Goal: Task Accomplishment & Management: Use online tool/utility

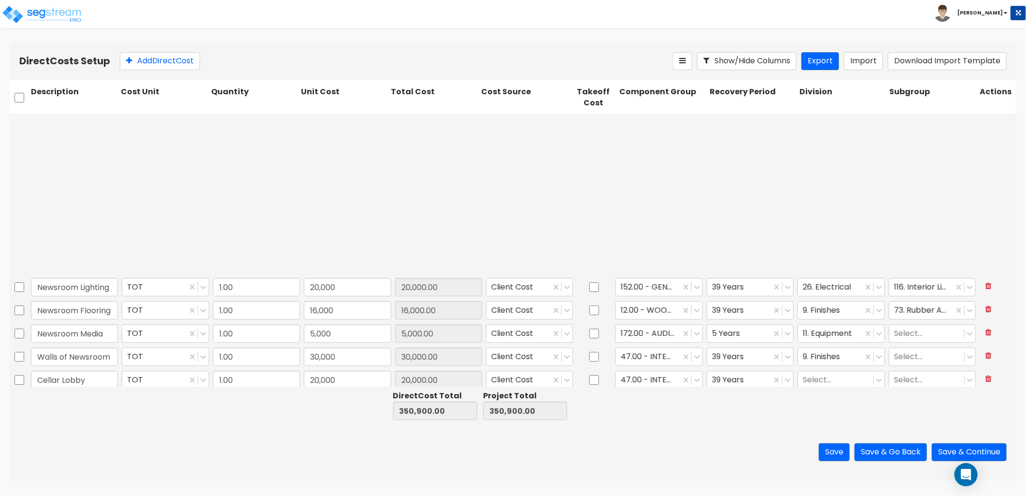
scroll to position [214, 0]
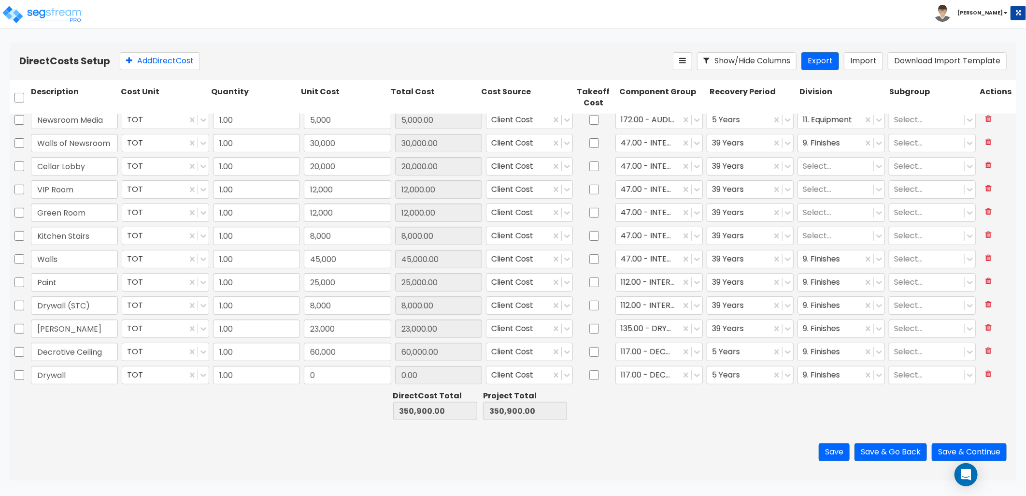
drag, startPoint x: 675, startPoint y: 441, endPoint x: 662, endPoint y: 437, distance: 13.1
click at [675, 441] on div "Save Save & Go Back Save & Continue" at bounding box center [513, 452] width 1007 height 57
drag, startPoint x: 150, startPoint y: 65, endPoint x: 155, endPoint y: 107, distance: 42.4
click at [150, 65] on button "Add Direct Cost" at bounding box center [160, 61] width 80 height 18
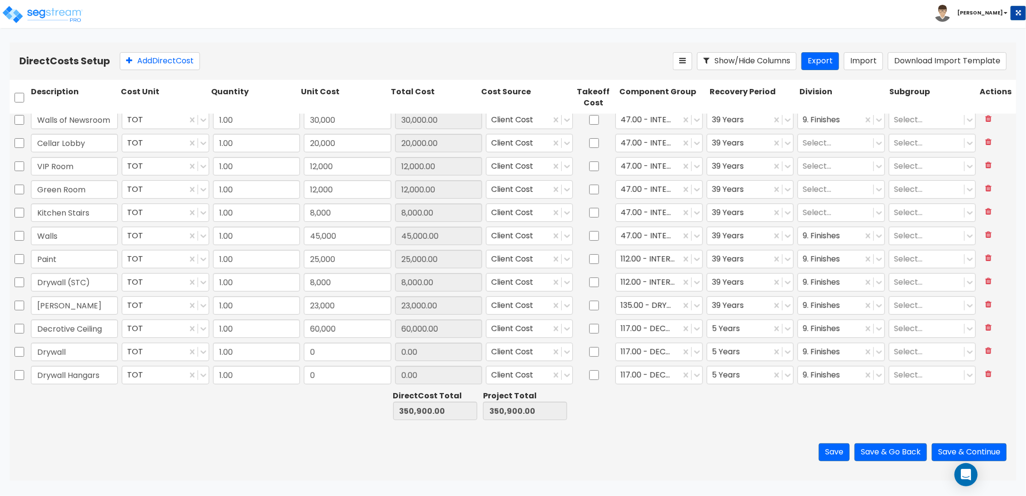
type input "Drywall Hangars"
click at [332, 356] on input "0" at bounding box center [347, 352] width 87 height 18
click at [81, 353] on input "Drywall" at bounding box center [74, 352] width 87 height 18
click at [94, 350] on input "Drywall Hnagrs" at bounding box center [74, 352] width 87 height 18
drag, startPoint x: 90, startPoint y: 350, endPoint x: 74, endPoint y: 349, distance: 16.0
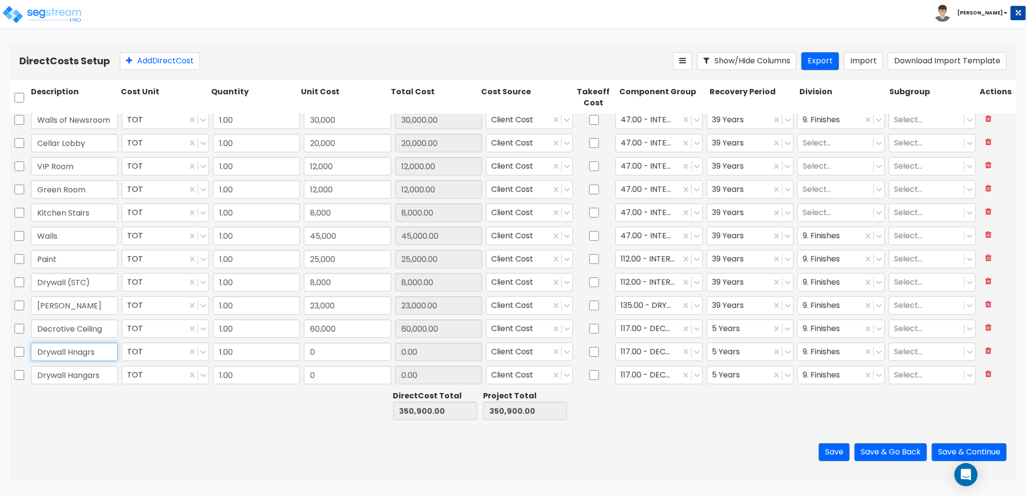
click at [74, 349] on input "Drywall Hnagrs" at bounding box center [74, 352] width 87 height 18
type input "Drywall Hangars"
type input "7,000"
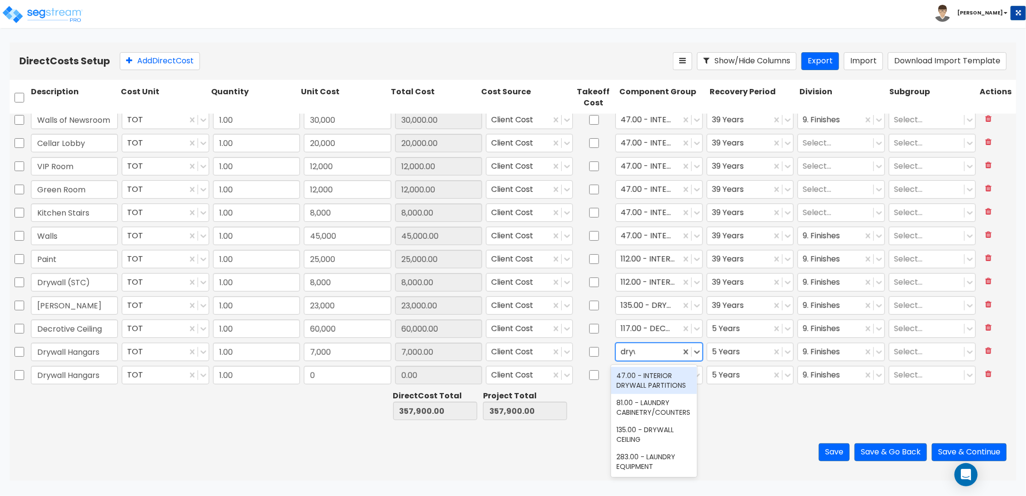
type input "drywa"
drag, startPoint x: 659, startPoint y: 382, endPoint x: 664, endPoint y: 383, distance: 5.0
click at [660, 383] on div "47.00 - INTERIOR DRYWALL PARTITIONS" at bounding box center [654, 380] width 86 height 27
click at [729, 355] on div at bounding box center [739, 351] width 55 height 13
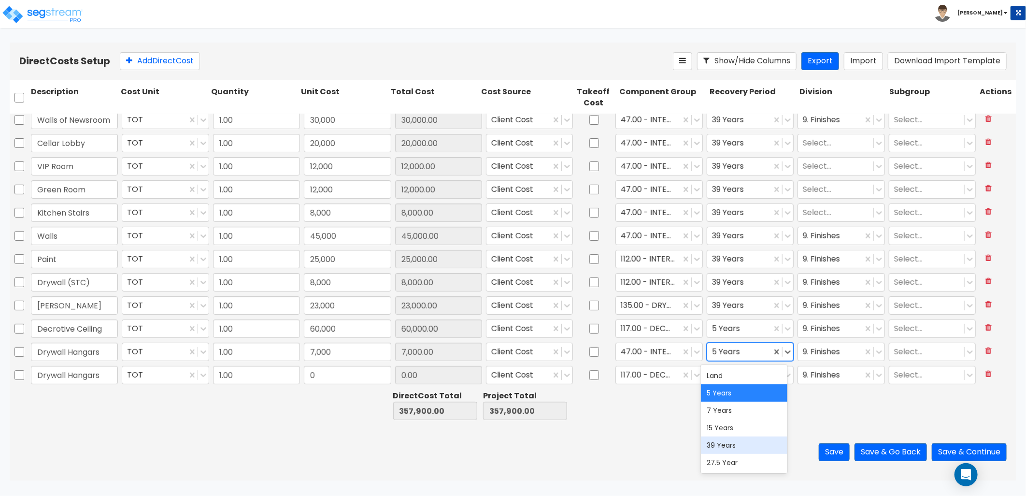
click at [722, 446] on div "39 Years" at bounding box center [744, 444] width 86 height 17
click at [105, 374] on input "Drywall Hangars" at bounding box center [74, 375] width 87 height 18
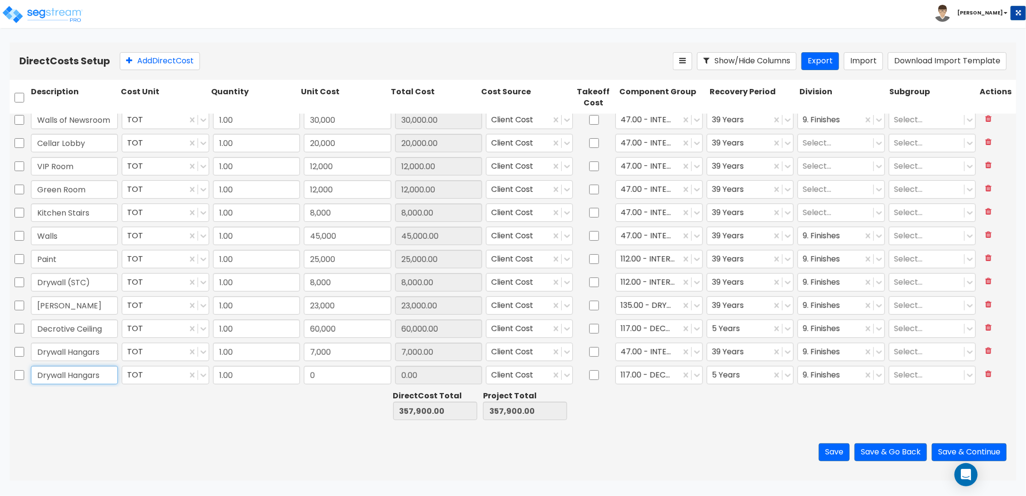
drag, startPoint x: 105, startPoint y: 375, endPoint x: 1, endPoint y: 371, distance: 103.5
click at [1, 371] on div "Direct Costs Setup Add Direct Cost Show/Hide Columns Export Import Download Imp…" at bounding box center [513, 262] width 1026 height 438
drag, startPoint x: 85, startPoint y: 381, endPoint x: 92, endPoint y: 378, distance: 7.6
click at [85, 381] on input "Drywall Hangars" at bounding box center [74, 375] width 87 height 18
drag, startPoint x: 101, startPoint y: 375, endPoint x: 10, endPoint y: 373, distance: 91.8
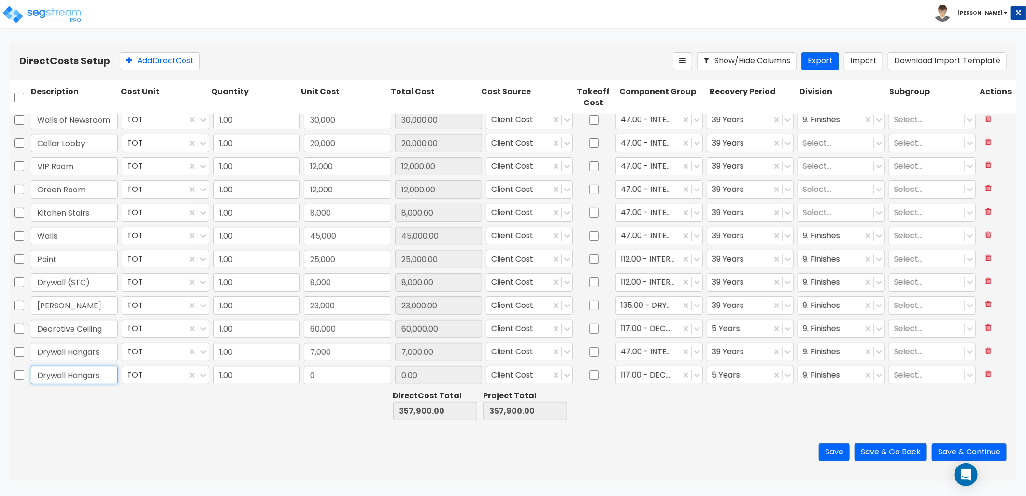
click at [10, 373] on div "Drywall Hangars TOT 1.00 0 0.00 Client Cost 117.00 - DECORATIVE WAINSCOTING/PAN…" at bounding box center [513, 375] width 1007 height 22
type input "Kitchen Ceilings"
type input "8,500"
click at [643, 374] on div at bounding box center [648, 375] width 55 height 13
type input "8,500.00"
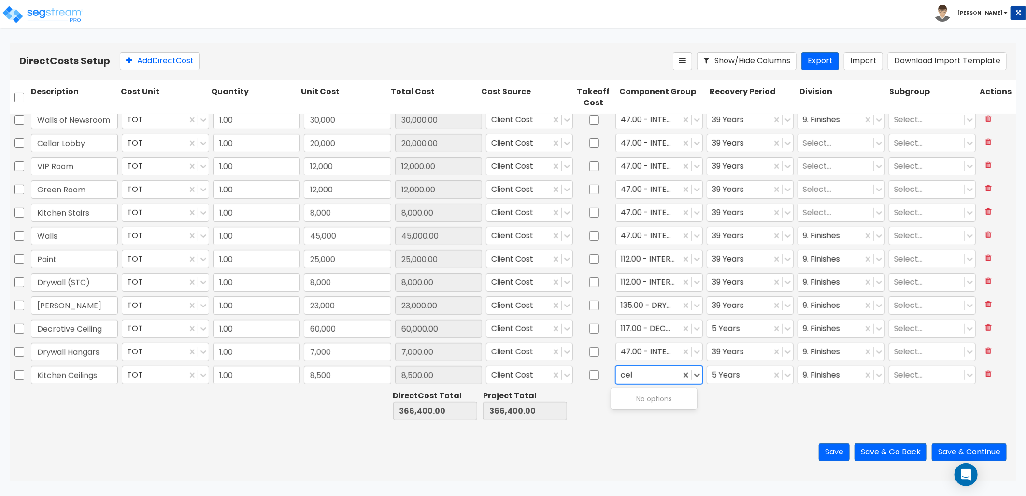
scroll to position [0, 0]
type input "ceil"
click at [657, 407] on div "134.00 - DROP CEILING" at bounding box center [654, 398] width 86 height 17
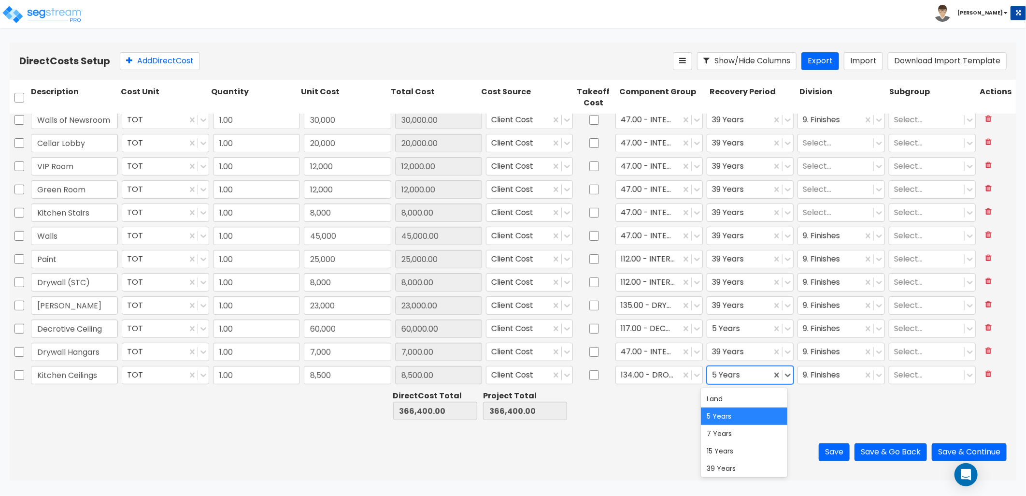
click at [740, 373] on div at bounding box center [739, 375] width 55 height 13
drag, startPoint x: 723, startPoint y: 469, endPoint x: 737, endPoint y: 451, distance: 22.7
click at [723, 470] on div "39 Years" at bounding box center [744, 467] width 86 height 17
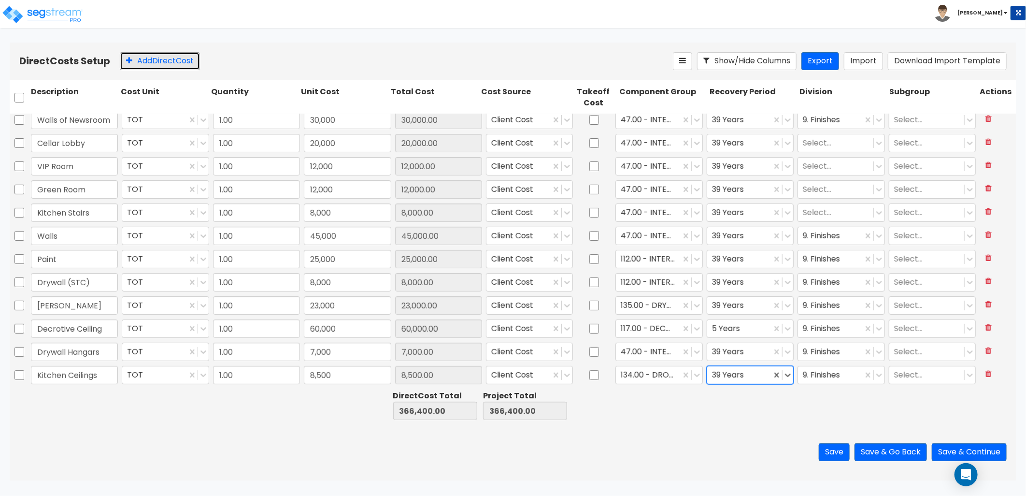
drag, startPoint x: 162, startPoint y: 64, endPoint x: 165, endPoint y: 92, distance: 28.2
click at [162, 64] on button "Add Direct Cost" at bounding box center [160, 61] width 80 height 18
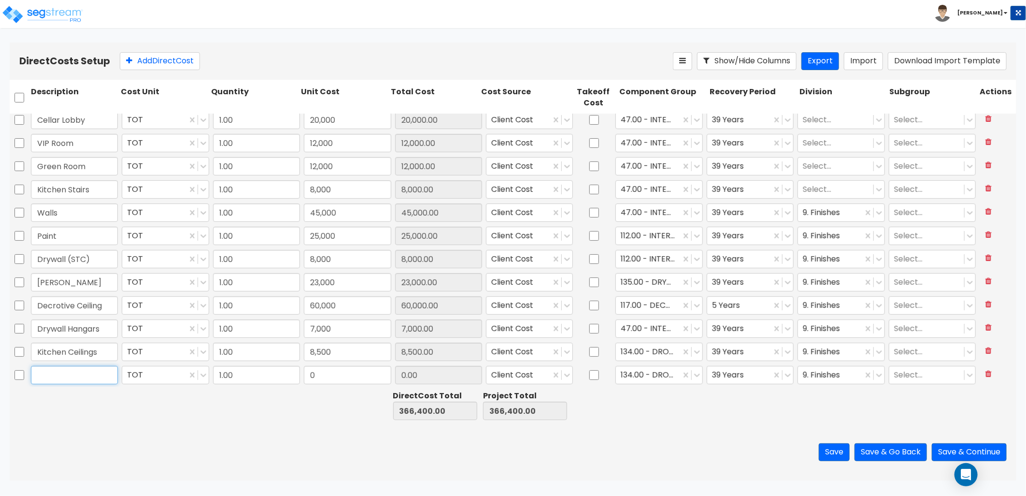
click at [71, 374] on input "text" at bounding box center [74, 375] width 87 height 18
type input "Lobby Ceiling"
type input "15,000"
type input "15,000.00"
click at [142, 61] on button "Add Direct Cost" at bounding box center [160, 61] width 80 height 18
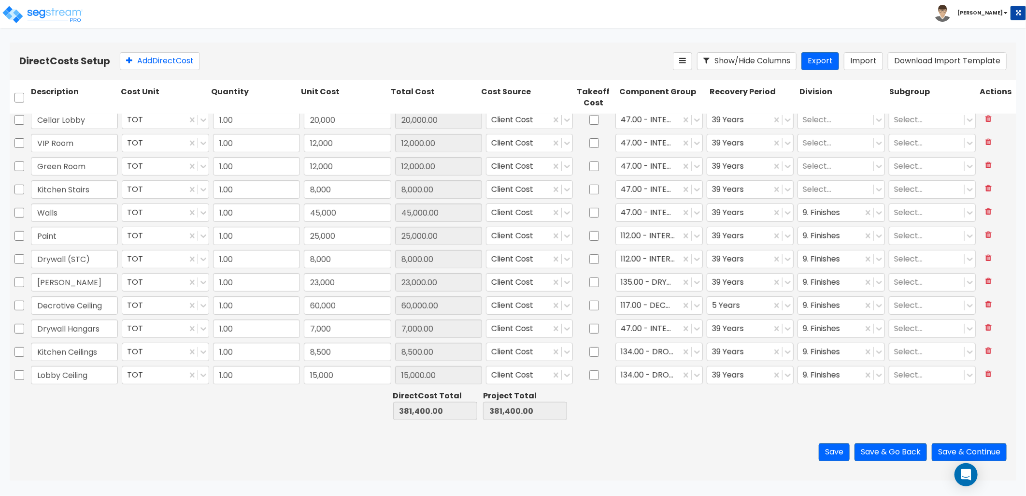
scroll to position [283, 0]
click at [88, 378] on input "text" at bounding box center [74, 375] width 87 height 18
type input "Flooring"
type input "60,000"
type input "60,000.00"
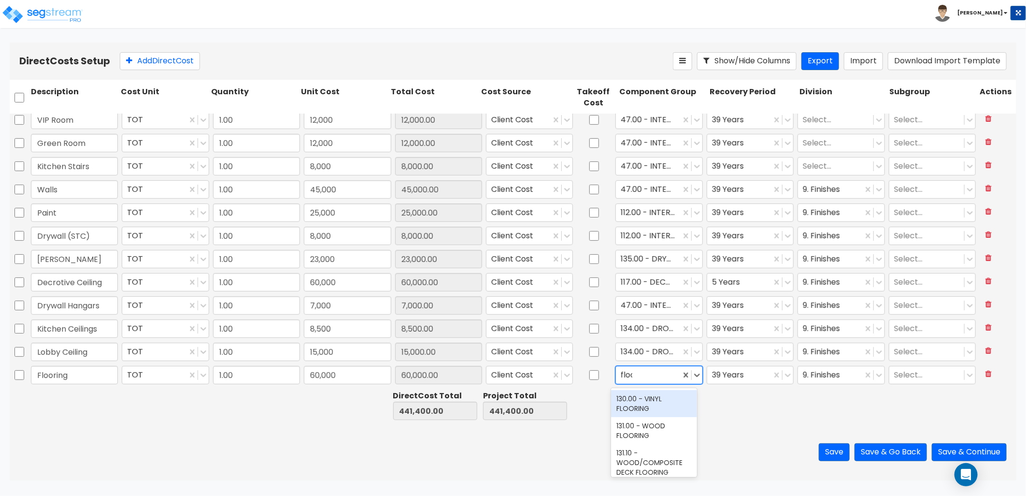
type input "floor"
click at [658, 422] on div "131.00 - WOOD FLOORING" at bounding box center [654, 430] width 86 height 27
click at [809, 375] on div at bounding box center [830, 375] width 55 height 13
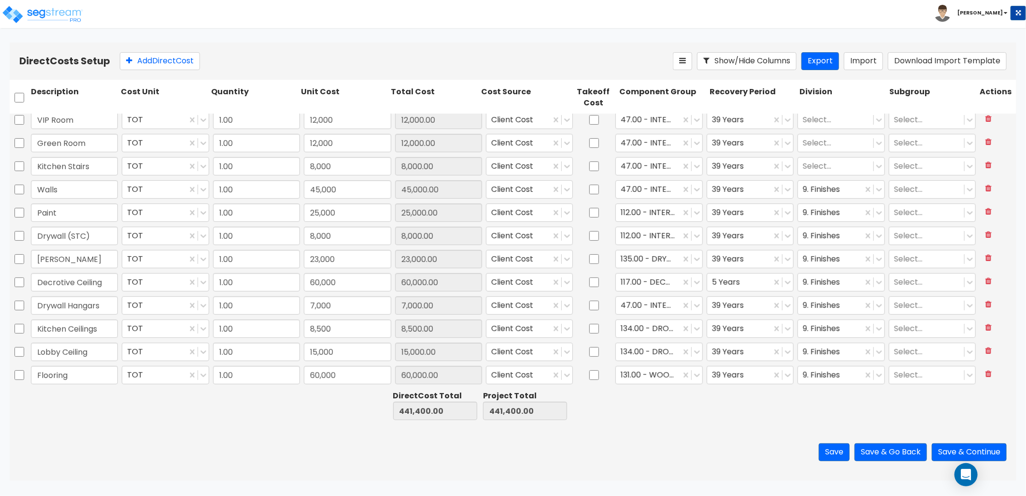
click at [688, 423] on div "Direct Cost Total 350,900.00 Project Total 350,900.00" at bounding box center [513, 404] width 1007 height 37
click at [179, 60] on button "Add Direct Cost" at bounding box center [160, 61] width 80 height 18
type input "1.00"
type input "20,000"
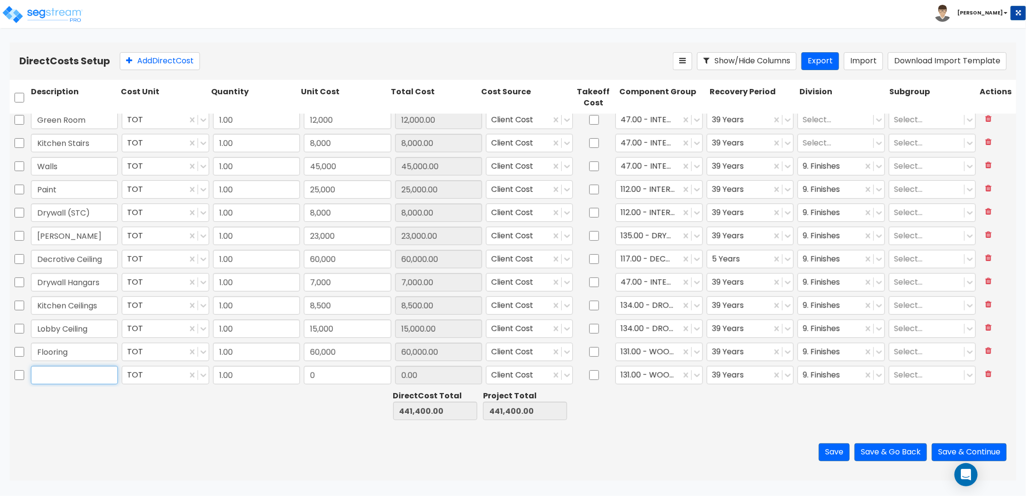
click at [54, 374] on input "text" at bounding box center [74, 375] width 87 height 18
type input "Bar Flooring"
type input "6"
type input "11,420"
type input "11,420.00"
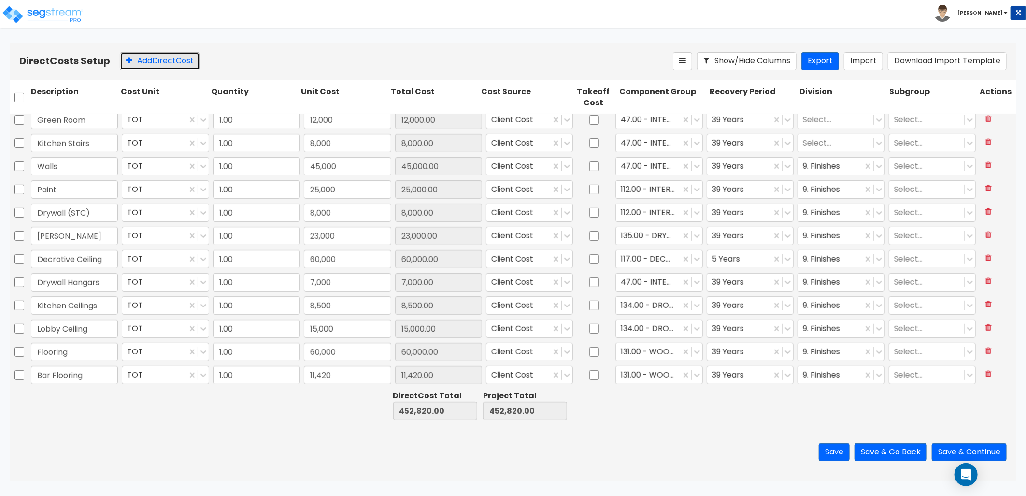
click at [149, 60] on button "Add Direct Cost" at bounding box center [160, 61] width 80 height 18
type input "1.00"
type input "12,000"
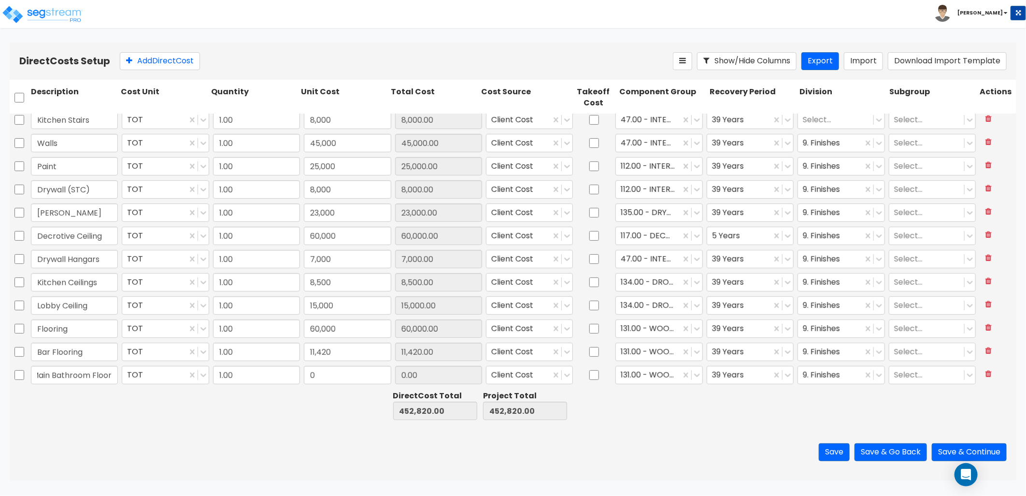
type input "Main Bathroom Floor"
type input "11,400"
type input "11,400.00"
click at [650, 374] on div at bounding box center [648, 375] width 55 height 13
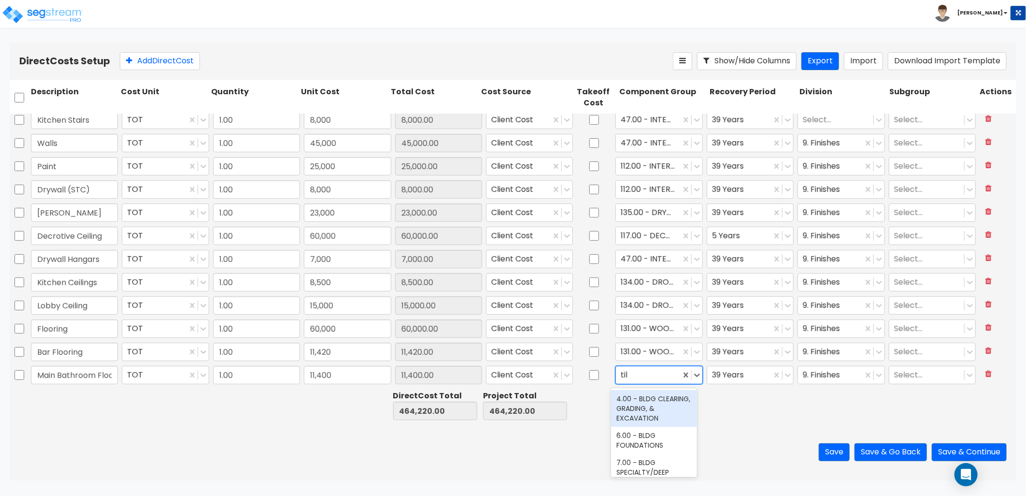
type input "tile"
click at [655, 400] on div "123.00 - CERAMIC TILE" at bounding box center [654, 398] width 86 height 17
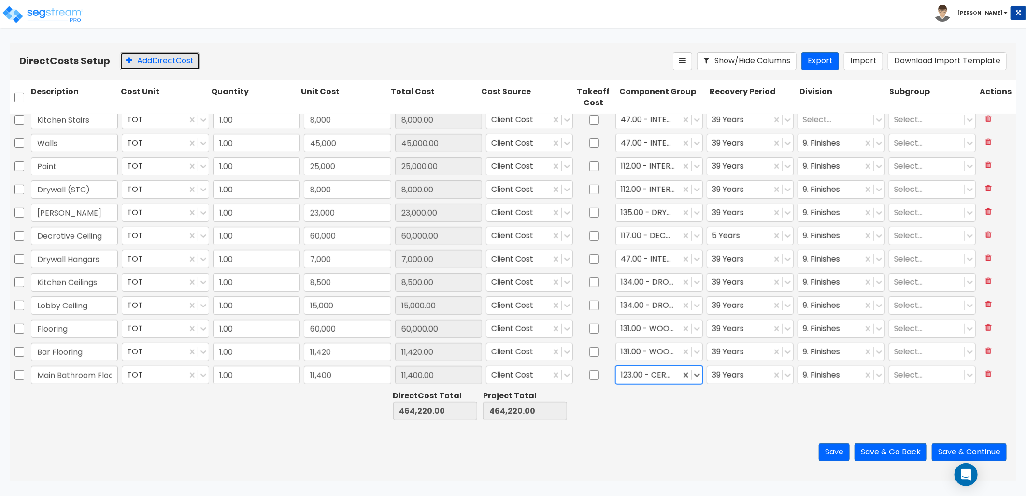
click at [155, 65] on button "Add Direct Cost" at bounding box center [160, 61] width 80 height 18
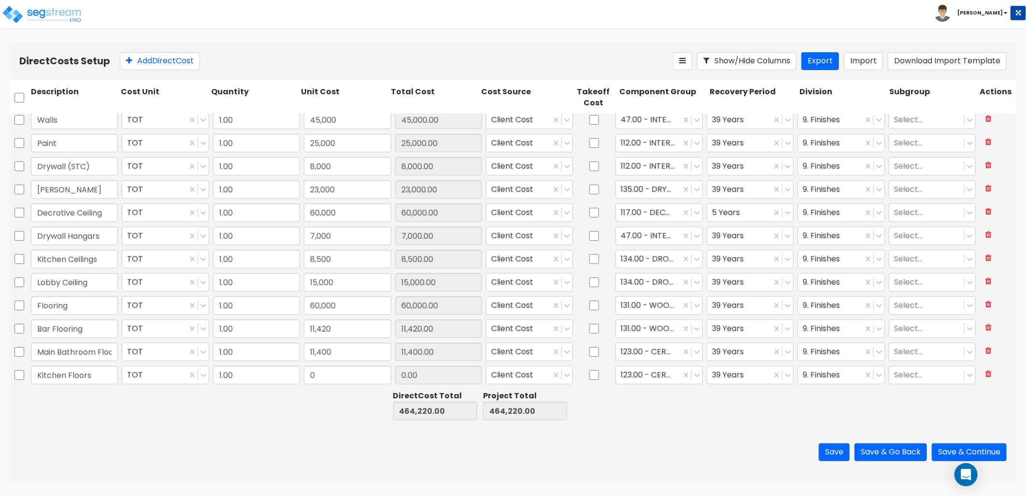
type input "Kitchen Floors"
type input "26,000"
type input "26,000.00"
click at [176, 66] on button "Add Direct Cost" at bounding box center [160, 61] width 80 height 18
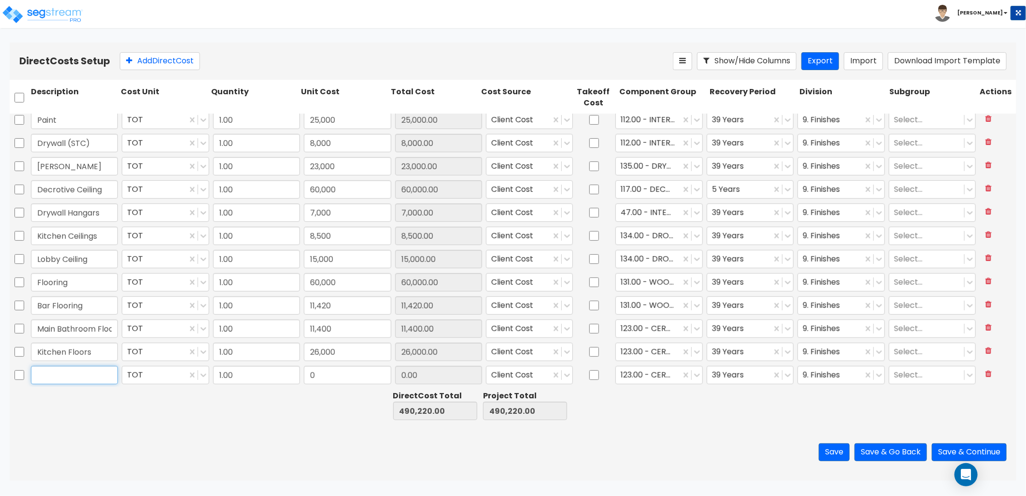
click at [81, 370] on input "text" at bounding box center [74, 375] width 87 height 18
type input "Entry Ramps"
click at [322, 373] on input "0" at bounding box center [347, 375] width 87 height 18
type input "8,000"
type input "8,000.00"
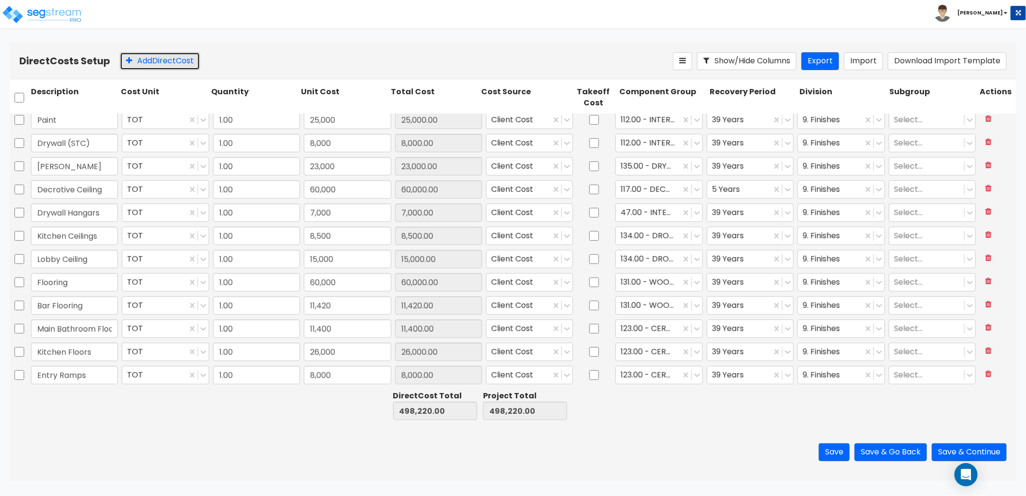
click at [170, 61] on button "Add Direct Cost" at bounding box center [160, 61] width 80 height 18
click at [86, 370] on input "text" at bounding box center [74, 375] width 87 height 18
type input "Stage Floor & Frame"
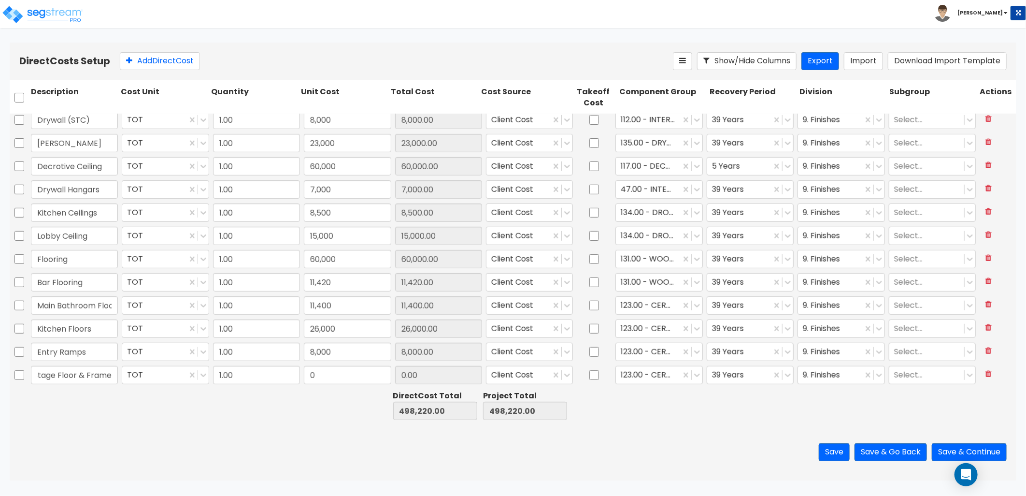
scroll to position [0, 0]
type input "5,000"
type input "5,000.00"
click at [625, 383] on div "123.00 - CERAMIC TILE" at bounding box center [648, 375] width 64 height 17
click at [651, 374] on div at bounding box center [648, 375] width 55 height 13
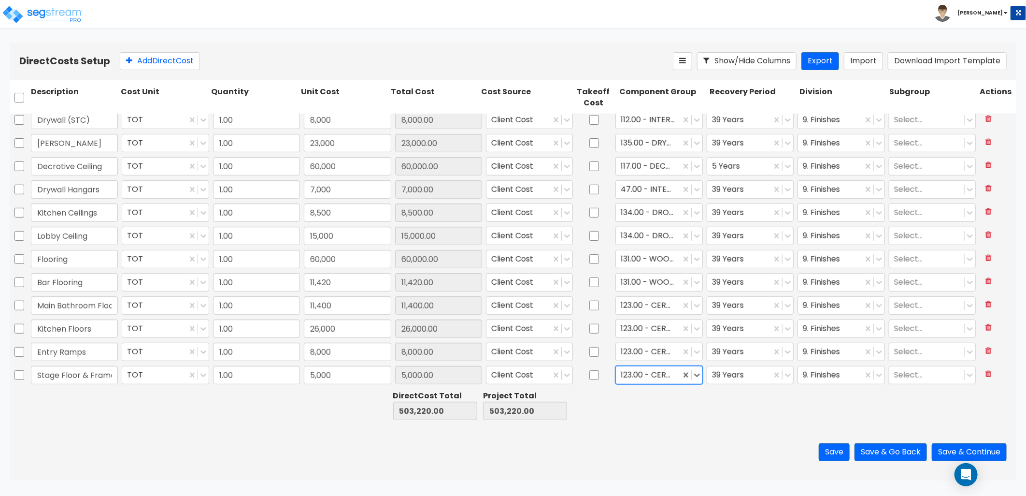
click at [651, 374] on div at bounding box center [648, 375] width 55 height 13
type input "wood"
click at [641, 405] on div "12.00 - WOOD & PLASTICS" at bounding box center [654, 403] width 86 height 27
click at [168, 66] on button "Add Direct Cost" at bounding box center [160, 61] width 80 height 18
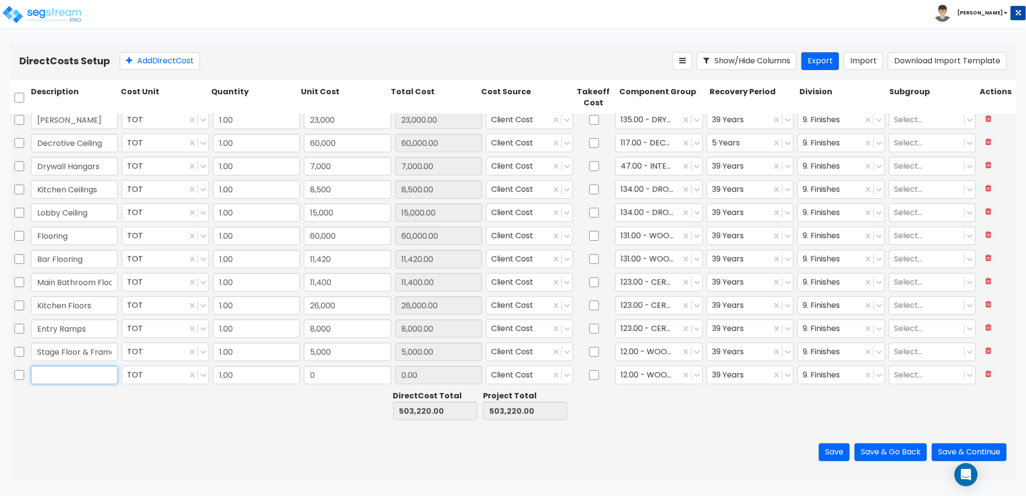
click at [76, 375] on input "text" at bounding box center [74, 375] width 87 height 18
type input "Electrical Rough"
type input "75,000"
type input "75,000.00"
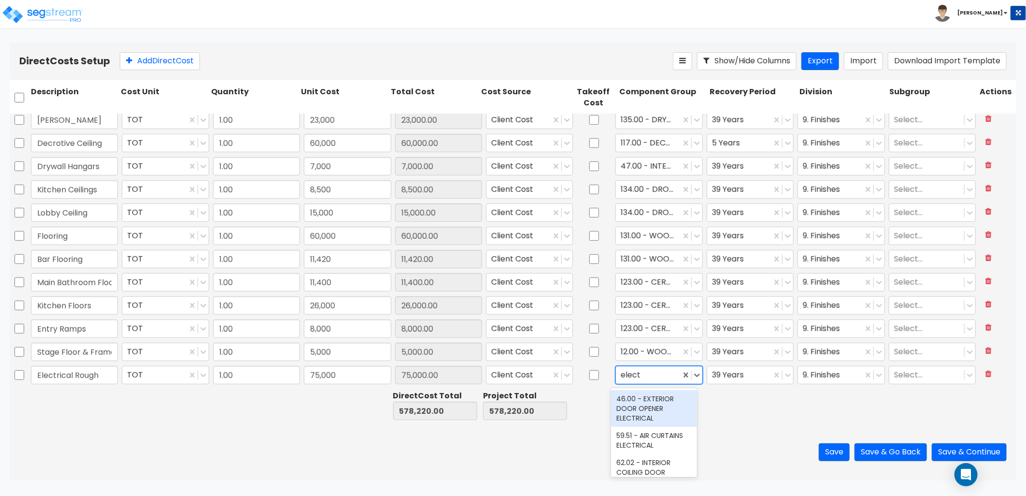
type input "electr"
click at [657, 414] on div "145.00 - GENERAL ELECTRICAL" at bounding box center [654, 406] width 86 height 27
click at [816, 377] on div at bounding box center [830, 375] width 55 height 13
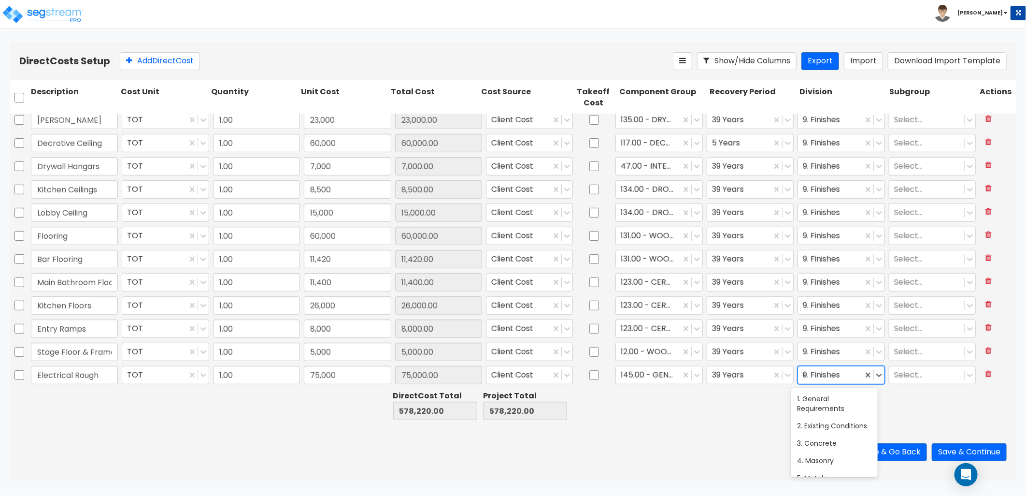
scroll to position [0, 0]
type input "ele"
click at [814, 394] on div "26. Electrical" at bounding box center [834, 398] width 86 height 17
click at [184, 66] on button "Add Direct Cost" at bounding box center [160, 61] width 80 height 18
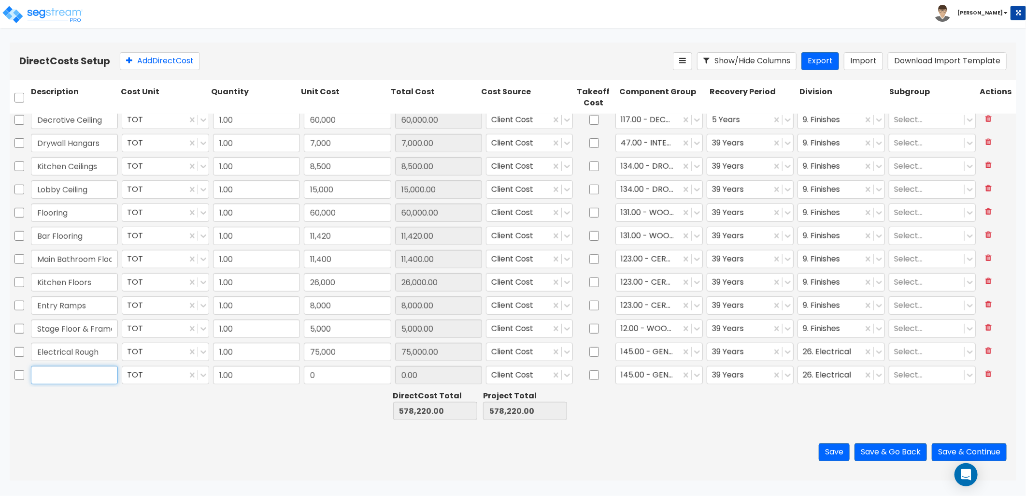
drag, startPoint x: 46, startPoint y: 376, endPoint x: 51, endPoint y: 375, distance: 4.9
click at [46, 376] on input "text" at bounding box center [74, 375] width 87 height 18
type input "Lighting"
type input "29,000"
type input "29,000.00"
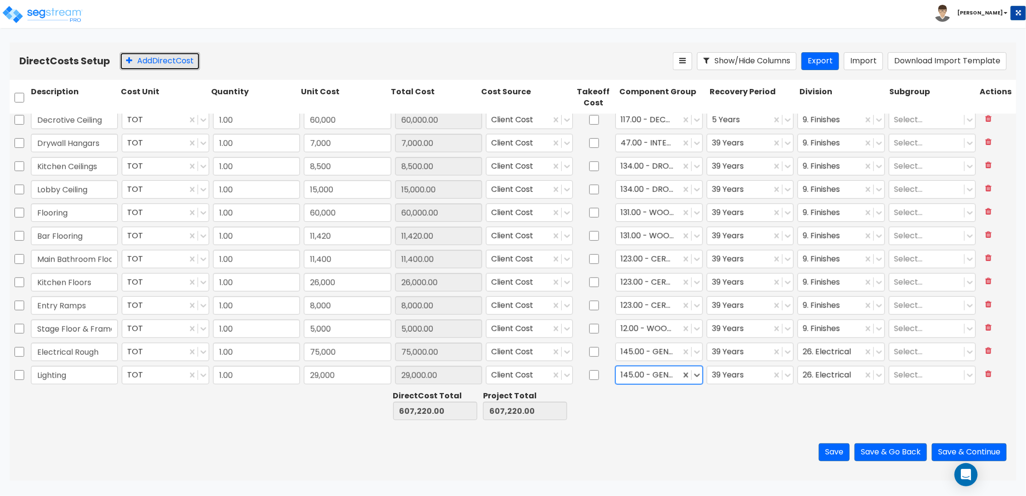
click at [156, 61] on button "Add Direct Cost" at bounding box center [160, 61] width 80 height 18
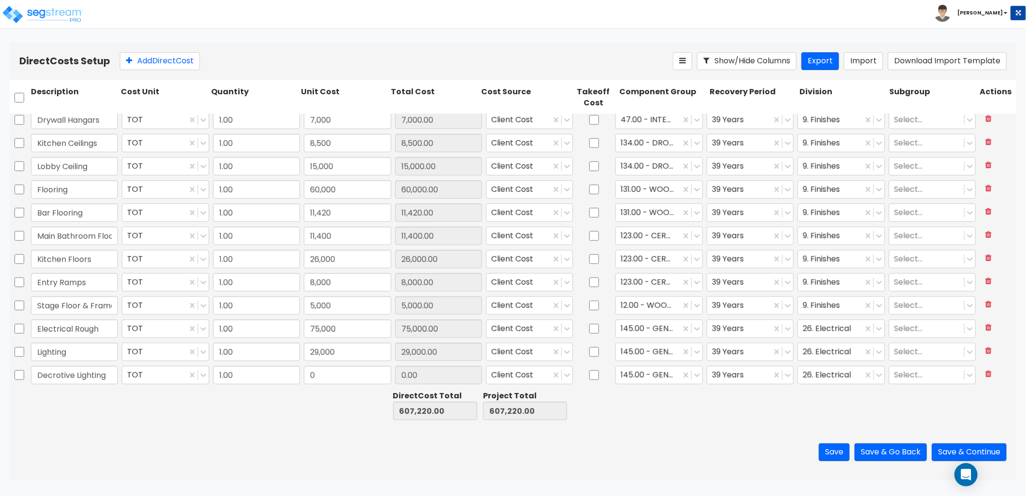
type input "Decrotive Lighting"
type input "16,500"
type input "16,500.00"
type input "5"
click at [172, 59] on button "Add Direct Cost" at bounding box center [160, 61] width 80 height 18
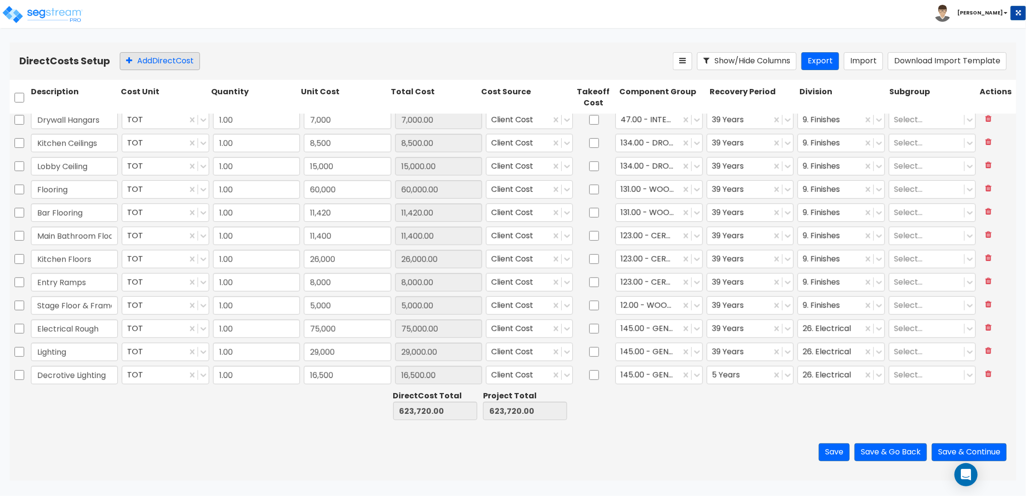
scroll to position [492, 0]
click at [76, 375] on input "text" at bounding box center [74, 375] width 87 height 18
type input "Common Ramp/Lobby Light"
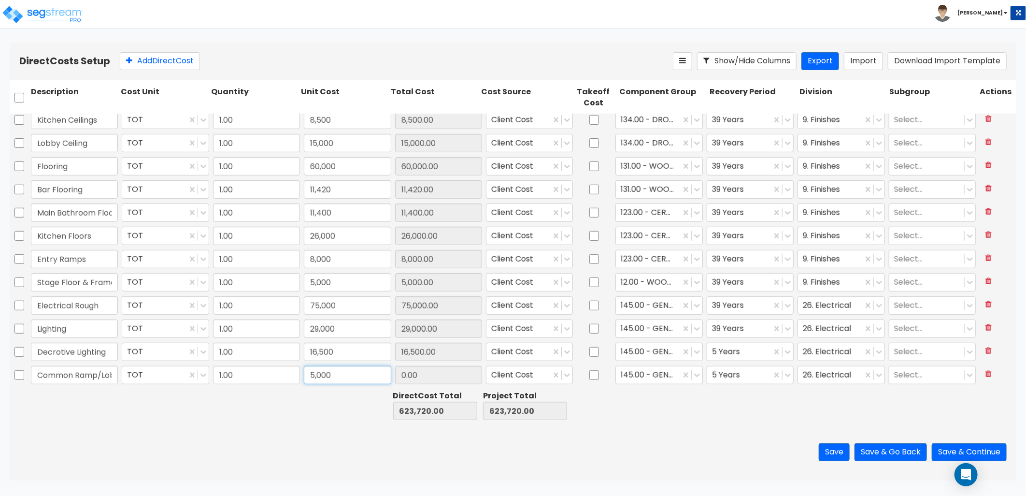
type input "5,000"
type input "5,000.00"
drag, startPoint x: 197, startPoint y: 58, endPoint x: 101, endPoint y: 105, distance: 106.3
click at [197, 58] on button "Add Direct Cost" at bounding box center [160, 61] width 80 height 18
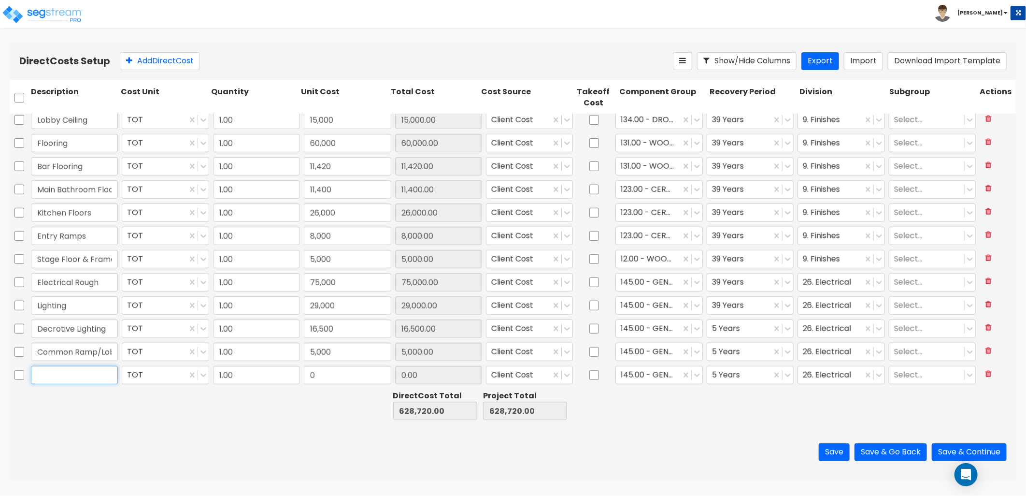
click at [80, 375] on input "text" at bounding box center [74, 375] width 87 height 18
type input "b"
type input "Bar Lighting"
type input "12,000"
type input "12,000.00"
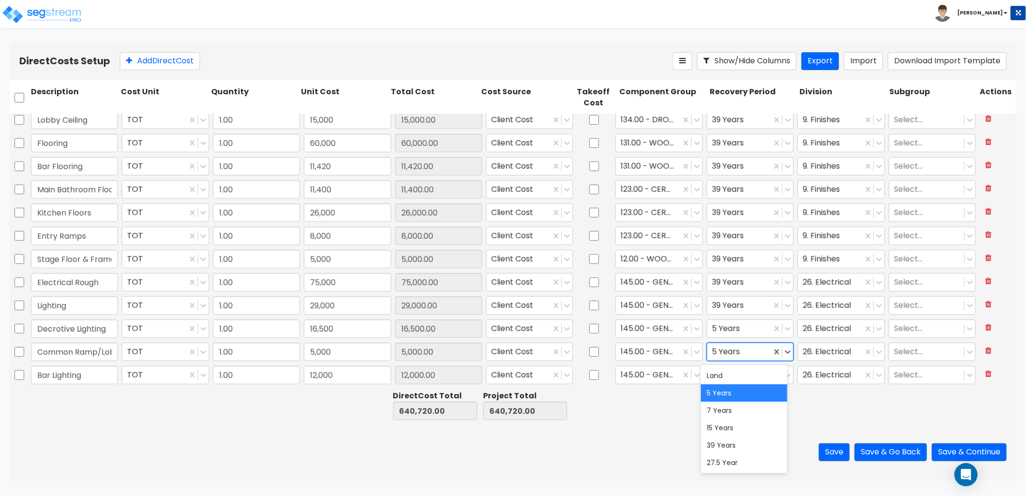
click at [728, 348] on div at bounding box center [739, 351] width 55 height 13
click at [723, 445] on div "39 Years" at bounding box center [744, 444] width 86 height 17
click at [730, 378] on div at bounding box center [739, 375] width 55 height 13
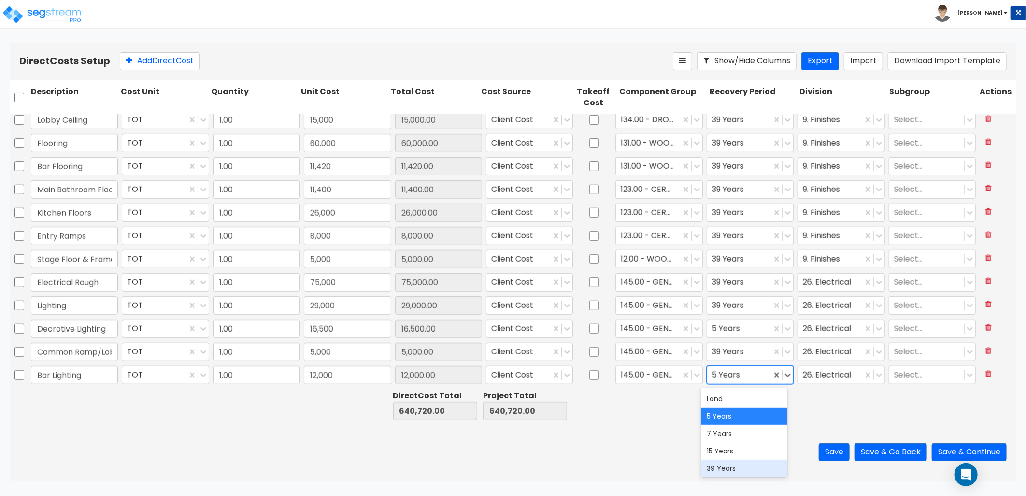
click at [730, 467] on div "39 Years" at bounding box center [744, 467] width 86 height 17
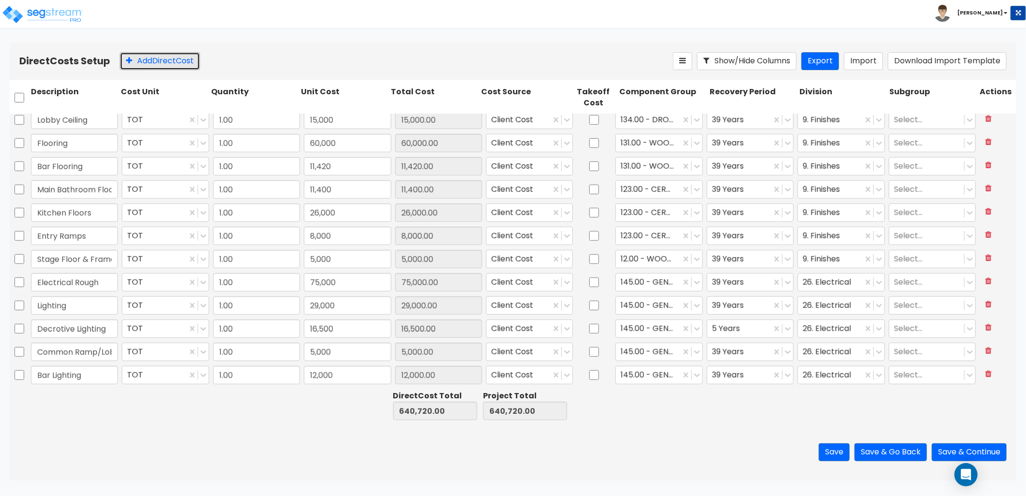
click at [171, 58] on button "Add Direct Cost" at bounding box center [160, 61] width 80 height 18
type input "Lobby Lighting"
type input "4,000"
type input "4,000.00"
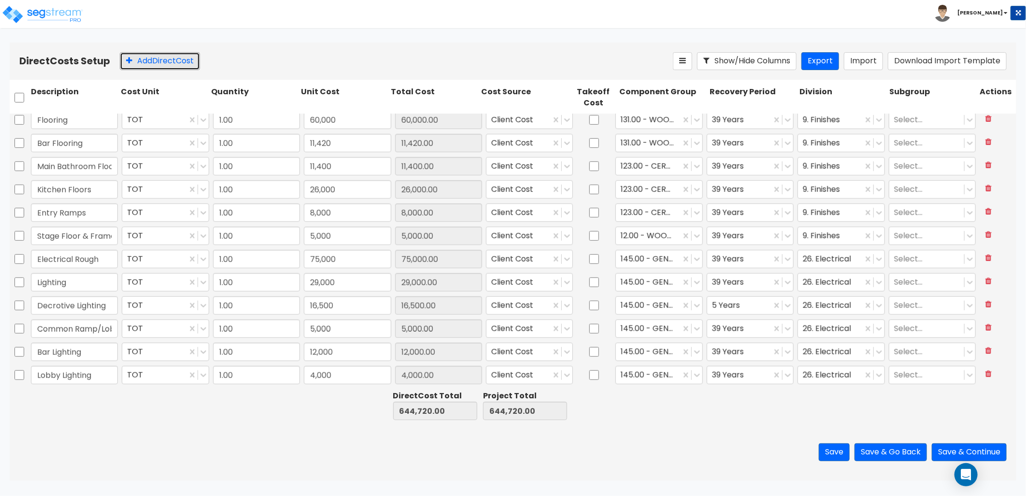
drag, startPoint x: 170, startPoint y: 62, endPoint x: 143, endPoint y: 172, distance: 113.4
click at [170, 62] on button "Add Direct Cost" at bounding box center [160, 61] width 80 height 18
type input "Kitchen Lighting"
type input "6,500"
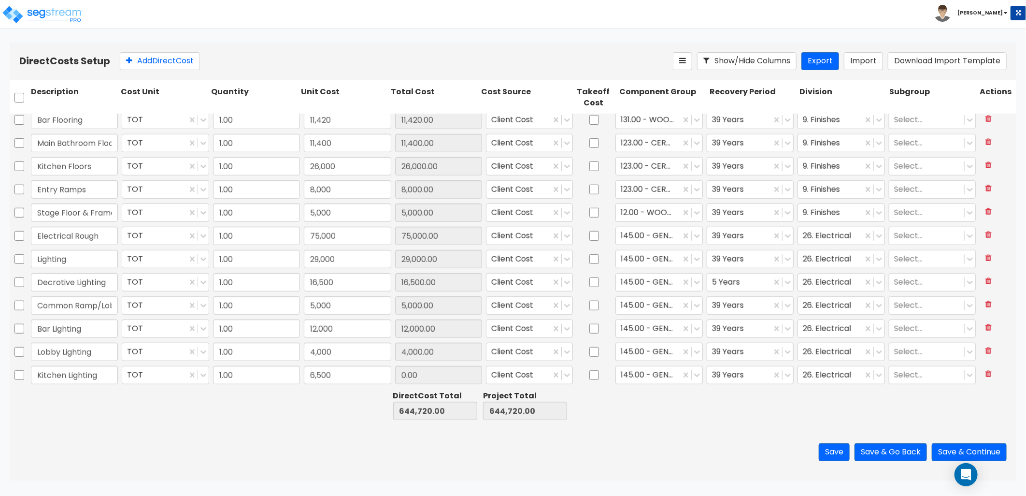
type input "6,500.00"
click at [167, 70] on div "Direct Costs Setup Add Direct Cost Show/Hide Columns Export Import Download Imp…" at bounding box center [513, 61] width 1007 height 37
click at [167, 62] on button "Add Direct Cost" at bounding box center [160, 61] width 80 height 18
click at [55, 373] on input "text" at bounding box center [74, 375] width 87 height 18
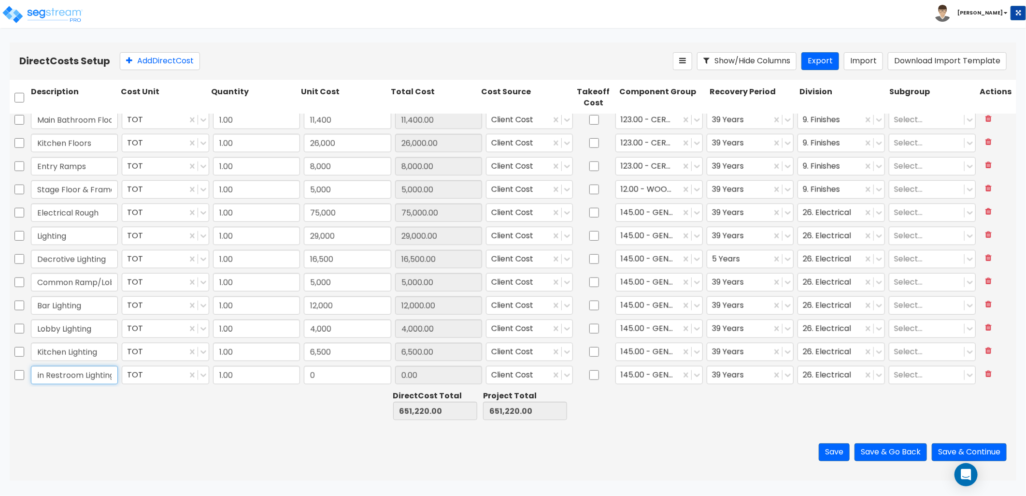
scroll to position [0, 16]
type input "Main Restroom Lighting"
type input "3,500"
type input "3,500.00"
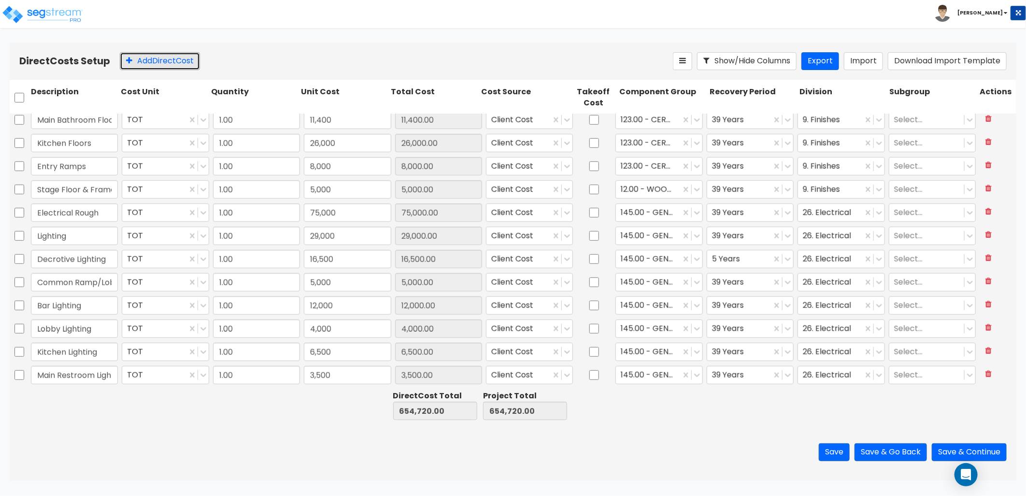
drag, startPoint x: 131, startPoint y: 67, endPoint x: 134, endPoint y: 116, distance: 49.3
click at [131, 67] on button "Add Direct Cost" at bounding box center [160, 61] width 80 height 18
click at [81, 376] on input "Outdoor lighting" at bounding box center [74, 375] width 87 height 18
drag, startPoint x: 101, startPoint y: 376, endPoint x: 71, endPoint y: 377, distance: 30.5
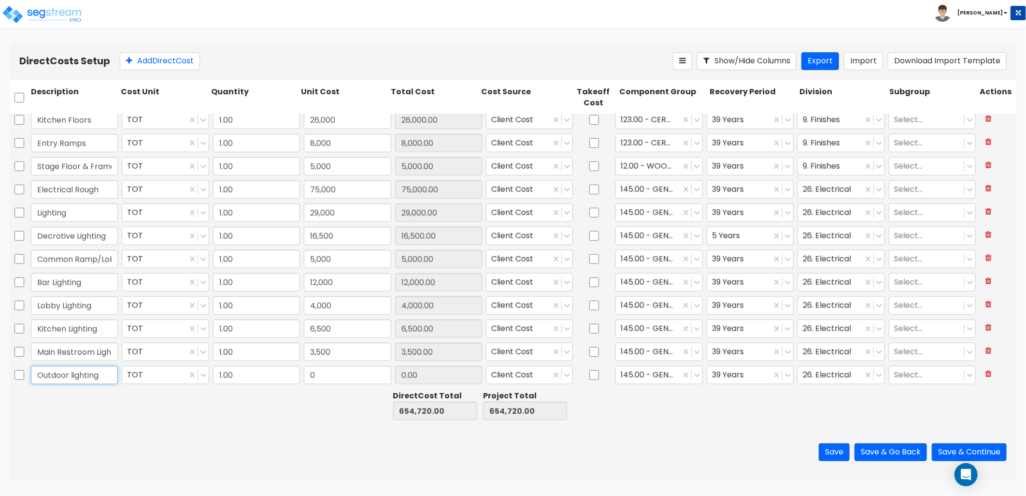
click at [71, 377] on input "Outdoor lighting" at bounding box center [74, 375] width 87 height 18
type input "Outdoor heaters"
type input "10,000"
type input "10,000.00"
click at [825, 371] on div at bounding box center [830, 375] width 55 height 13
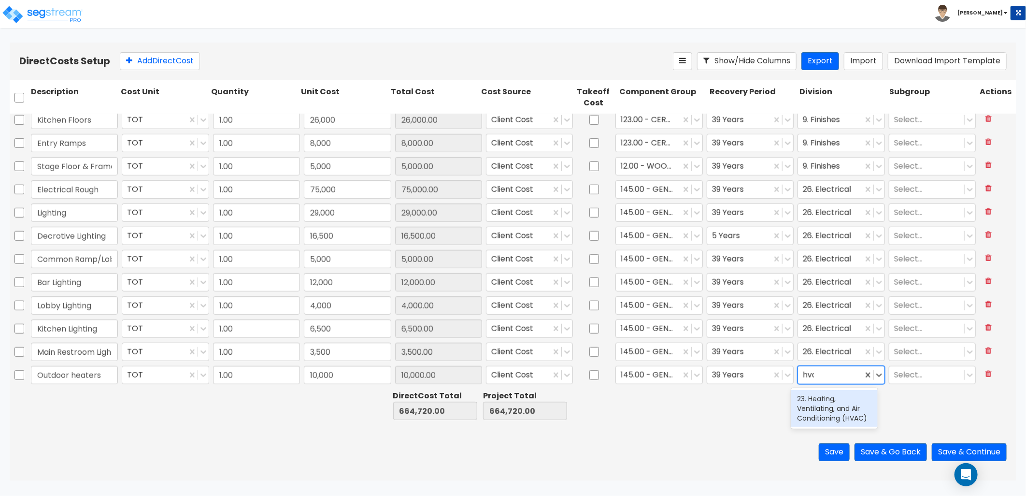
type input "hvac"
click at [829, 416] on div "23. Heating, Ventilating, and Air Conditioning (HVAC)" at bounding box center [834, 408] width 86 height 37
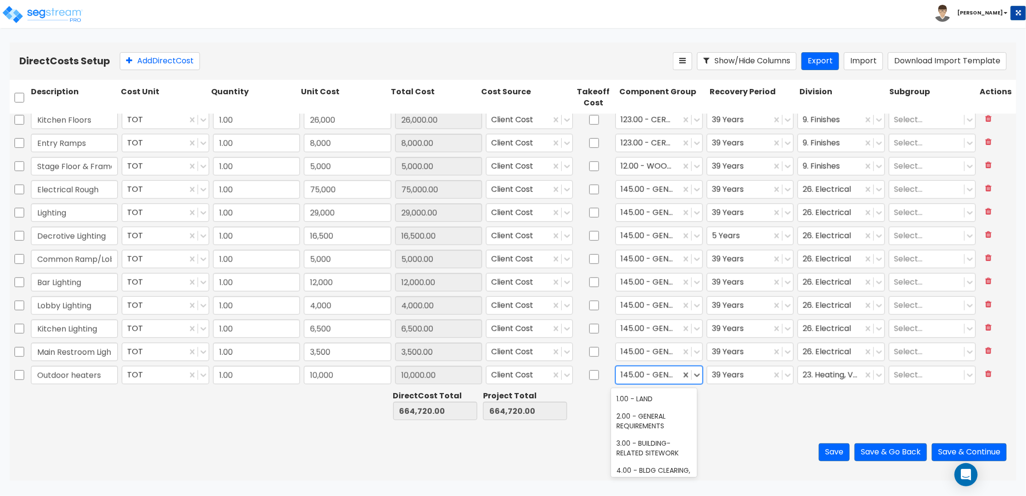
click at [646, 372] on div at bounding box center [648, 375] width 55 height 13
type input "hvac"
click at [661, 419] on div "147.00 - GENERAL HVAC EQUIPMENT/DUCTWORK" at bounding box center [654, 408] width 86 height 37
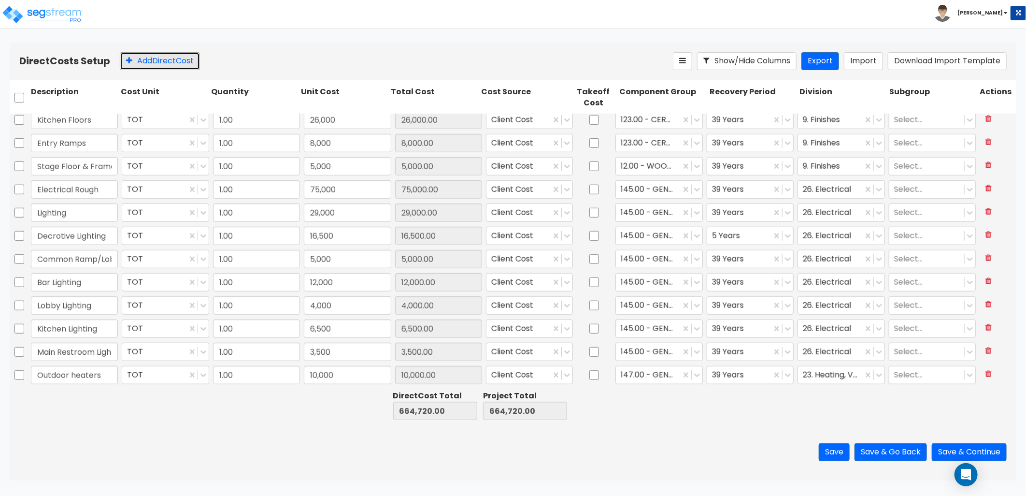
drag, startPoint x: 166, startPoint y: 63, endPoint x: 167, endPoint y: 143, distance: 79.7
click at [166, 63] on button "Add Direct Cost" at bounding box center [160, 61] width 80 height 18
type input "Outdoor Fans"
type input "2,400"
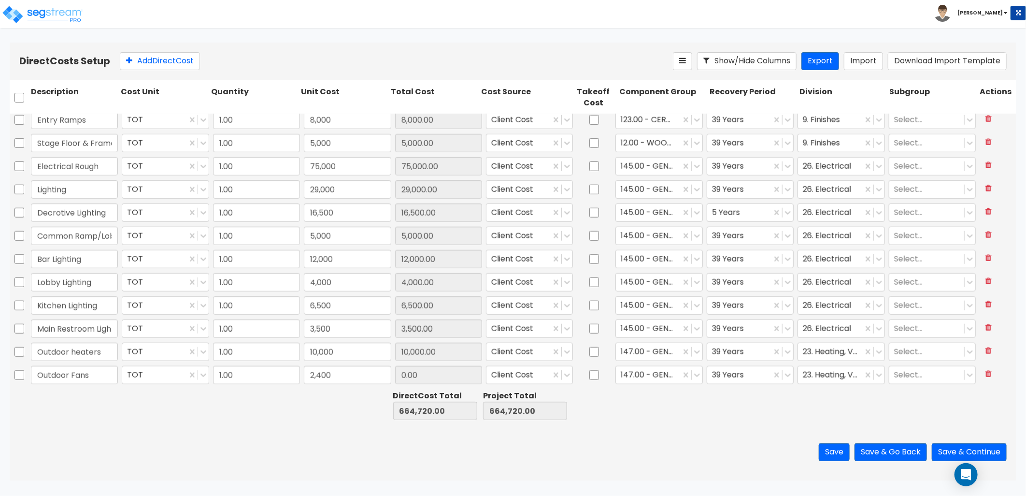
type input "2,400.00"
click at [732, 372] on div at bounding box center [739, 375] width 55 height 13
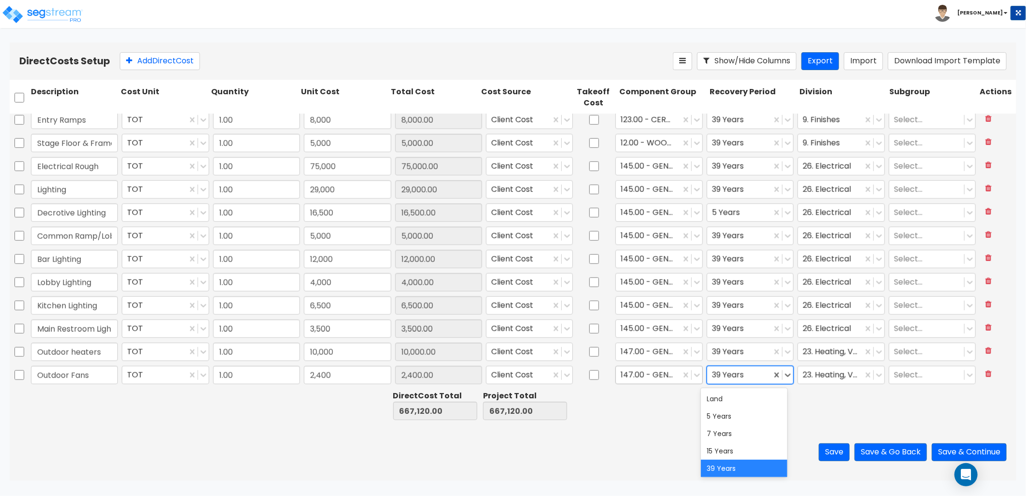
click at [662, 372] on div at bounding box center [648, 375] width 55 height 13
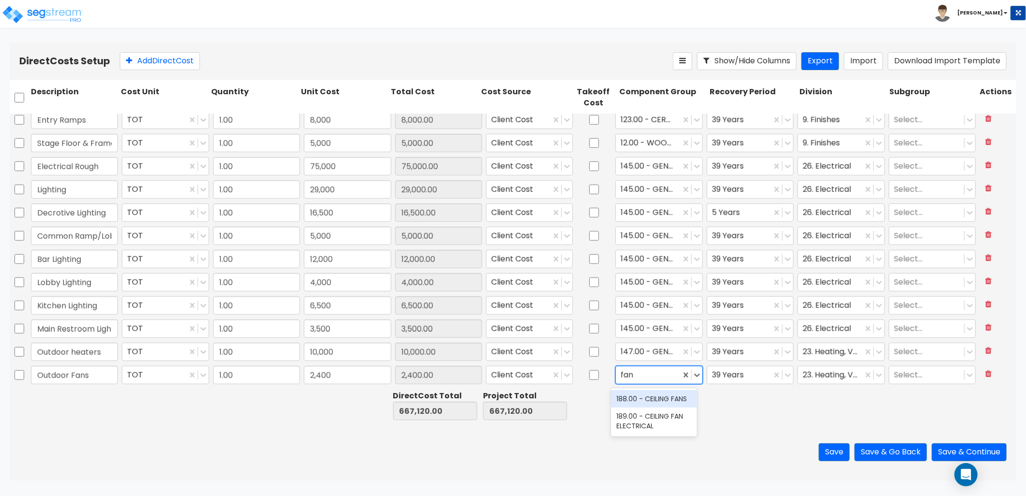
type input "fans"
drag, startPoint x: 655, startPoint y: 399, endPoint x: 722, endPoint y: 388, distance: 68.1
click at [659, 399] on div "188.00 - CEILING FANS" at bounding box center [654, 398] width 86 height 17
click at [740, 379] on div at bounding box center [739, 375] width 55 height 13
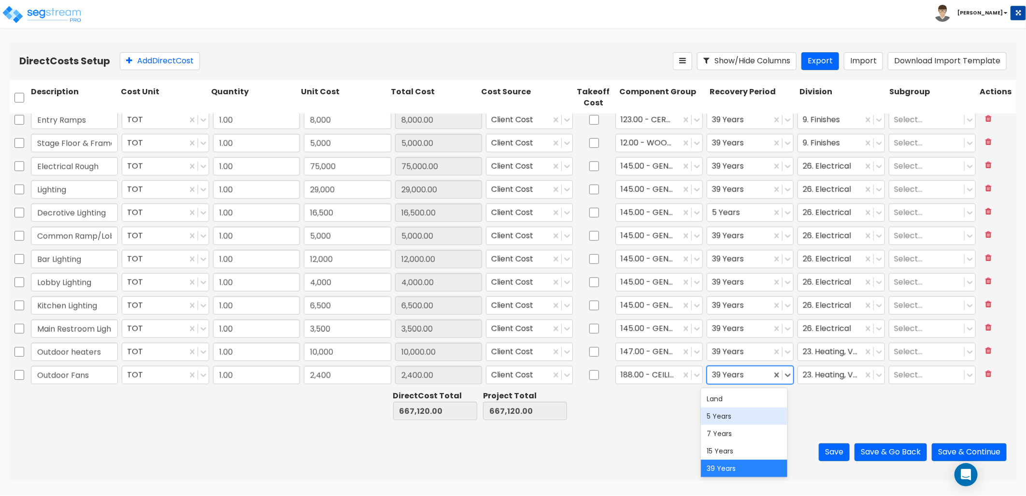
drag, startPoint x: 733, startPoint y: 415, endPoint x: 791, endPoint y: 393, distance: 62.5
click at [733, 415] on div "5 Years" at bounding box center [744, 415] width 86 height 17
click at [821, 375] on div at bounding box center [830, 375] width 55 height 13
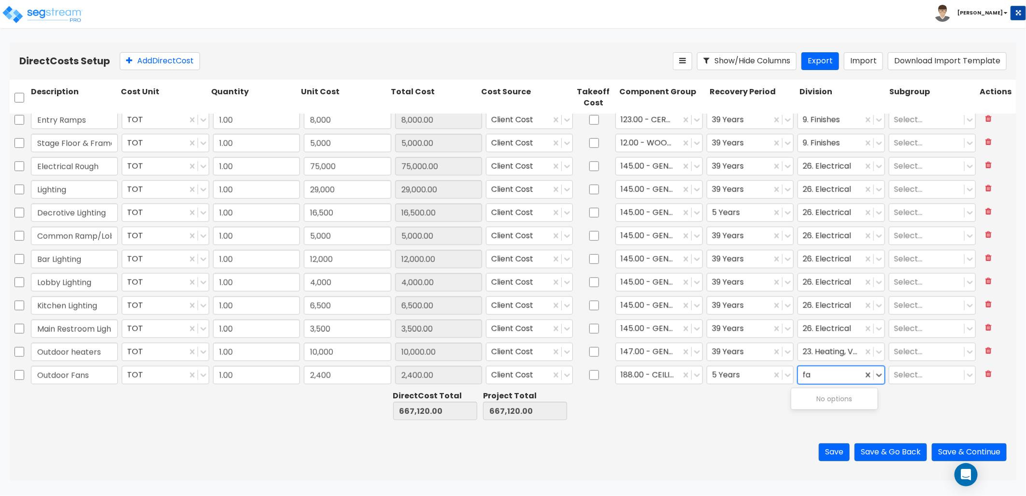
type input "f"
click at [844, 441] on div "11. Equipment" at bounding box center [834, 440] width 86 height 17
click at [143, 61] on button "Add Direct Cost" at bounding box center [160, 61] width 80 height 18
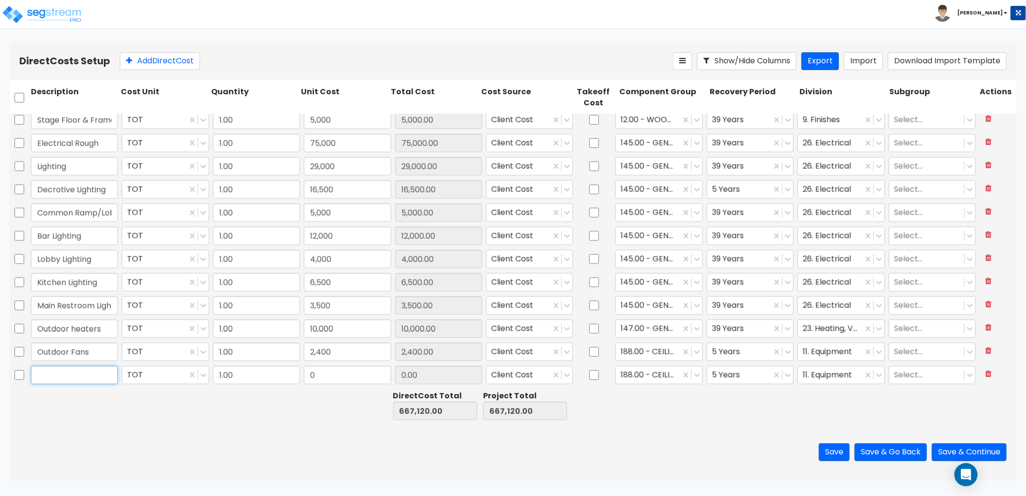
click at [78, 375] on input "text" at bounding box center [74, 375] width 87 height 18
type input "Electrical Outlets"
type input "10,000"
type input "10,000.00"
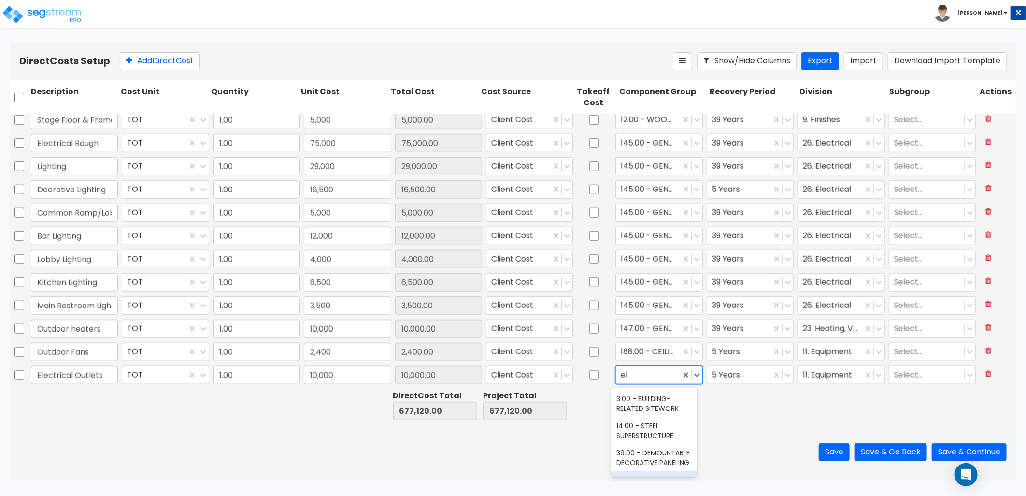
type input "e"
type input "o"
type input "h"
type input "general ele"
click at [660, 403] on div "145.00 - GENERAL ELECTRICAL" at bounding box center [654, 403] width 86 height 27
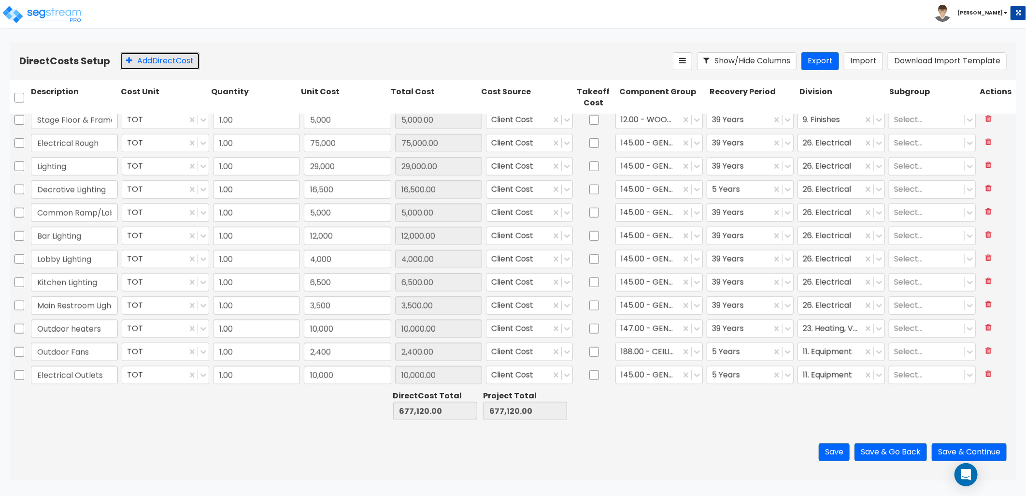
click at [170, 62] on button "Add Direct Cost" at bounding box center [160, 61] width 80 height 18
click at [77, 375] on input "text" at bounding box center [74, 375] width 87 height 18
type input "Fire Alarm"
type input "8,000"
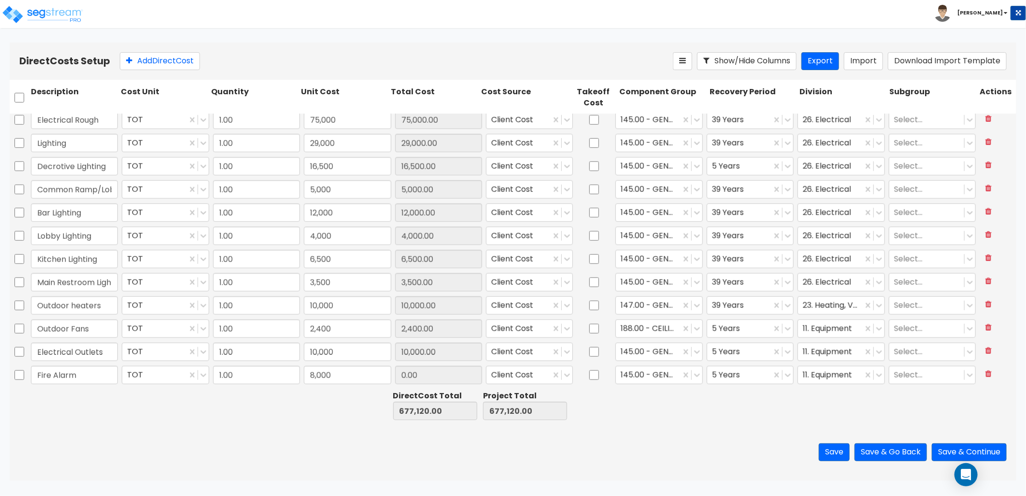
type input "8,000.00"
click at [727, 372] on div at bounding box center [739, 375] width 55 height 13
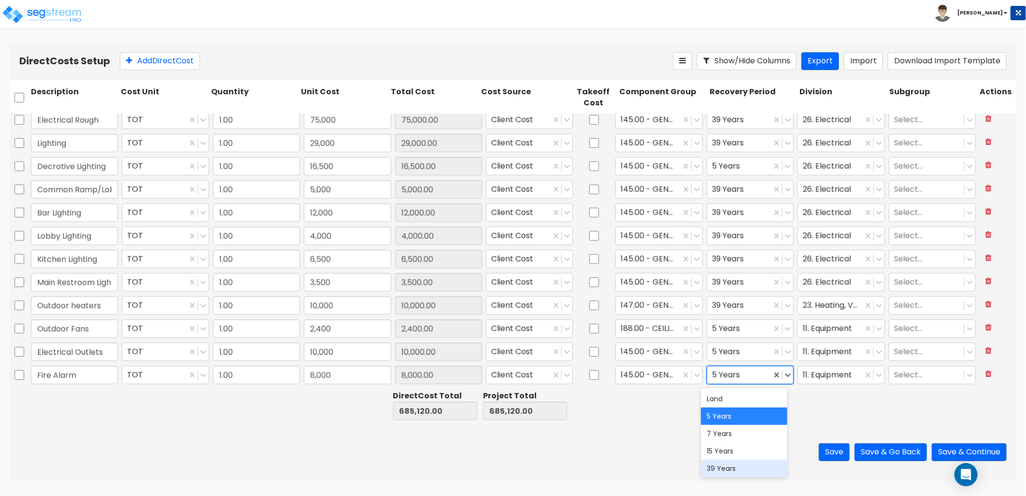
click at [725, 466] on div "39 Years" at bounding box center [744, 467] width 86 height 17
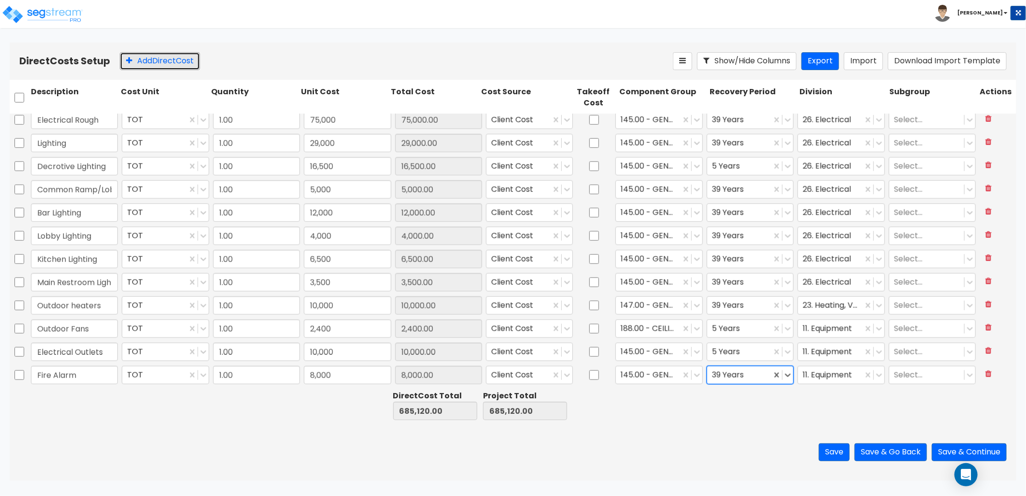
drag, startPoint x: 175, startPoint y: 60, endPoint x: 171, endPoint y: 76, distance: 15.8
click at [174, 60] on button "Add Direct Cost" at bounding box center [160, 61] width 80 height 18
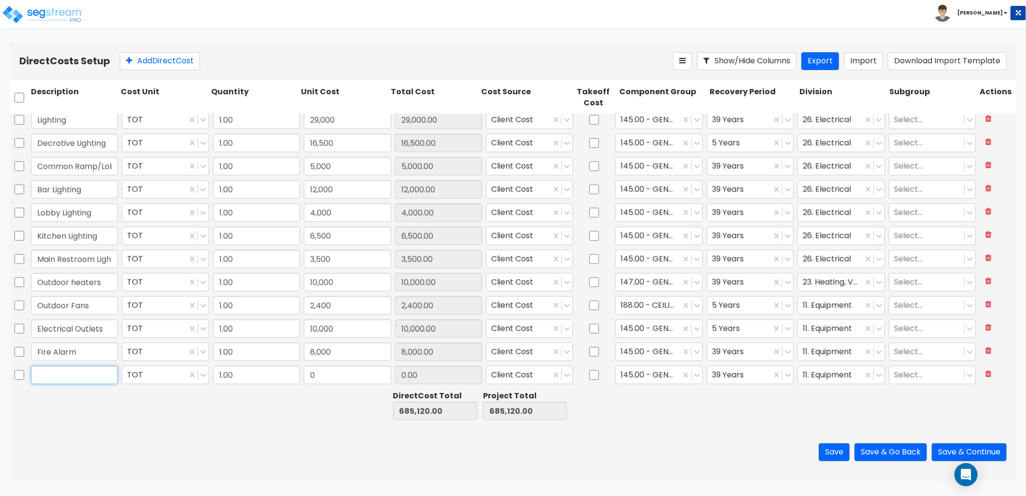
click at [80, 378] on input "text" at bounding box center [74, 375] width 87 height 18
type input "Wifi"
type input "7,000"
type input "7,000.00"
type input "5"
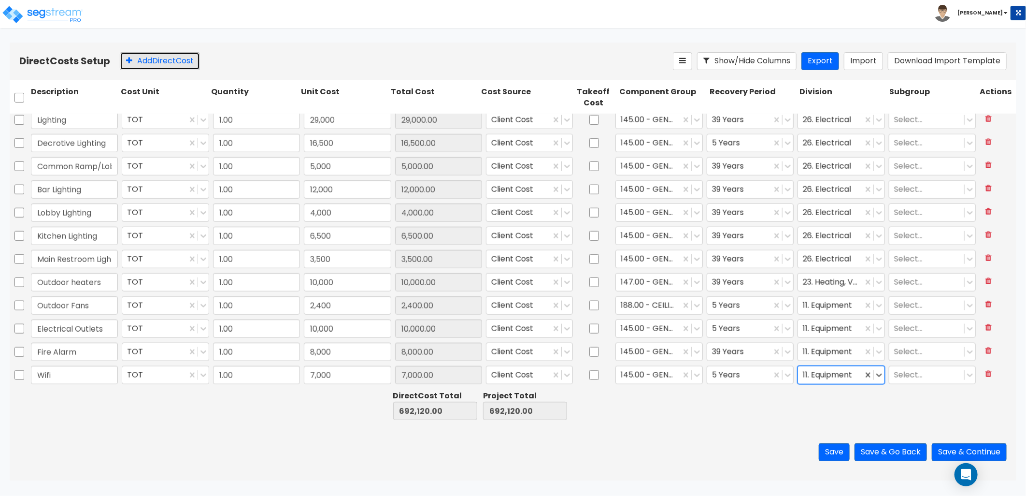
click at [171, 66] on button "Add Direct Cost" at bounding box center [160, 61] width 80 height 18
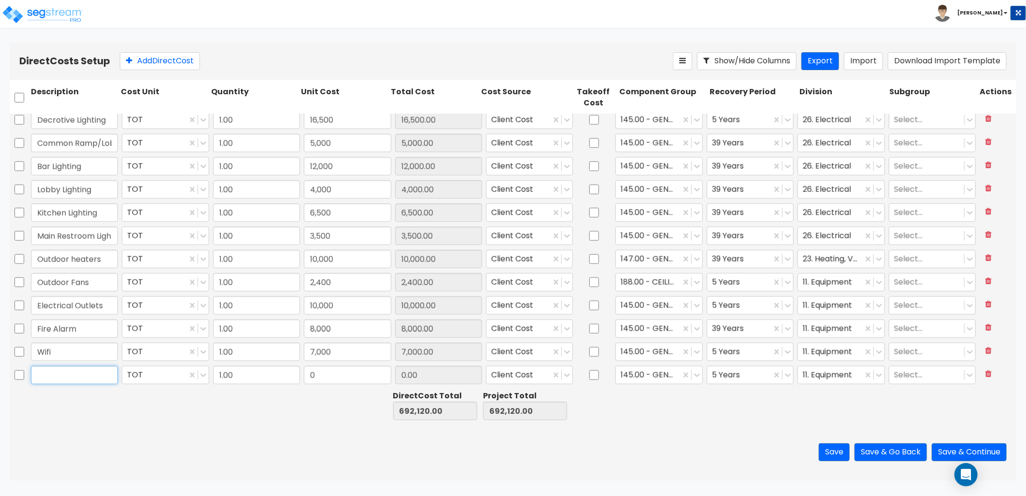
click at [89, 374] on input "text" at bounding box center [74, 375] width 87 height 18
type input "CCTV"
type input "8,000"
type input "8,000.00"
click at [143, 61] on button "Add Direct Cost" at bounding box center [160, 61] width 80 height 18
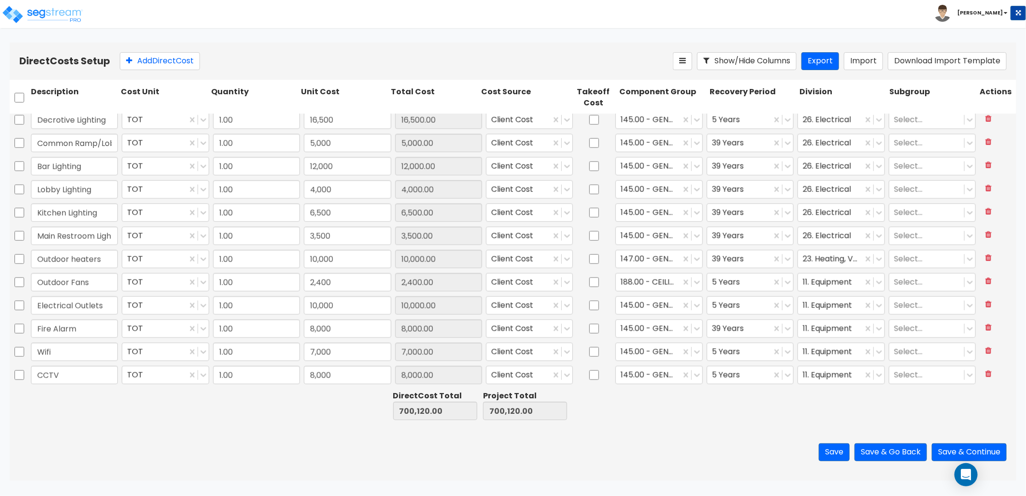
scroll to position [747, 0]
type input "S"
type input "Media-Sounds"
type input "5,000"
type input "5,000.00"
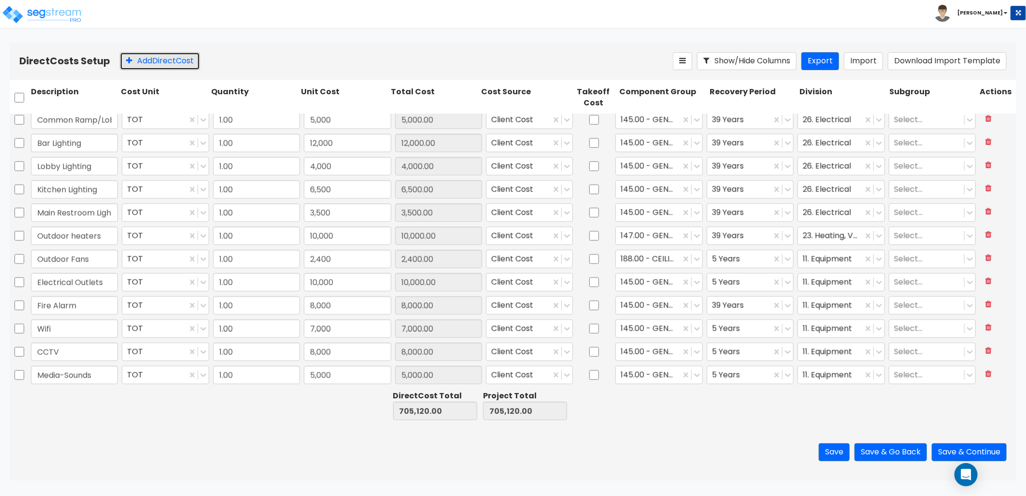
click at [143, 66] on button "Add Direct Cost" at bounding box center [160, 61] width 80 height 18
click at [59, 379] on input "text" at bounding box center [74, 375] width 87 height 18
click at [108, 374] on input "Acoustical COntrol" at bounding box center [74, 375] width 87 height 18
type input "Acoustical Control"
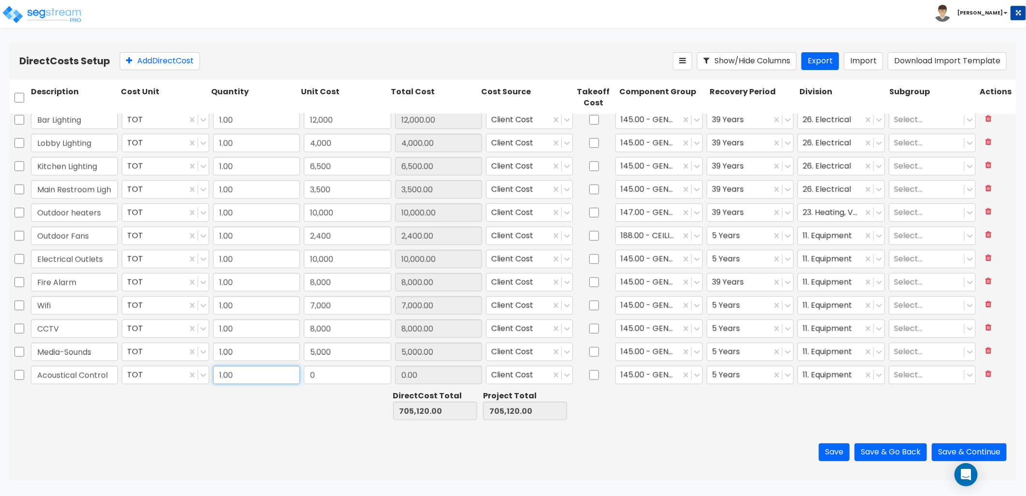
click at [245, 375] on input "1.00" at bounding box center [256, 375] width 87 height 18
click at [316, 374] on input "0" at bounding box center [347, 375] width 87 height 18
type input "4,000"
type input "4,000.00"
type input "40,000"
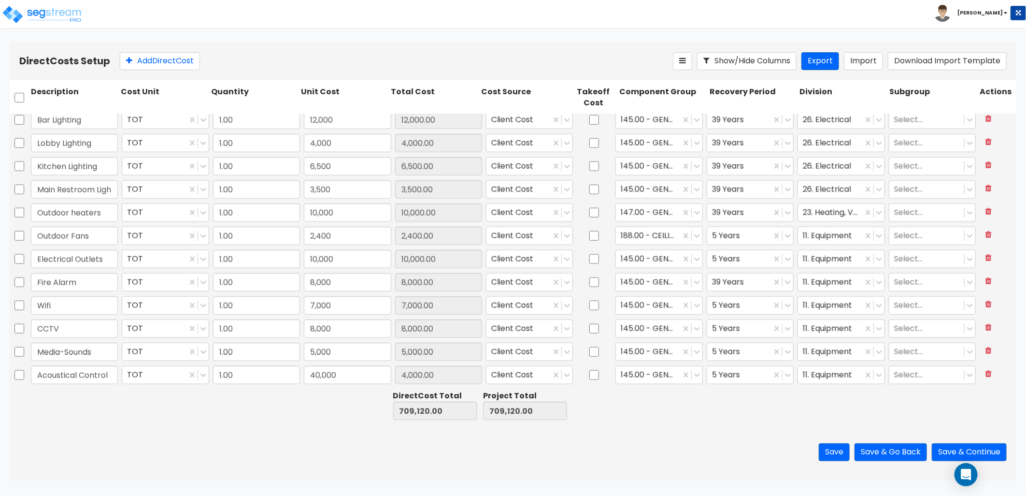
type input "40,000.00"
click at [643, 372] on div at bounding box center [648, 375] width 55 height 13
type input "c"
type input "aco"
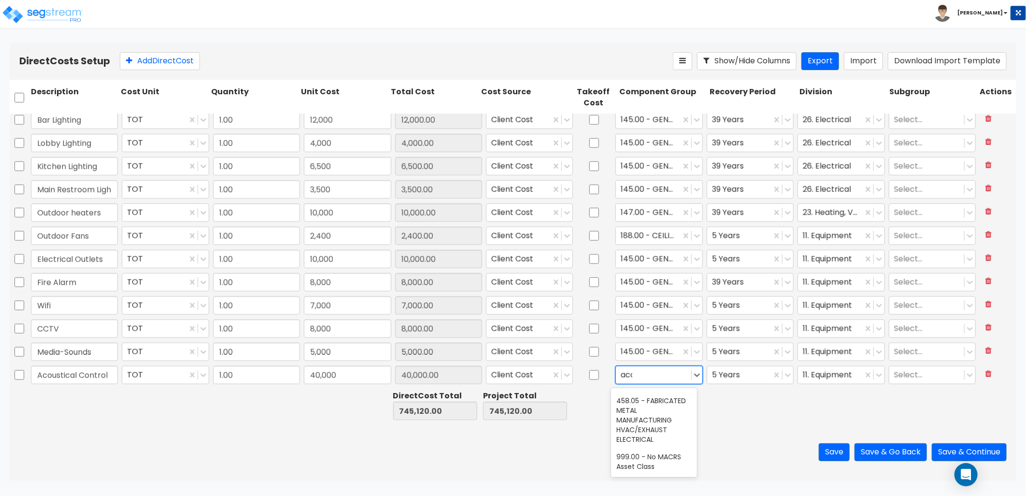
scroll to position [0, 0]
click at [668, 431] on div "318.70 - RECREATION ACOUSTIC PANELING" at bounding box center [654, 430] width 86 height 27
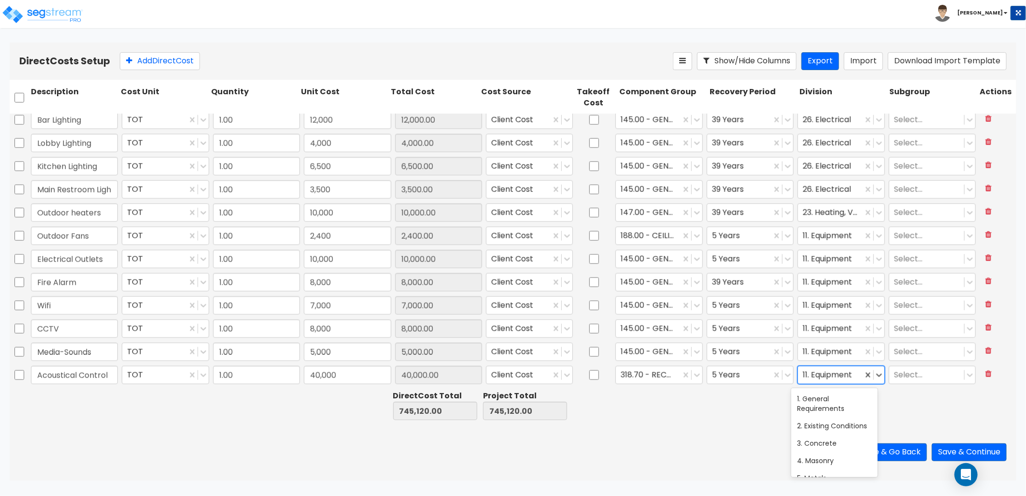
click at [820, 374] on div at bounding box center [830, 375] width 55 height 13
click at [817, 432] on div "10. Specialties" at bounding box center [834, 422] width 86 height 17
click at [163, 67] on button "Add Direct Cost" at bounding box center [160, 61] width 80 height 18
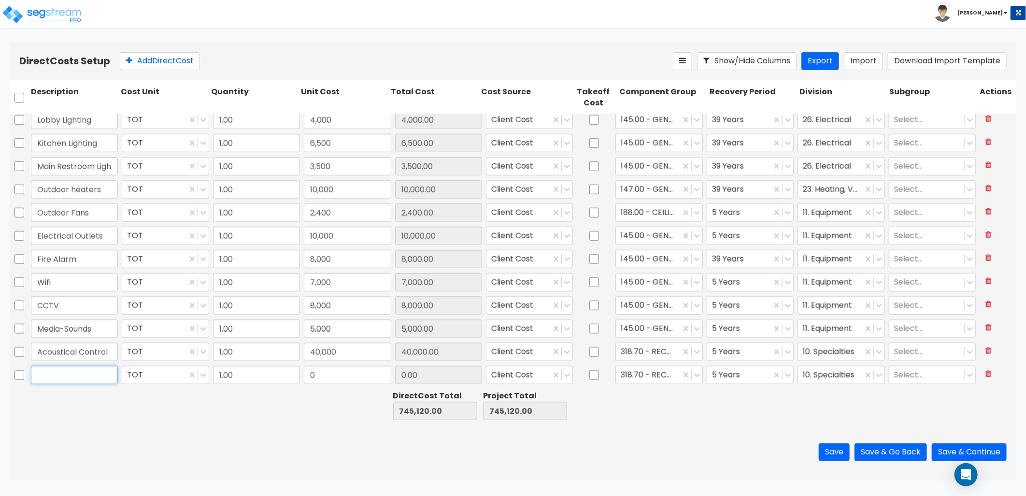
click at [91, 375] on input "text" at bounding box center [74, 375] width 87 height 18
type input "Sounds Curtain"
type input "21,800"
type input "21,800.00"
click at [163, 59] on button "Add Direct Cost" at bounding box center [160, 61] width 80 height 18
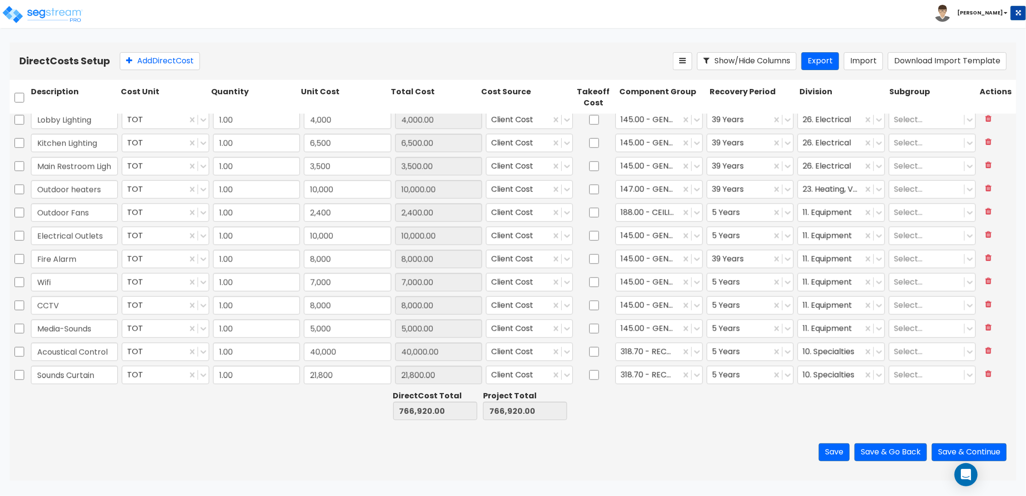
scroll to position [816, 0]
click at [75, 368] on input "text" at bounding box center [74, 375] width 87 height 18
type input "Main Bathroom"
type input "60,000"
type input "60,000.00"
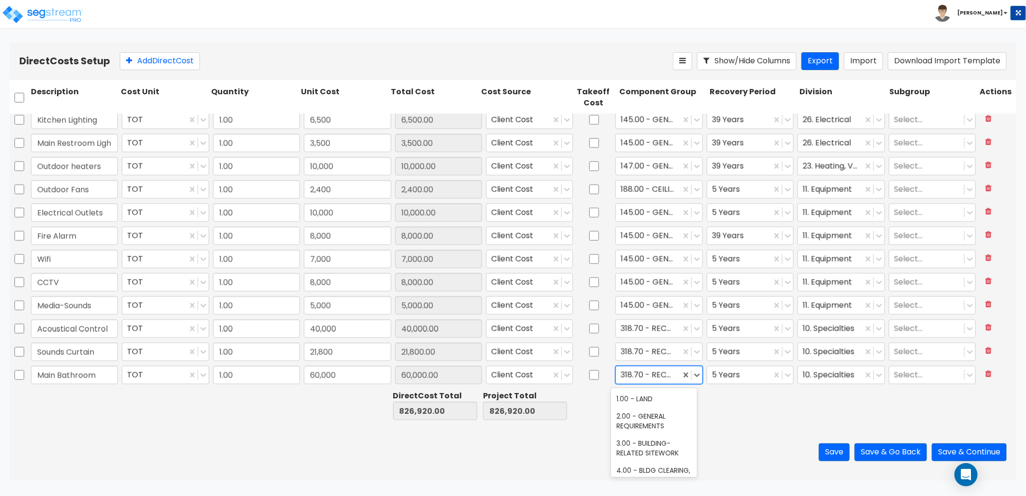
click at [636, 374] on div at bounding box center [648, 375] width 55 height 13
drag, startPoint x: 636, startPoint y: 374, endPoint x: 605, endPoint y: 375, distance: 31.0
click at [605, 375] on div "Main Bathroom TOT 1.00 60,000 60,000.00 Client Cost 36 results available for se…" at bounding box center [513, 375] width 1007 height 22
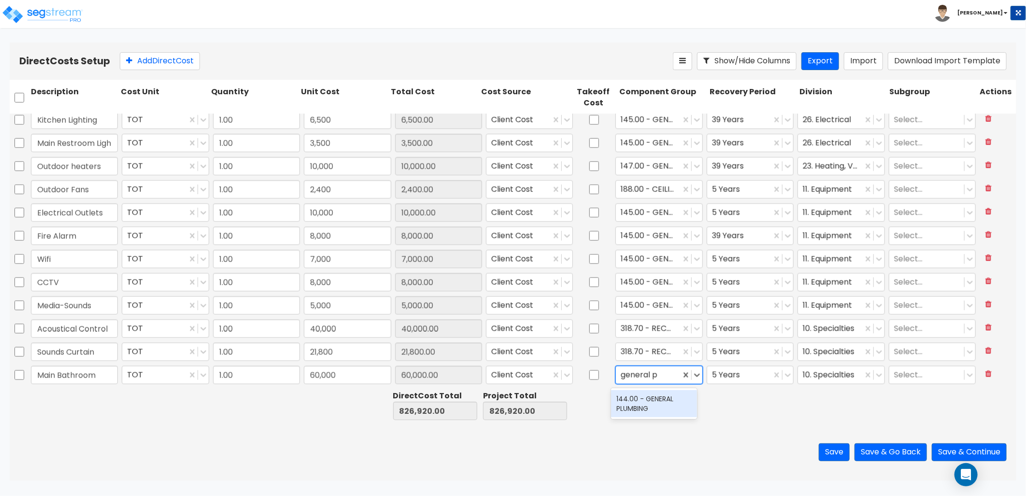
type input "general pl"
drag, startPoint x: 641, startPoint y: 413, endPoint x: 652, endPoint y: 408, distance: 12.1
click at [643, 413] on div "144.00 - GENERAL PLUMBING" at bounding box center [654, 403] width 86 height 27
click at [750, 377] on div at bounding box center [739, 375] width 55 height 13
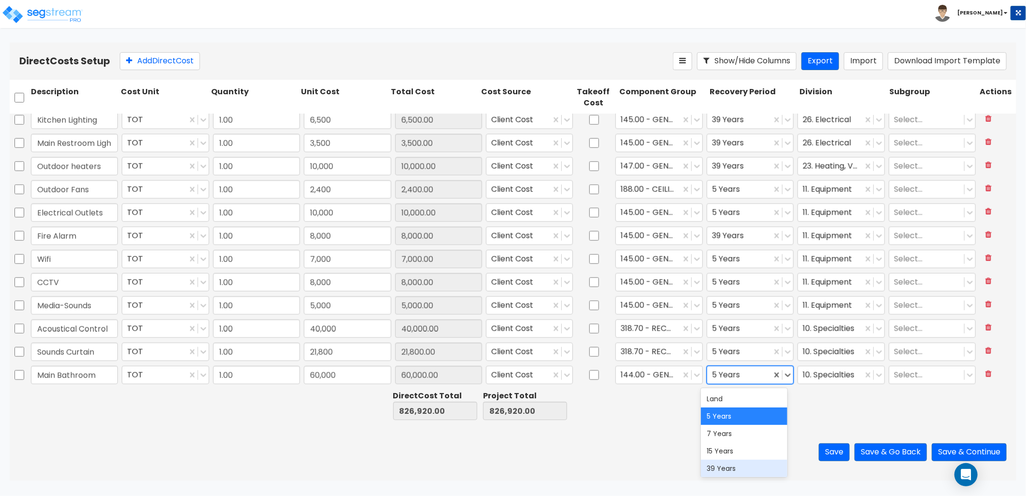
drag, startPoint x: 743, startPoint y: 462, endPoint x: 800, endPoint y: 413, distance: 75.8
click at [743, 462] on div "39 Years" at bounding box center [744, 467] width 86 height 17
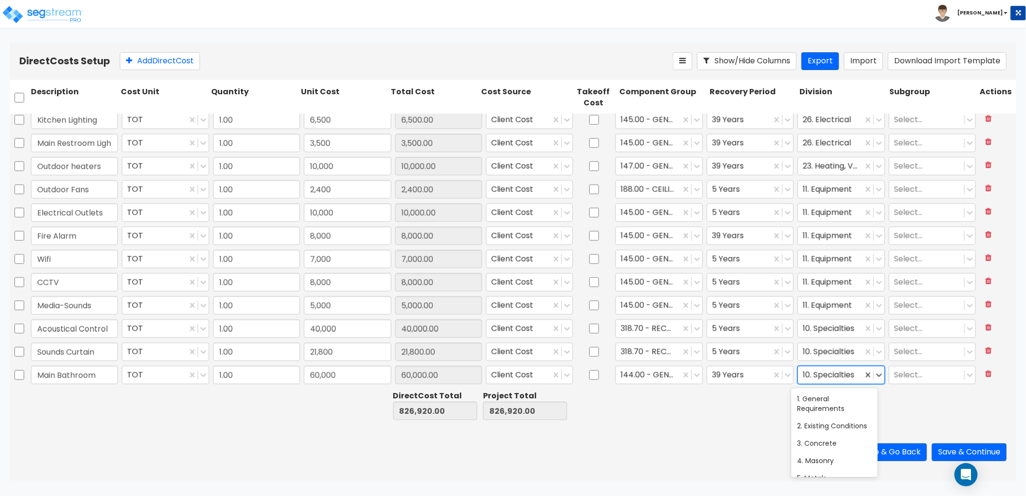
click at [828, 377] on div at bounding box center [830, 375] width 55 height 13
type input "pl"
click at [830, 430] on div "22. Plumbing" at bounding box center [834, 425] width 86 height 17
click at [188, 62] on button "Add Direct Cost" at bounding box center [160, 61] width 80 height 18
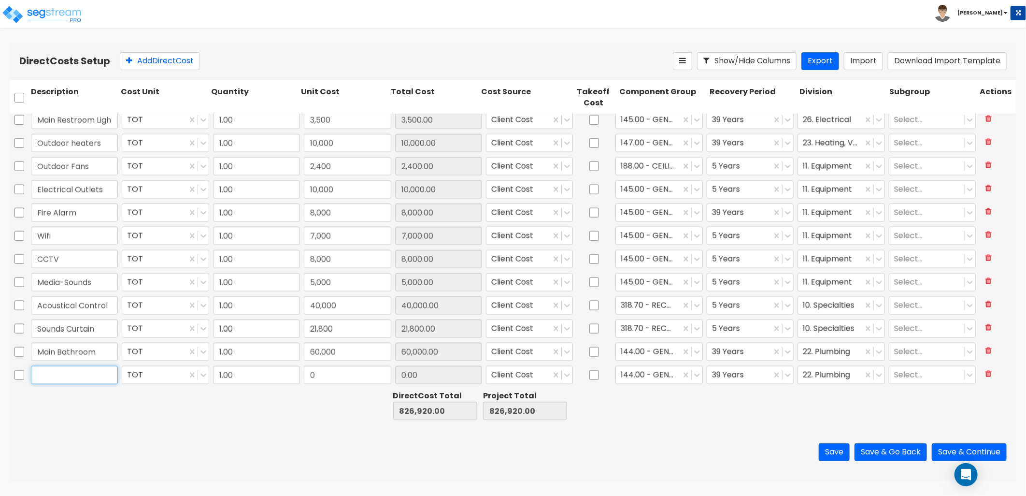
click at [81, 372] on input "text" at bounding box center [74, 375] width 87 height 18
type input "Kitchen Bathroom"
type input "10,000"
type input "10,000.00"
click at [165, 71] on div "Direct Costs Setup Add Direct Cost Show/Hide Columns Export Import Download Imp…" at bounding box center [513, 61] width 1007 height 37
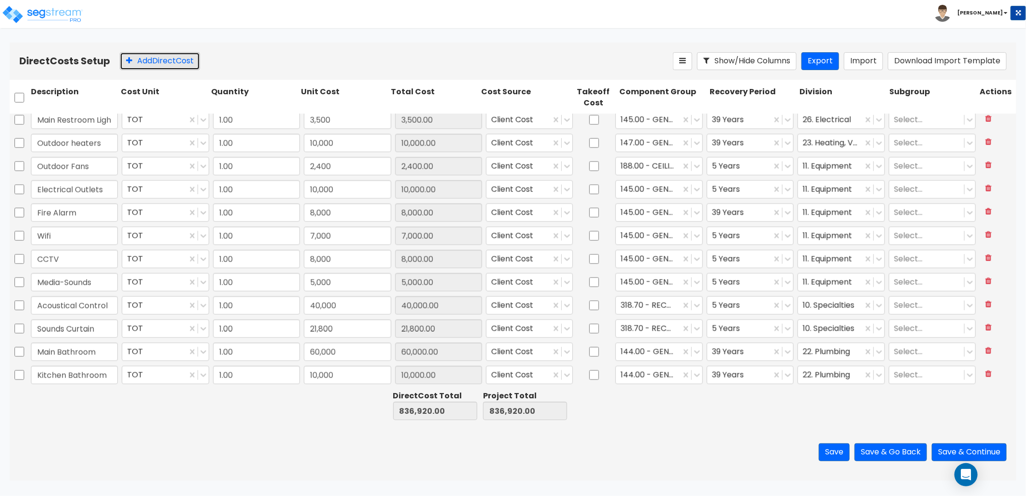
click at [164, 61] on button "Add Direct Cost" at bounding box center [160, 61] width 80 height 18
click at [77, 371] on input "text" at bounding box center [74, 375] width 87 height 18
type input "Stage Bar"
click at [327, 375] on input "0" at bounding box center [347, 375] width 87 height 18
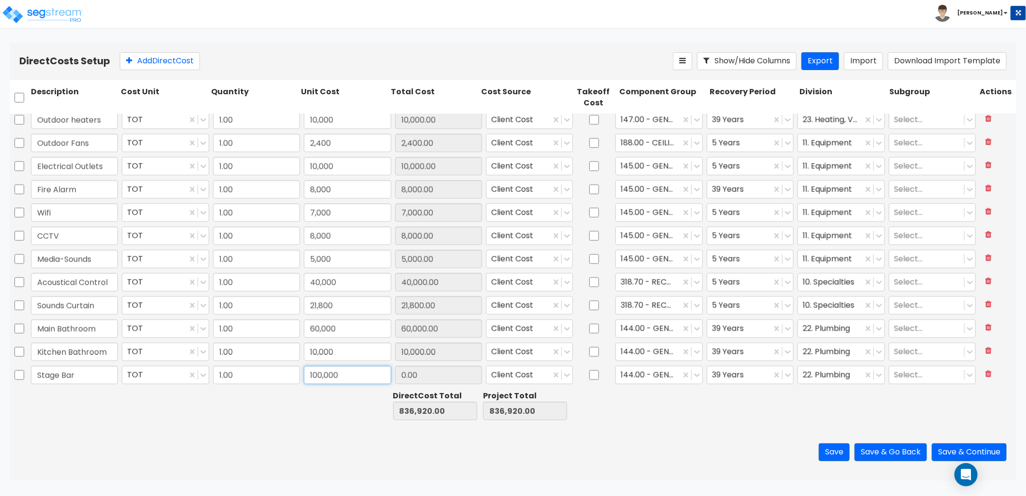
type input "100,000"
type input "100,000.00"
click at [652, 373] on div at bounding box center [648, 375] width 55 height 13
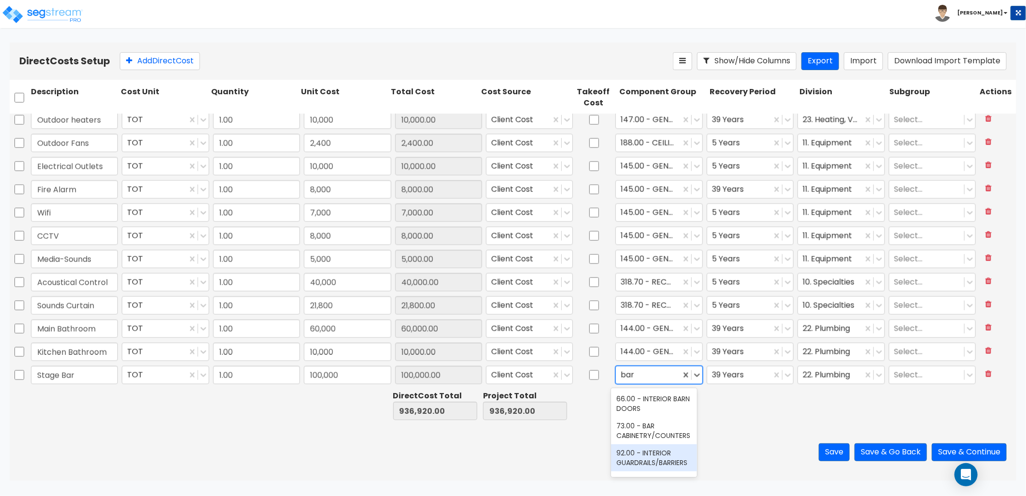
scroll to position [54, 0]
type input "bar"
click at [674, 435] on div "73.00 - BAR CABINETRY/COUNTERS" at bounding box center [654, 430] width 86 height 27
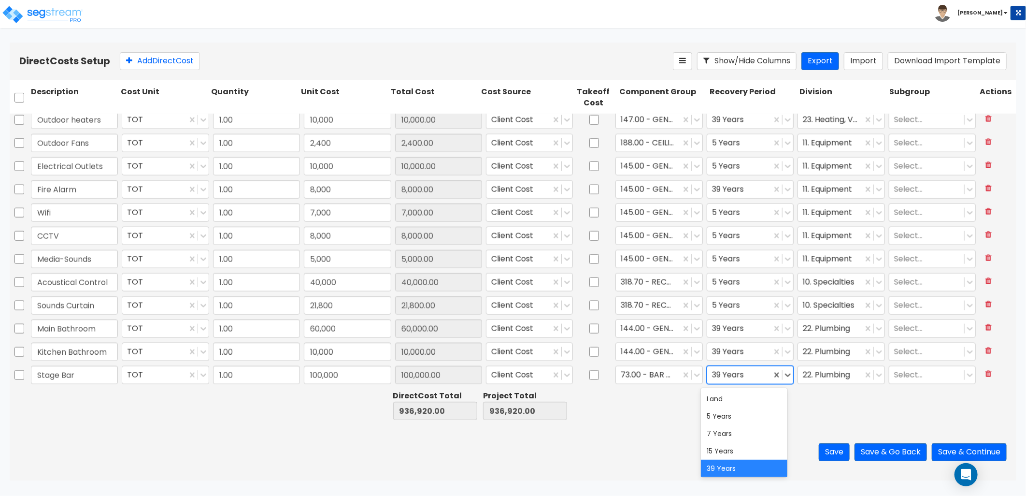
click at [737, 382] on div "39 Years" at bounding box center [739, 375] width 64 height 17
click at [735, 413] on div "5 Years" at bounding box center [744, 415] width 86 height 17
click at [820, 379] on div at bounding box center [830, 375] width 55 height 13
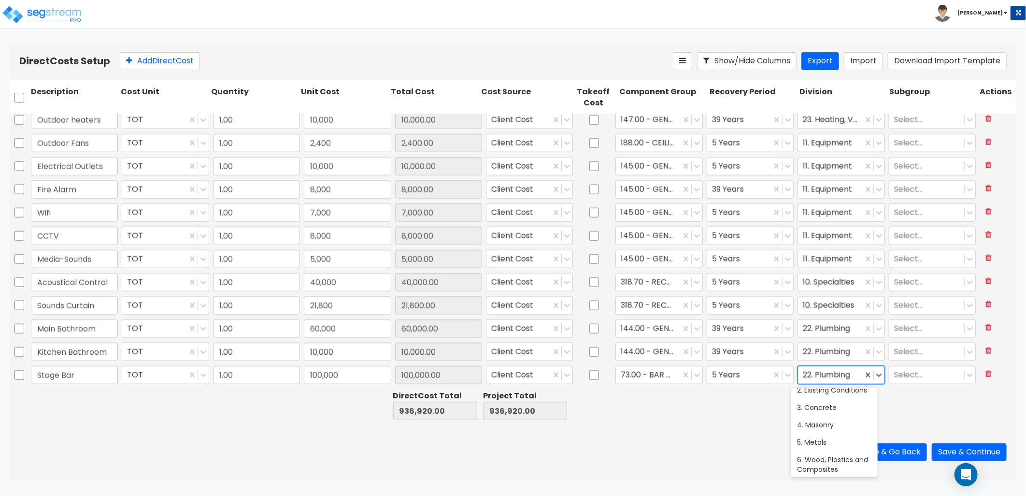
scroll to position [54, 0]
click at [834, 415] on div "4. Masonry" at bounding box center [834, 406] width 86 height 17
click at [839, 375] on div at bounding box center [830, 375] width 55 height 13
click at [828, 467] on div "12. Furnishings" at bounding box center [834, 457] width 86 height 17
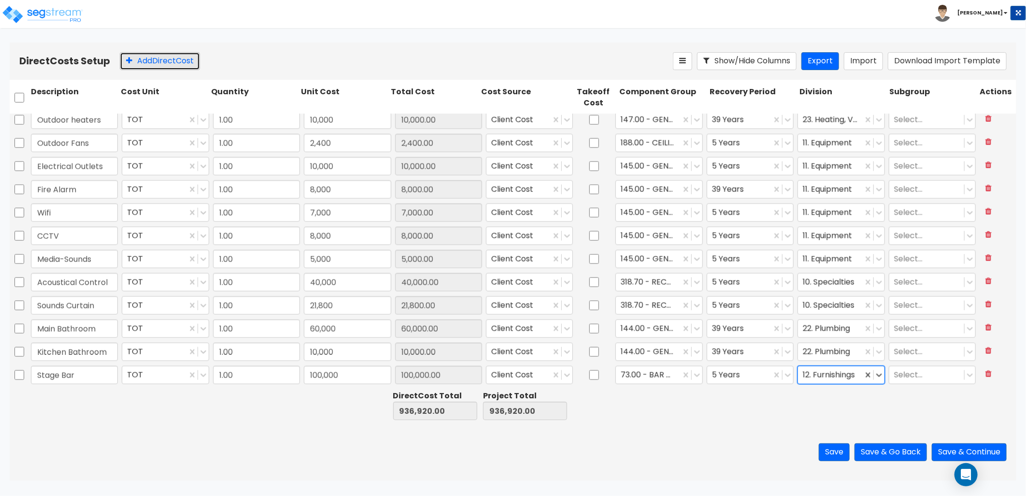
click at [151, 60] on button "Add Direct Cost" at bounding box center [160, 61] width 80 height 18
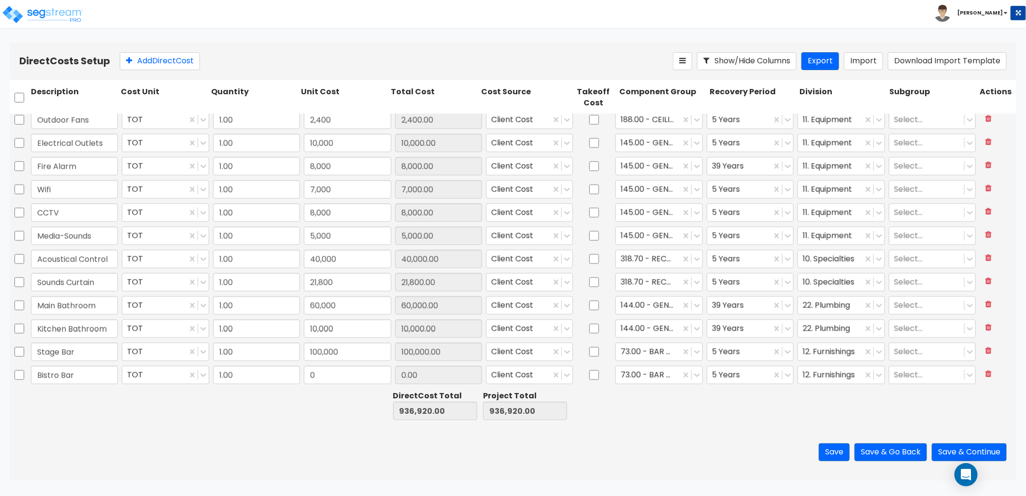
type input "Bistro Bar"
type input "35,000"
type input "35,000.00"
drag, startPoint x: 166, startPoint y: 59, endPoint x: 163, endPoint y: 100, distance: 41.2
click at [166, 59] on button "Add Direct Cost" at bounding box center [160, 61] width 80 height 18
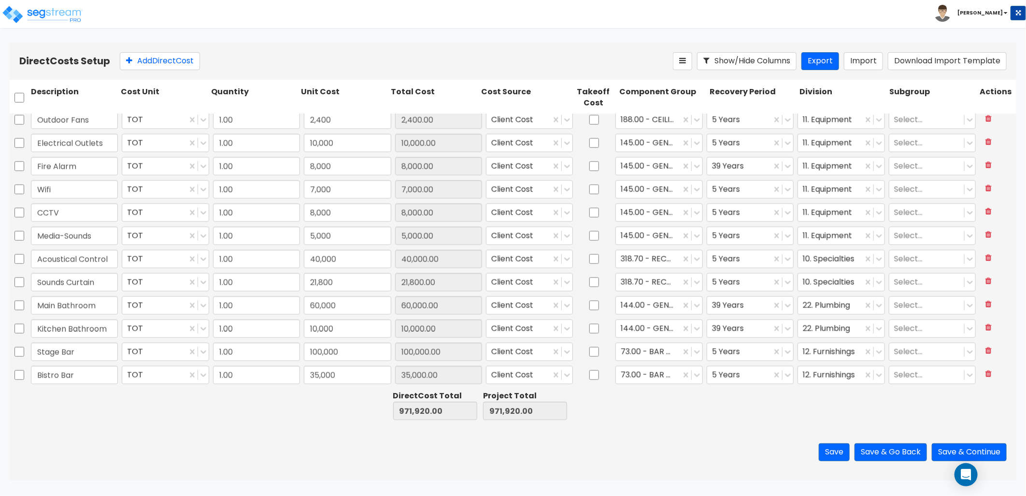
scroll to position [909, 0]
type input "Bistro Service Bar"
type input "10,000"
type input "10,000.00"
click at [147, 63] on button "Add Direct Cost" at bounding box center [160, 61] width 80 height 18
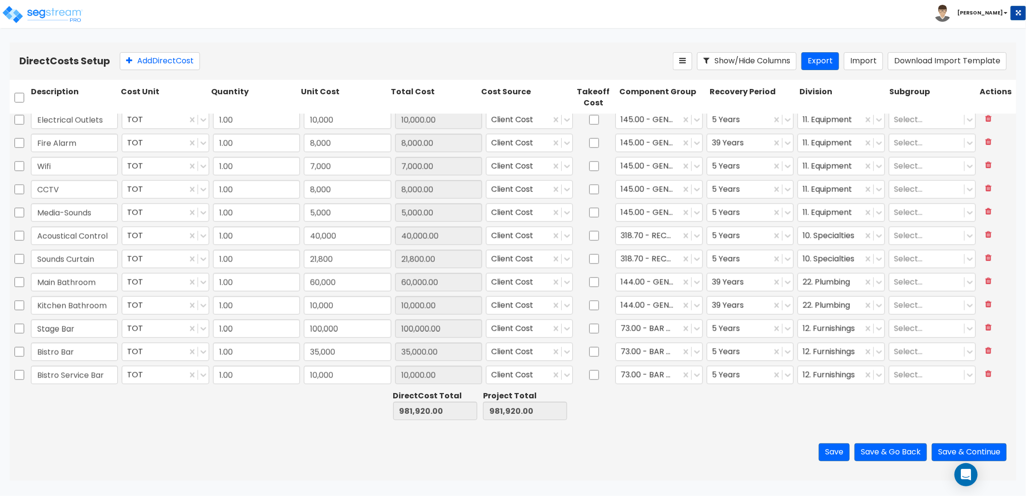
scroll to position [932, 0]
click at [47, 374] on input "text" at bounding box center [74, 375] width 87 height 18
type input "DOAS"
type input "94,000"
type input "94,000.00"
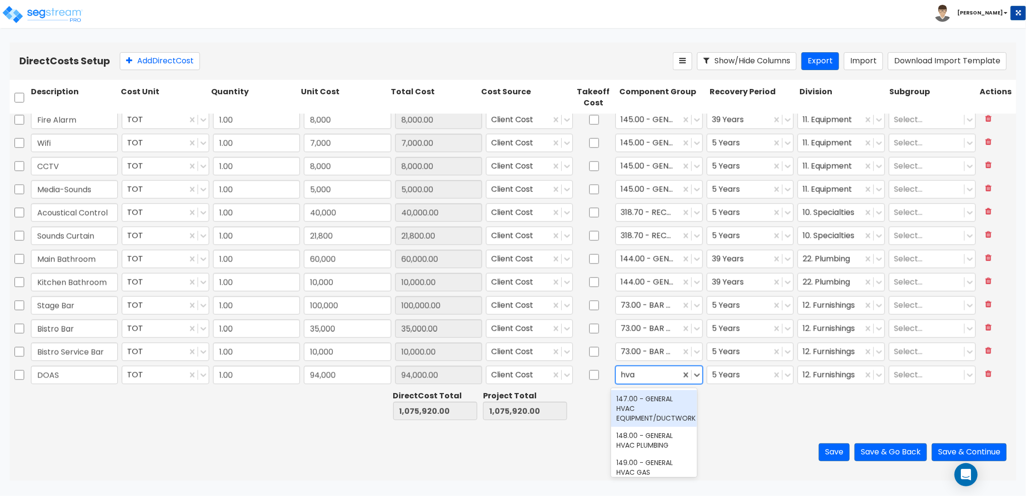
type input "hvac"
click at [643, 412] on div "147.00 - GENERAL HVAC EQUIPMENT/DUCTWORK" at bounding box center [654, 408] width 86 height 37
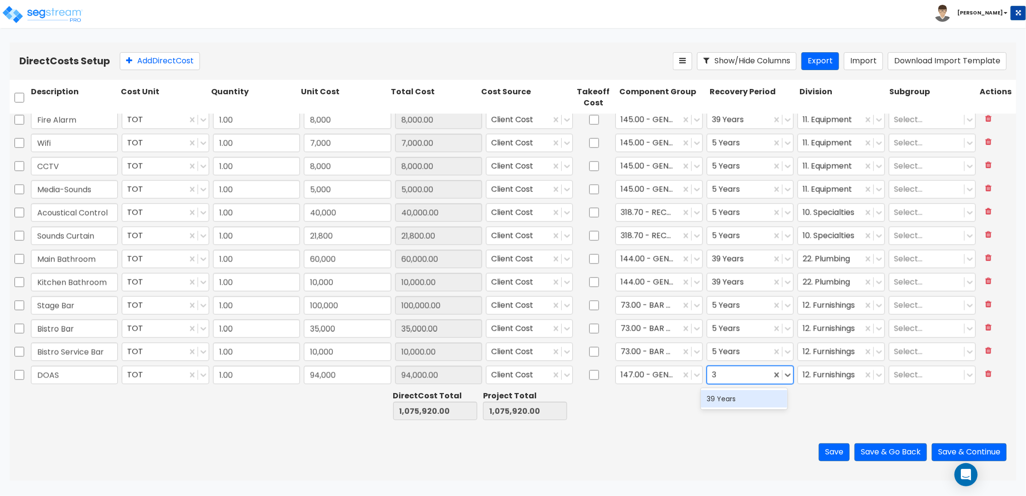
type input "39"
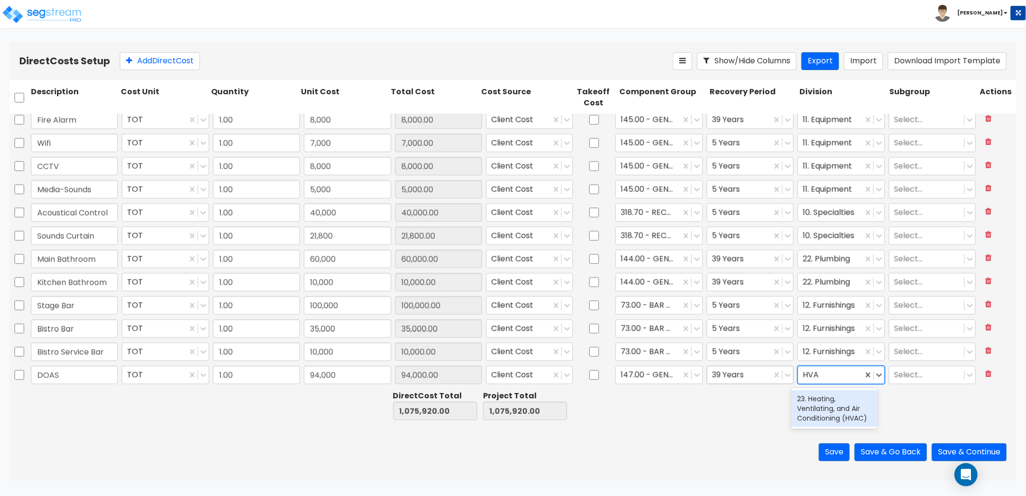
type input "HVAC"
click at [178, 63] on button "Add Direct Cost" at bounding box center [160, 61] width 80 height 18
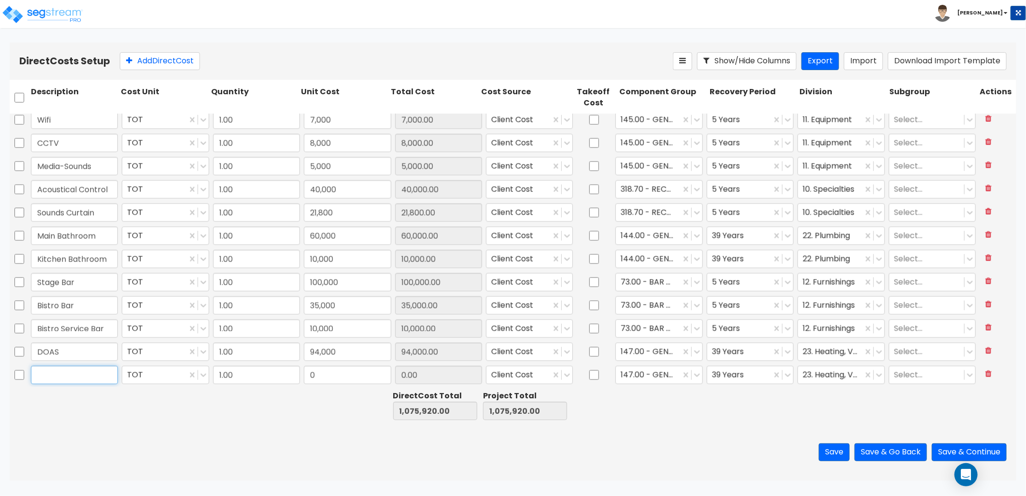
click at [70, 372] on input "text" at bounding box center [74, 375] width 87 height 18
type input "HVAC"
type input "110,000"
type input "110,000.00"
click at [155, 65] on button "Add Direct Cost" at bounding box center [160, 61] width 80 height 18
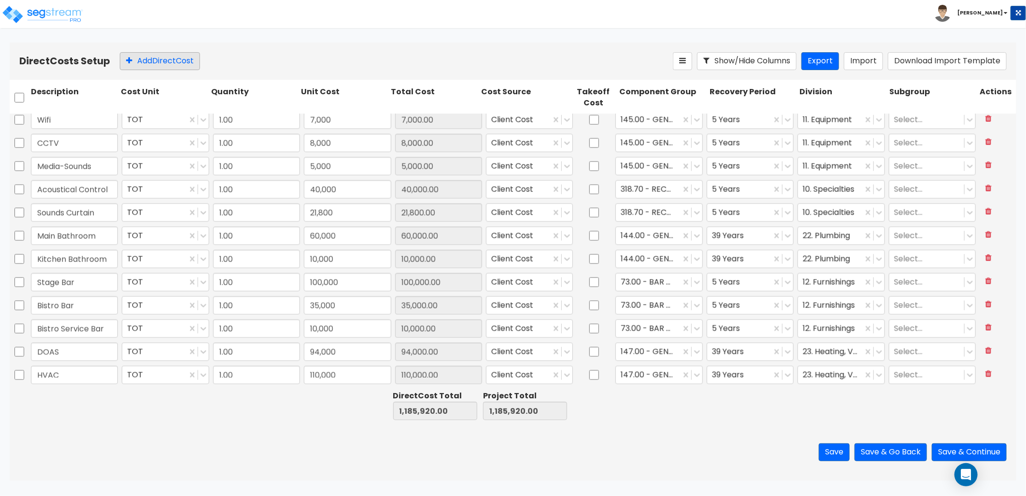
scroll to position [979, 0]
click at [61, 379] on input "text" at bounding box center [74, 375] width 87 height 18
type input "Outdoor signs"
type input "70,000"
type input "70,000.00"
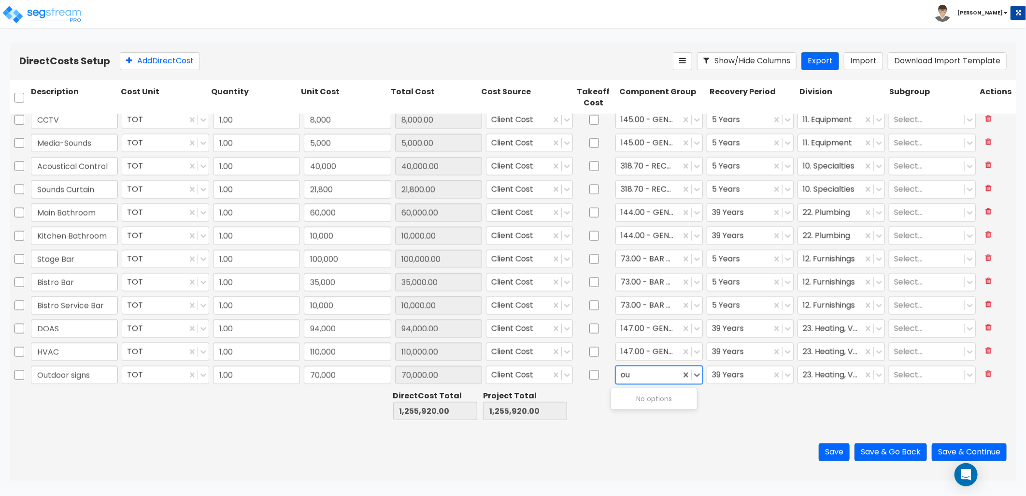
type input "o"
type input "sign"
click at [658, 381] on div "328.00 - SIGNAGE" at bounding box center [654, 372] width 86 height 17
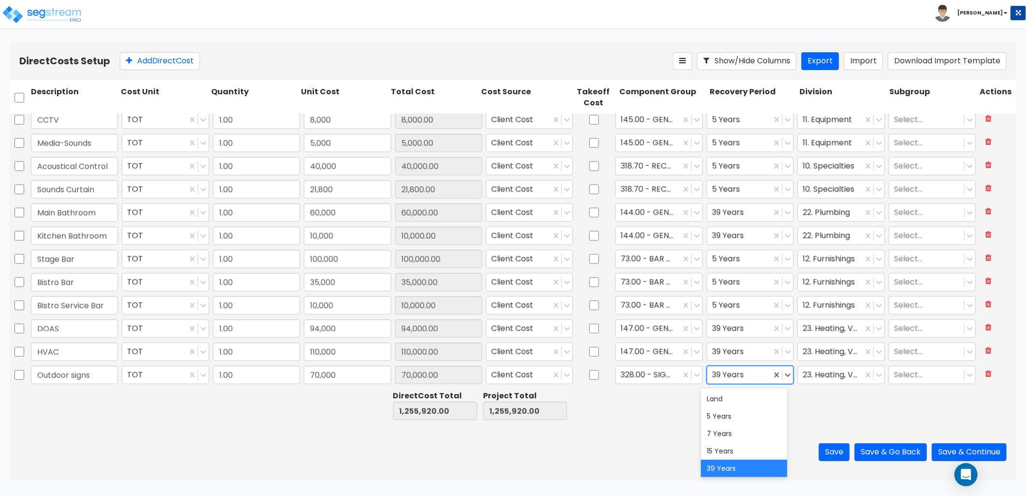
click at [735, 375] on div at bounding box center [739, 375] width 55 height 13
click at [727, 449] on div "15 Years" at bounding box center [744, 450] width 86 height 17
click at [813, 371] on div at bounding box center [830, 375] width 55 height 13
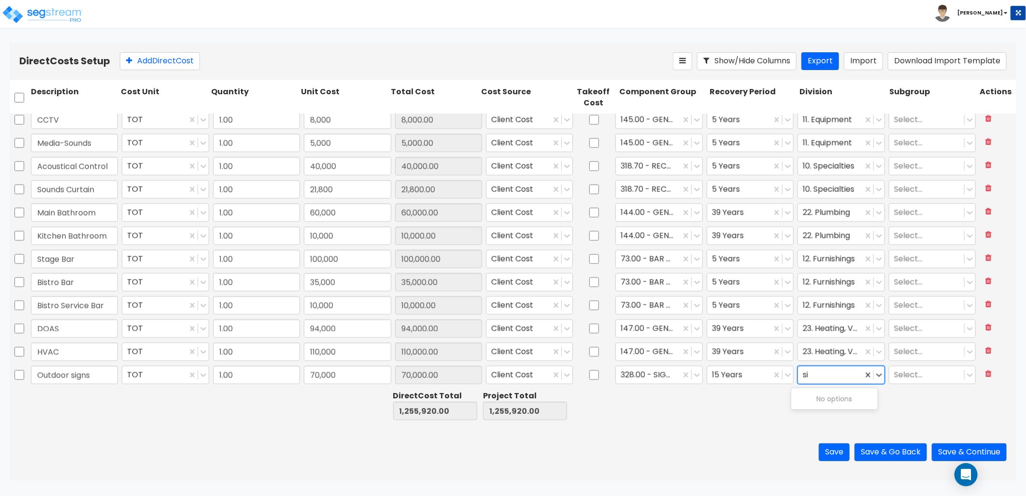
type input "s"
type input "l"
type input "s"
click at [810, 373] on div at bounding box center [835, 375] width 65 height 13
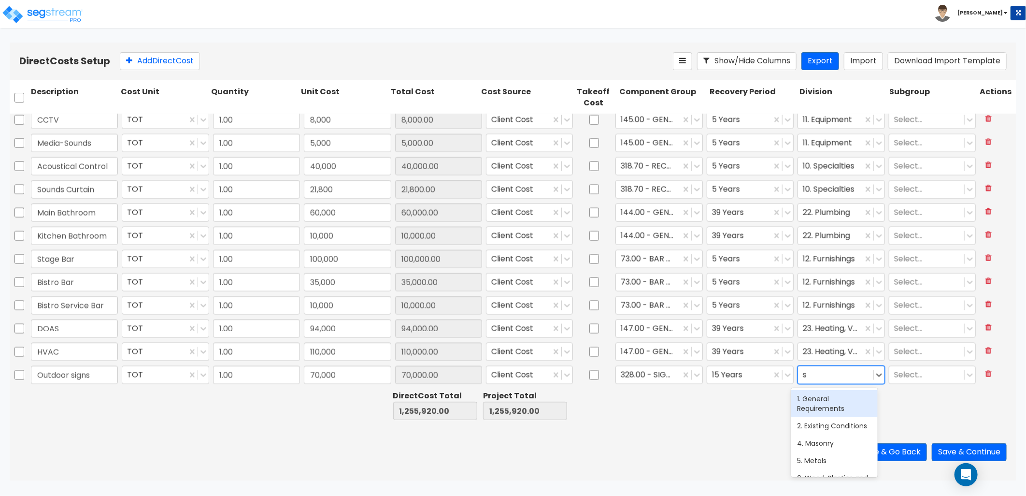
type input "sp"
click at [823, 400] on div "10. Specialties" at bounding box center [834, 398] width 86 height 17
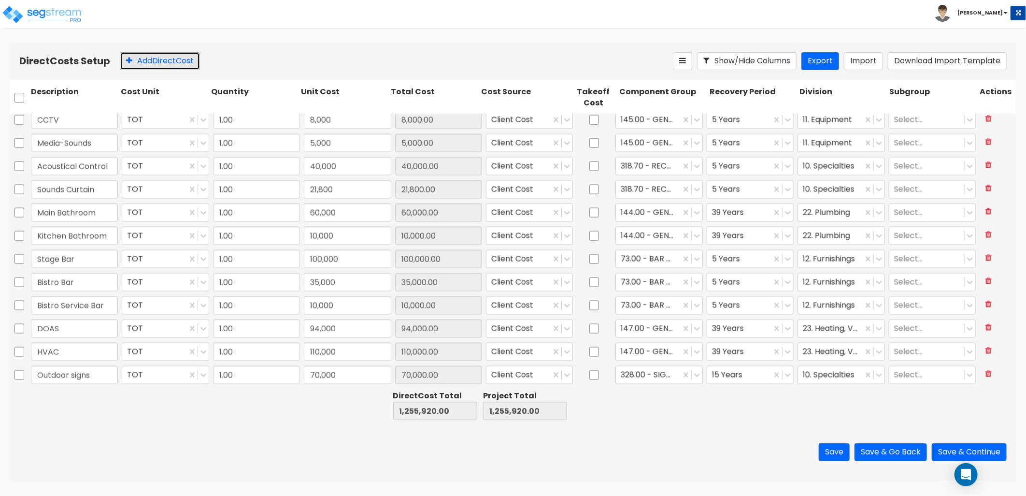
drag, startPoint x: 158, startPoint y: 66, endPoint x: 150, endPoint y: 85, distance: 20.3
click at [158, 66] on button "Add Direct Cost" at bounding box center [160, 61] width 80 height 18
type input "Floor/Ceiling Finishes"
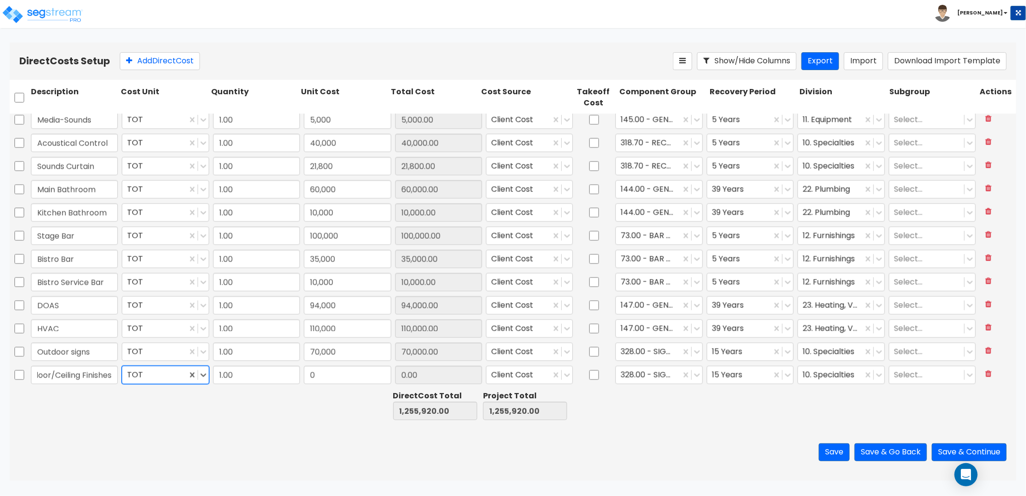
scroll to position [0, 0]
type input "20,000"
type input "20,000.00"
type input "fini"
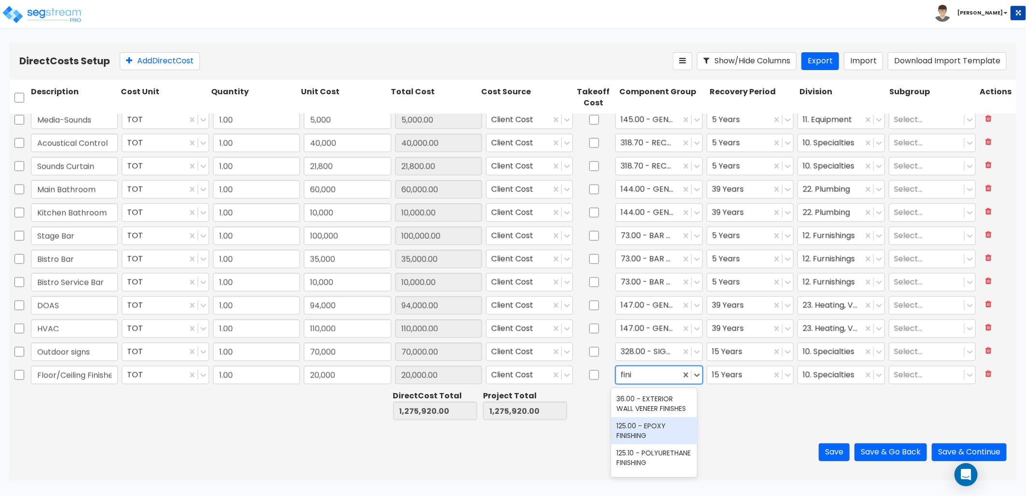
click at [644, 440] on div "125.00 - EPOXY FINISHING" at bounding box center [654, 430] width 86 height 27
click at [738, 377] on div at bounding box center [739, 375] width 55 height 13
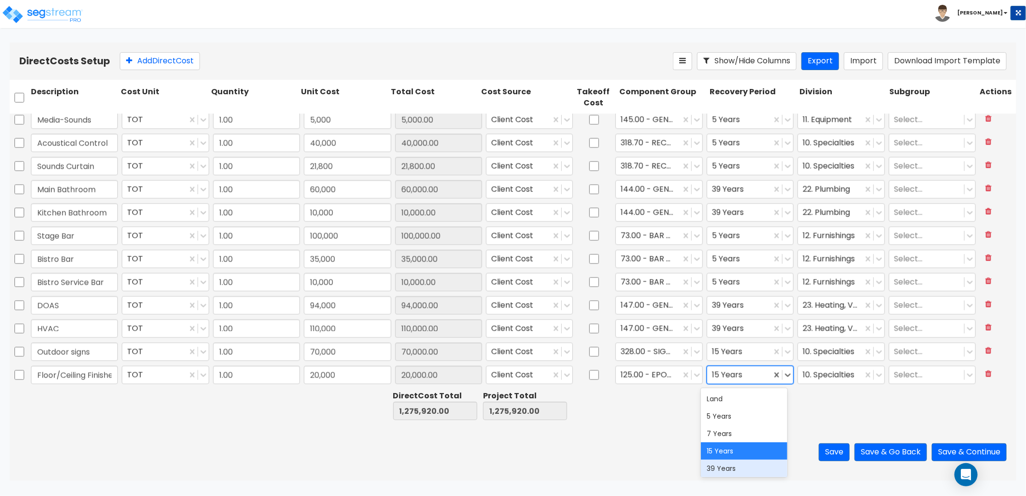
click at [741, 466] on div "39 Years" at bounding box center [744, 467] width 86 height 17
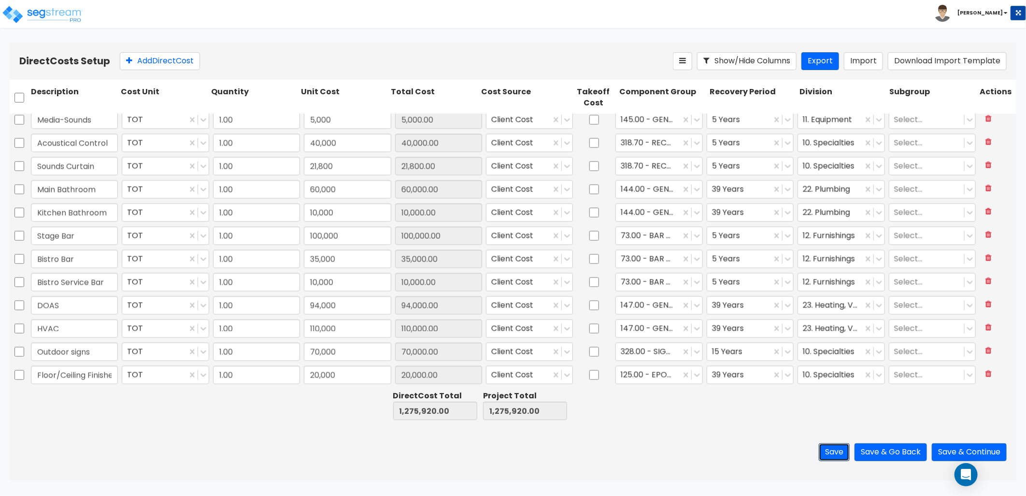
drag, startPoint x: 824, startPoint y: 448, endPoint x: 807, endPoint y: 443, distance: 18.0
click at [824, 449] on button "Save" at bounding box center [834, 452] width 31 height 18
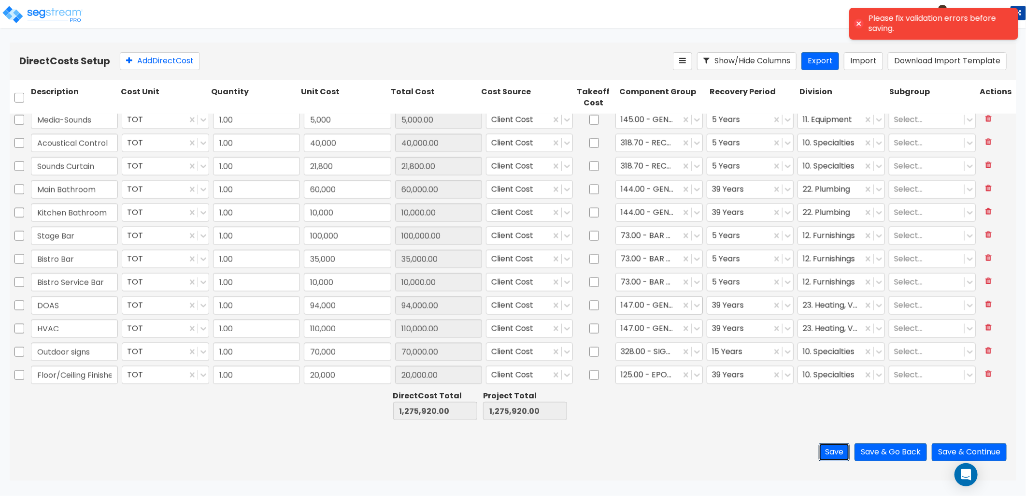
type input "1.00"
type input "7,000"
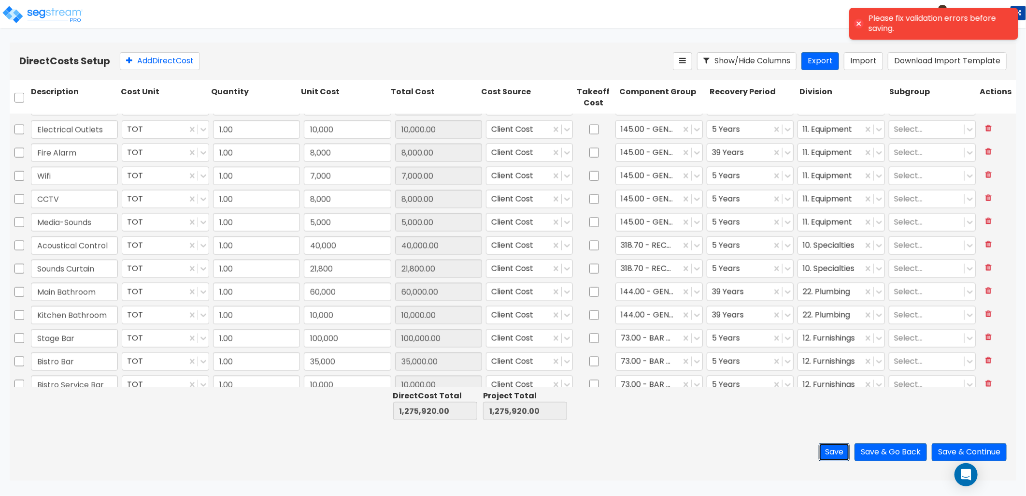
type input "1.00"
type input "5,000"
type input "1.00"
type input "12,000"
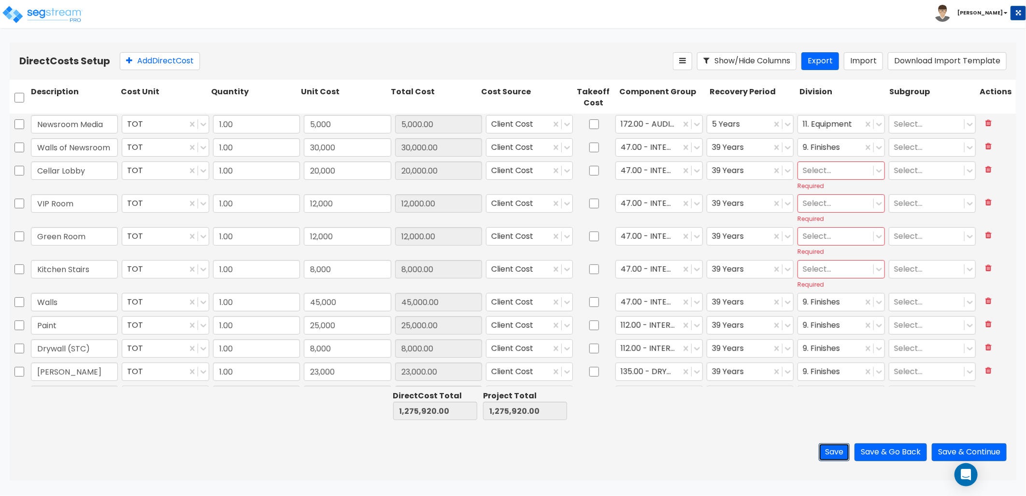
type input "1.00"
type input "30,000"
type input "1.00"
type input "8,400"
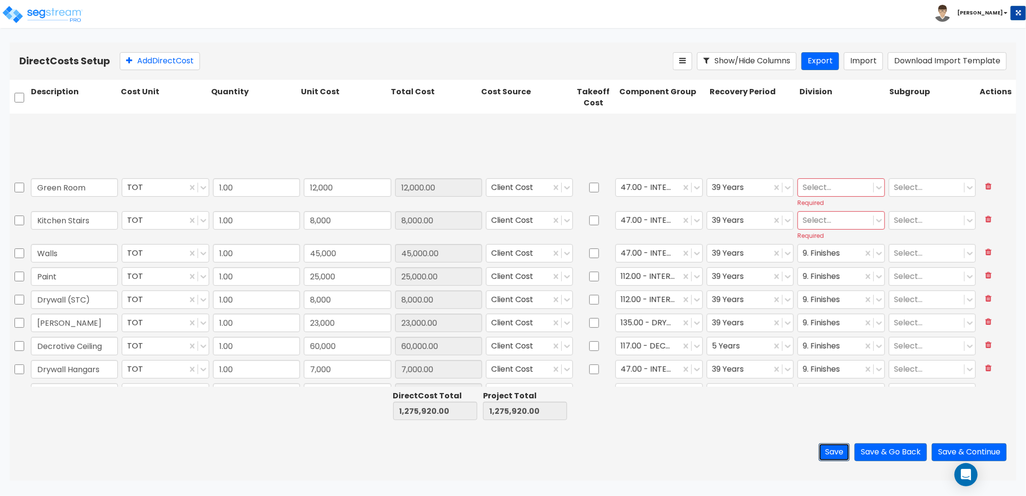
type input "1.00"
type input "16,500"
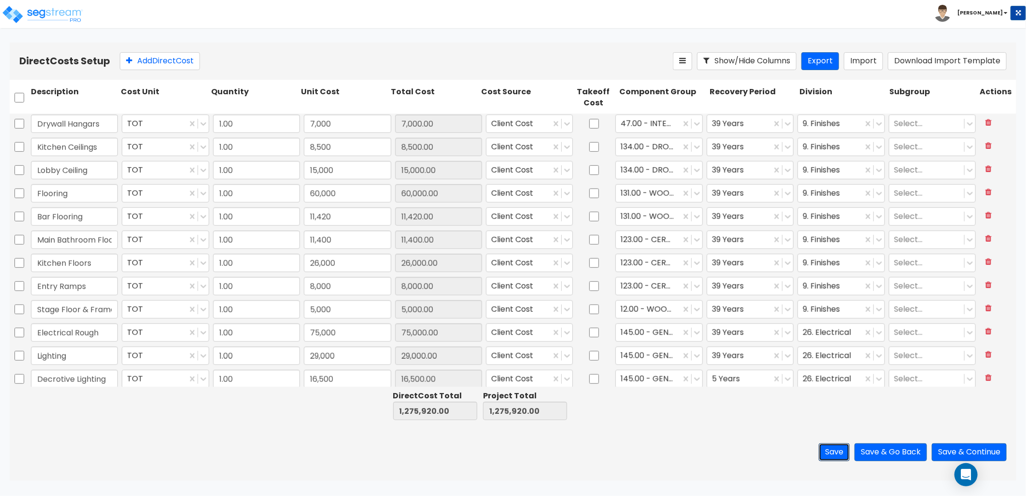
type input "1.00"
type input "3,500"
type input "1.00"
type input "2,400"
type input "1.00"
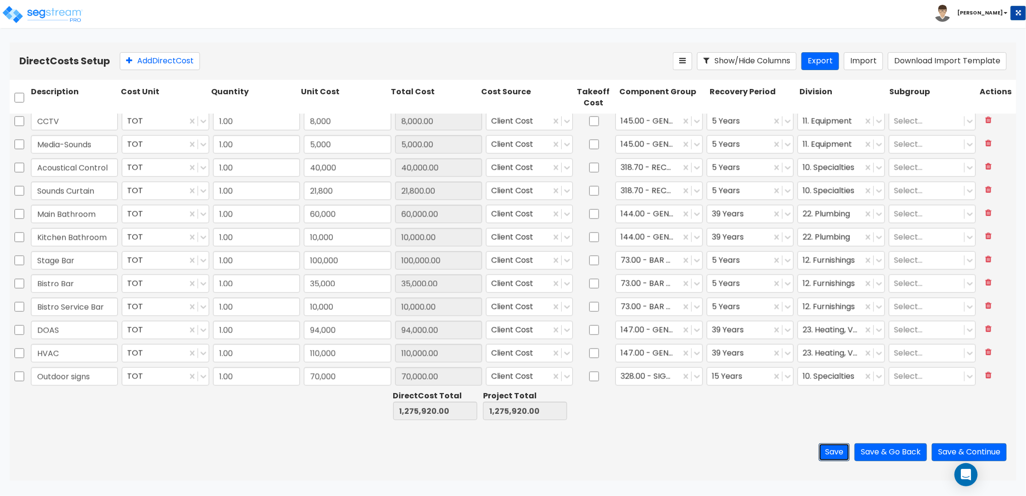
type input "10,000"
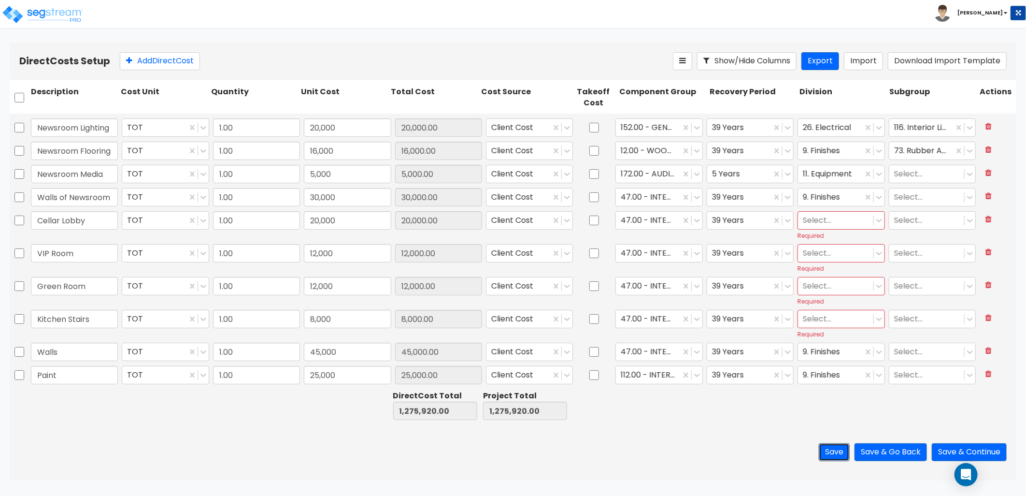
scroll to position [161, 0]
click at [828, 223] on div at bounding box center [835, 219] width 65 height 13
type input "fin"
click at [816, 242] on div "9. Finishes" at bounding box center [834, 242] width 86 height 17
click at [811, 248] on div at bounding box center [835, 251] width 65 height 13
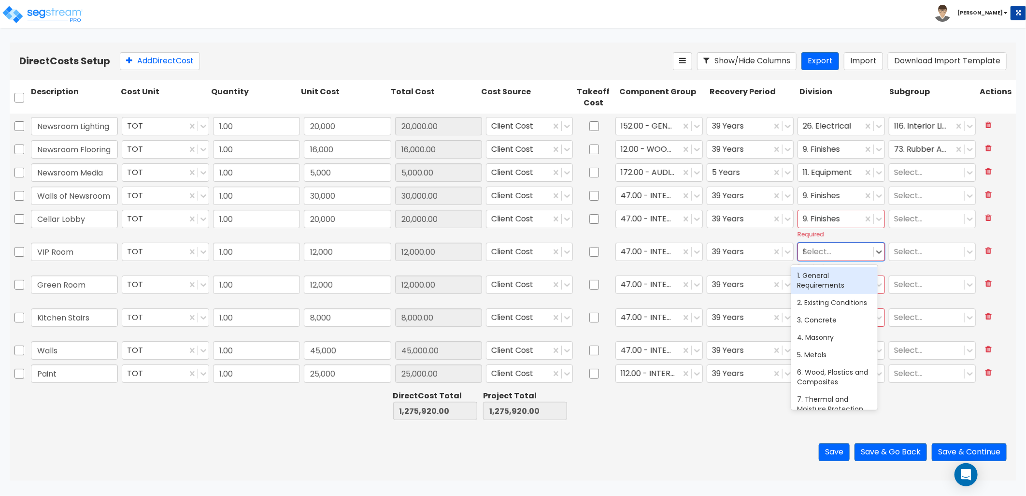
type input "fin"
click at [830, 274] on div "9. Finishes" at bounding box center [834, 275] width 86 height 17
click at [820, 283] on div at bounding box center [835, 284] width 65 height 13
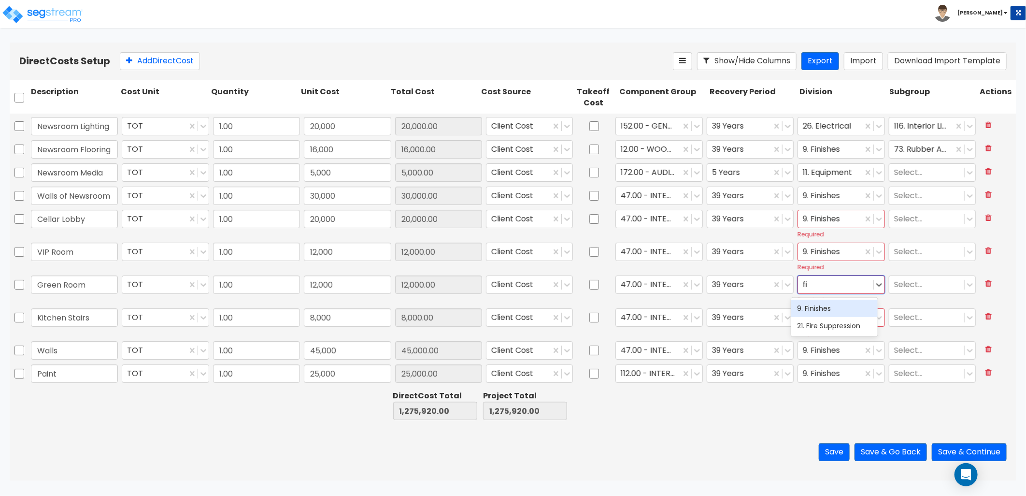
type input "fin"
click at [819, 299] on div "9. Finishes" at bounding box center [834, 308] width 86 height 21
click at [820, 305] on div "9. Finishes" at bounding box center [834, 308] width 86 height 17
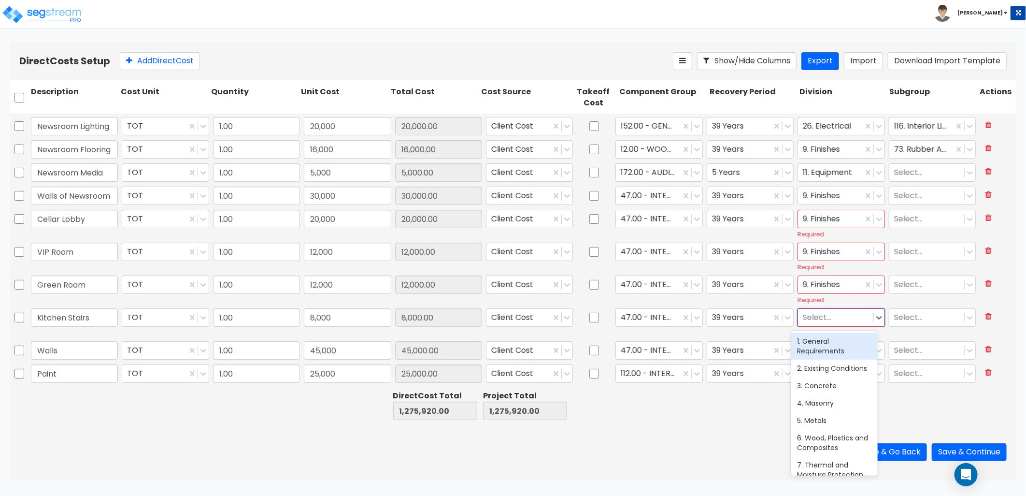
click at [816, 315] on div at bounding box center [835, 317] width 65 height 13
type input "fin"
click at [852, 342] on div "9. Finishes" at bounding box center [834, 340] width 86 height 17
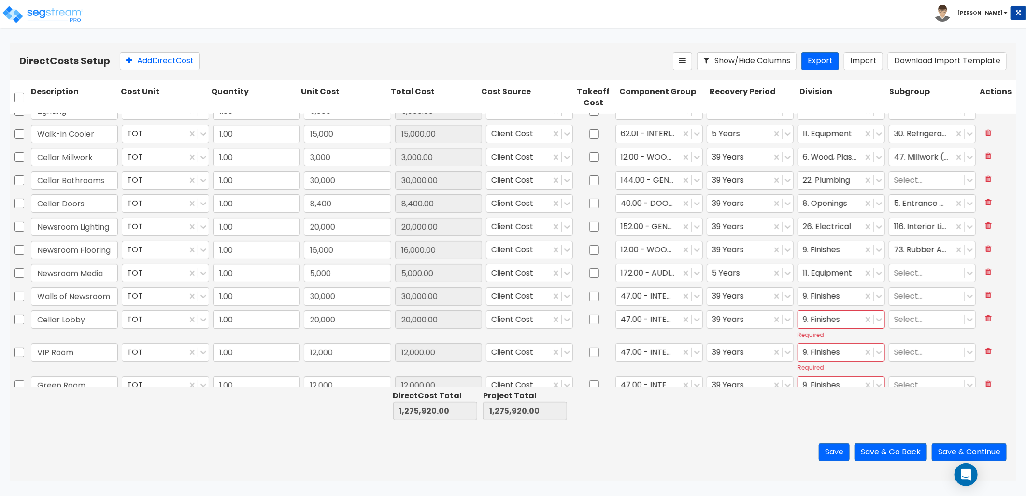
scroll to position [0, 0]
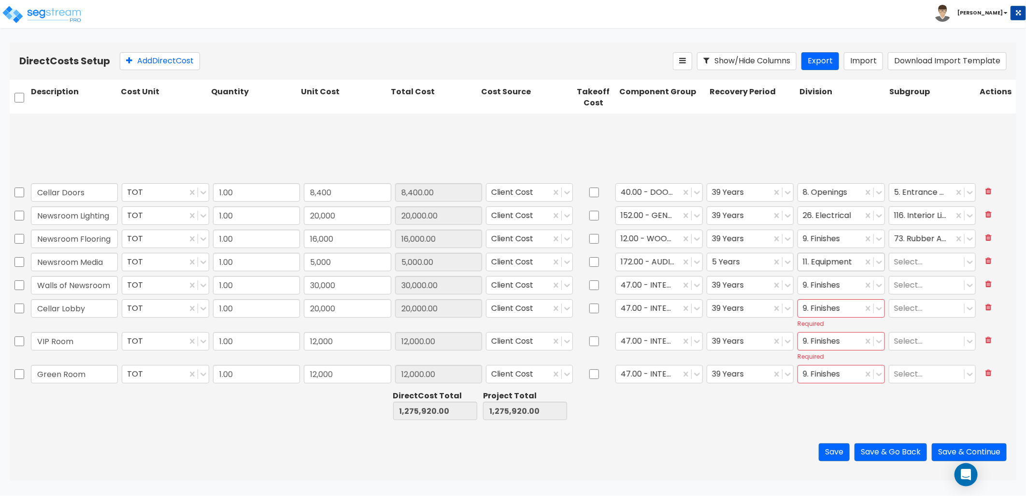
type input "1.00"
type input "8,500"
type input "1.00"
type input "15,000"
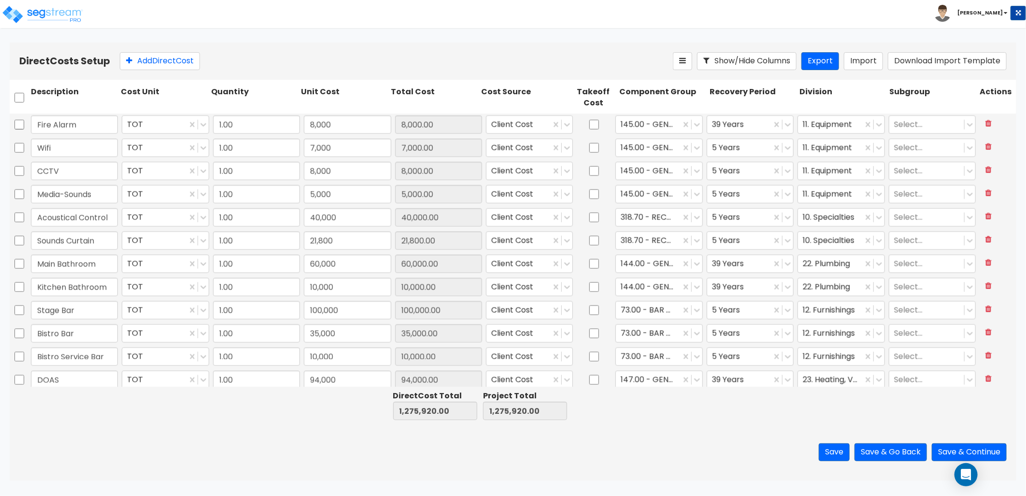
scroll to position [1041, 0]
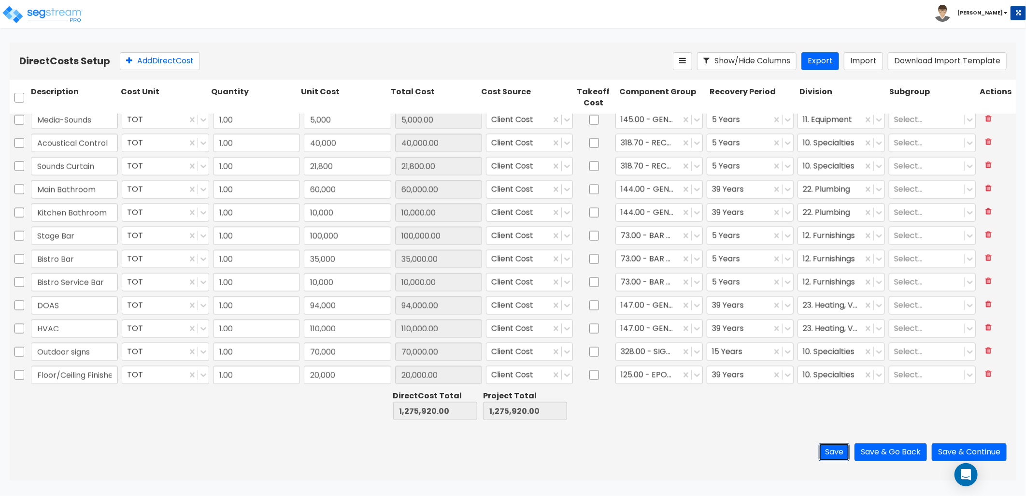
click at [838, 451] on button "Save" at bounding box center [834, 452] width 31 height 18
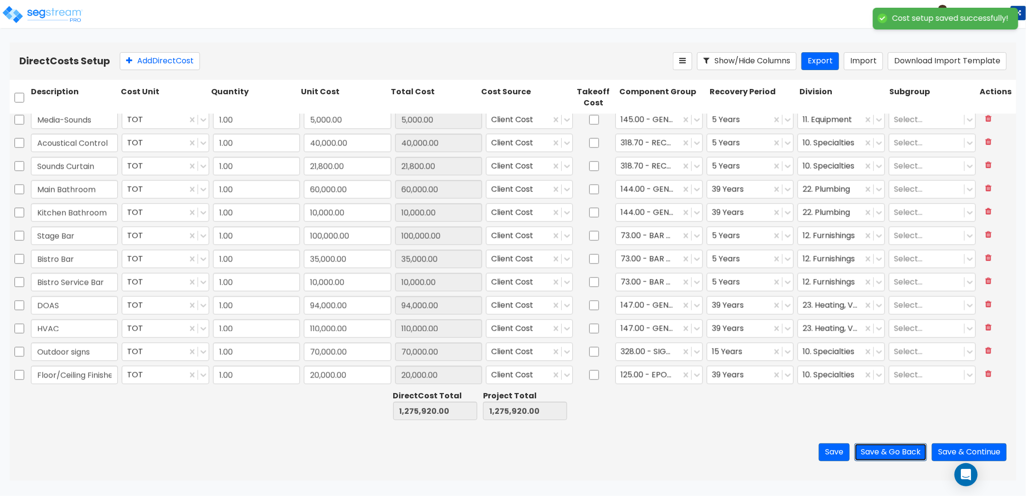
click at [883, 453] on button "Save & Go Back" at bounding box center [891, 452] width 72 height 18
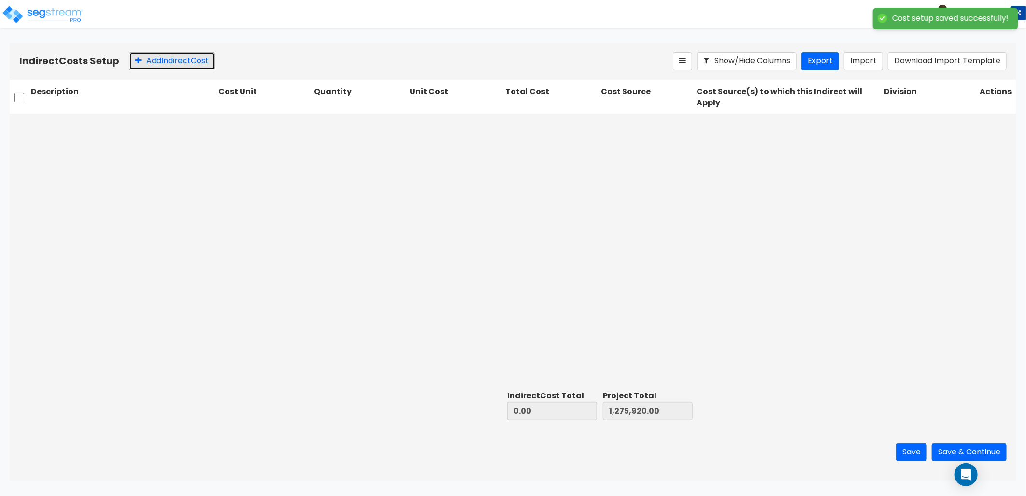
click at [172, 61] on button "Add Indirect Cost" at bounding box center [172, 61] width 86 height 18
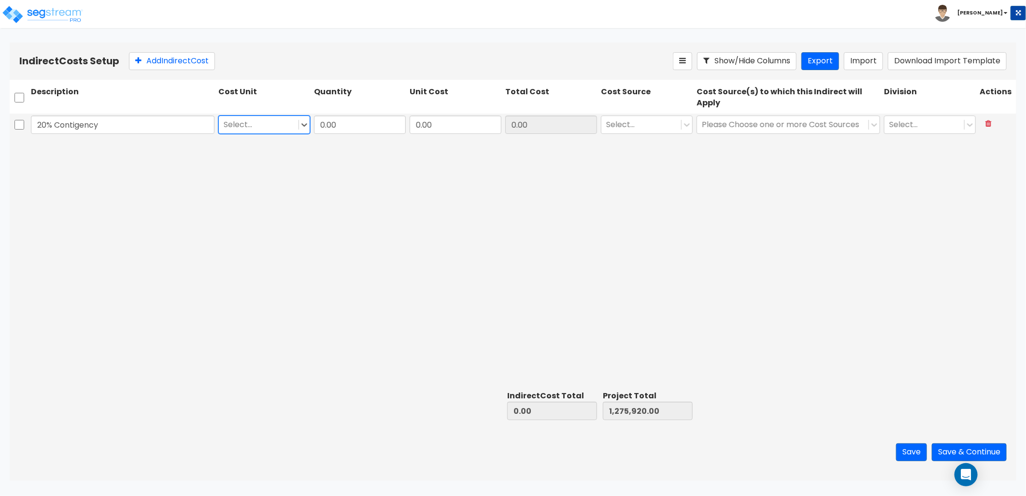
click at [290, 118] on div at bounding box center [259, 124] width 70 height 13
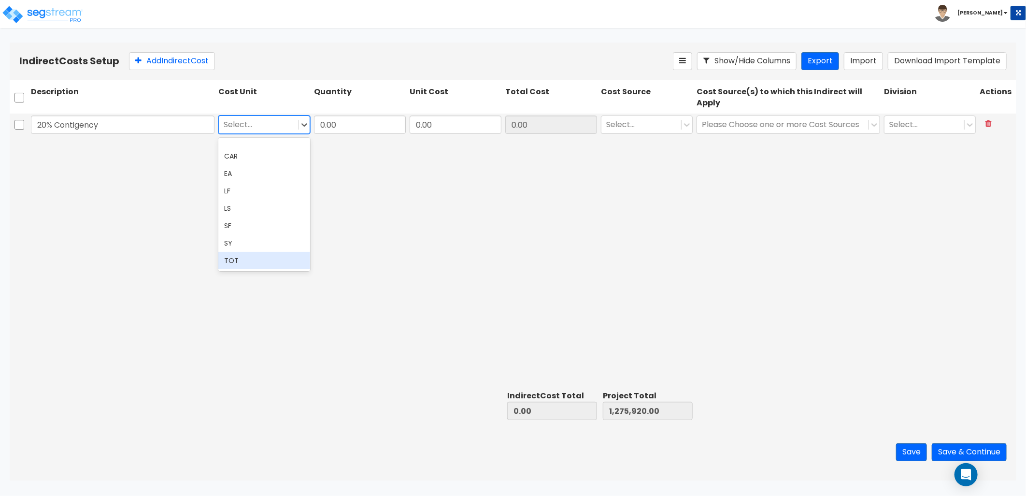
drag, startPoint x: 250, startPoint y: 260, endPoint x: 262, endPoint y: 248, distance: 17.1
click at [253, 258] on div "TOT" at bounding box center [264, 260] width 92 height 17
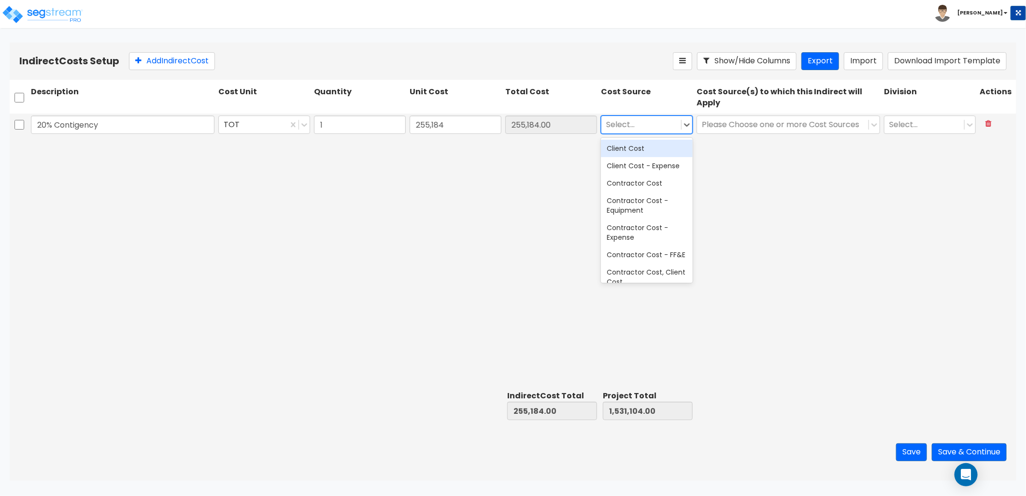
click at [639, 122] on div at bounding box center [641, 124] width 70 height 13
click at [655, 149] on div "Client Cost" at bounding box center [647, 148] width 92 height 17
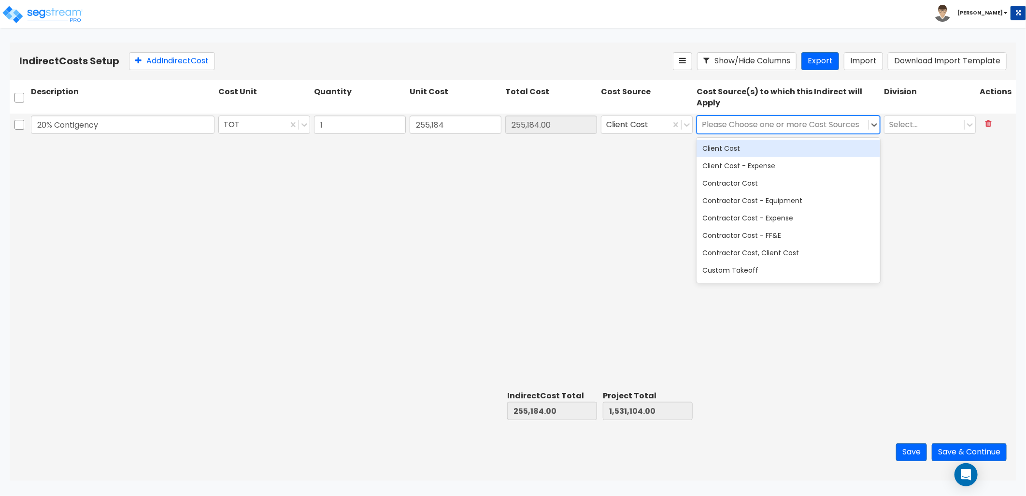
click at [774, 124] on div at bounding box center [783, 124] width 162 height 13
click at [768, 144] on div "Client Cost" at bounding box center [789, 148] width 184 height 17
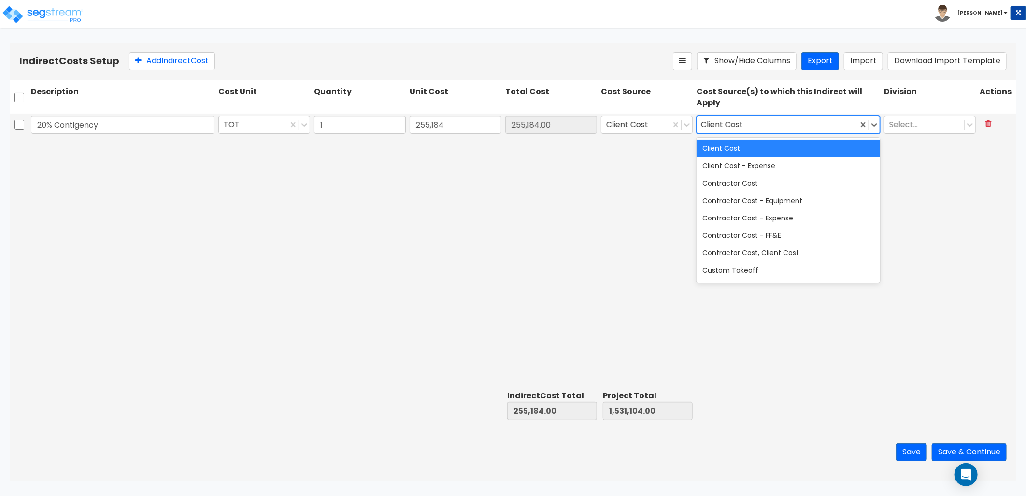
click at [818, 150] on div "Client Cost" at bounding box center [789, 148] width 184 height 17
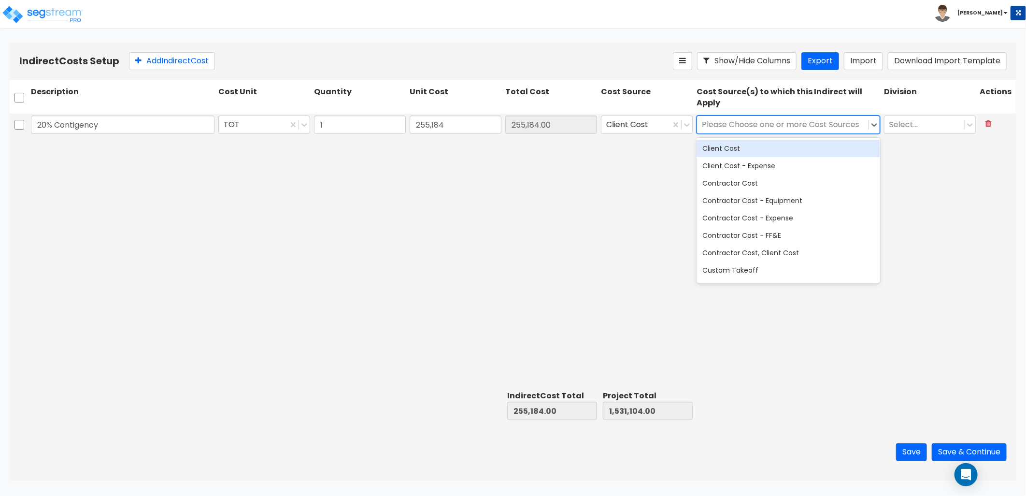
click at [753, 150] on div "Client Cost" at bounding box center [789, 148] width 184 height 17
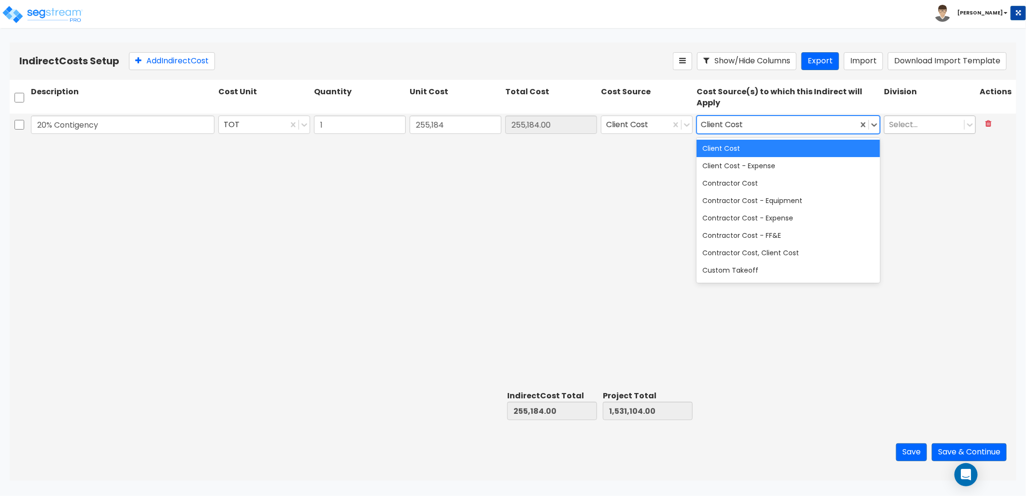
click at [926, 126] on div at bounding box center [924, 124] width 70 height 13
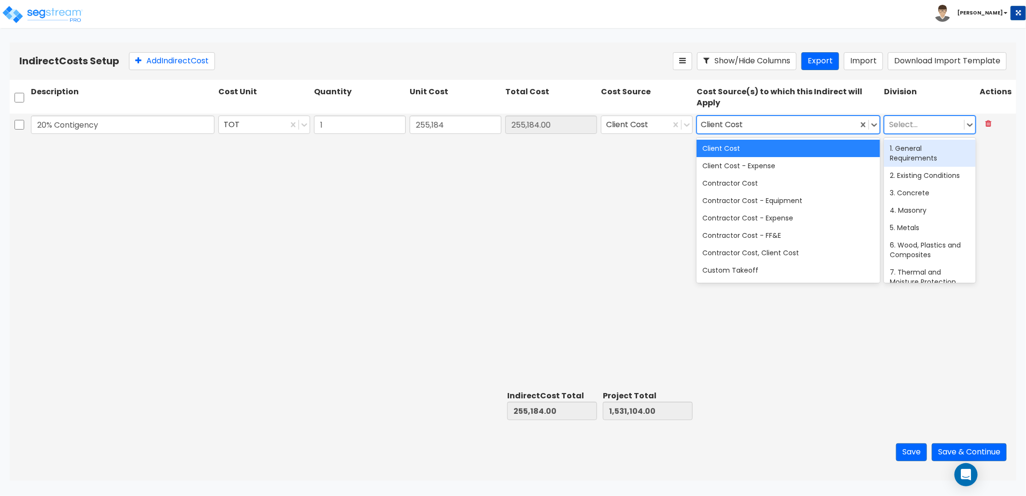
click at [924, 149] on div "1. General Requirements" at bounding box center [930, 153] width 92 height 27
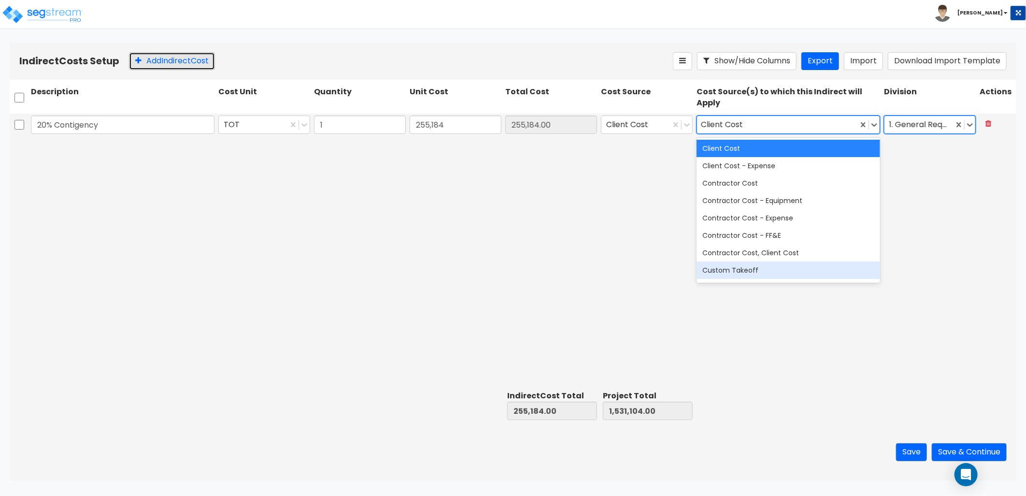
click at [184, 64] on button "Add Indirect Cost" at bounding box center [172, 61] width 86 height 18
click at [351, 268] on div "20% Contigency TOT 1 255,184 255,184.00 Client Cost option Client Cost, selecte…" at bounding box center [513, 250] width 1007 height 273
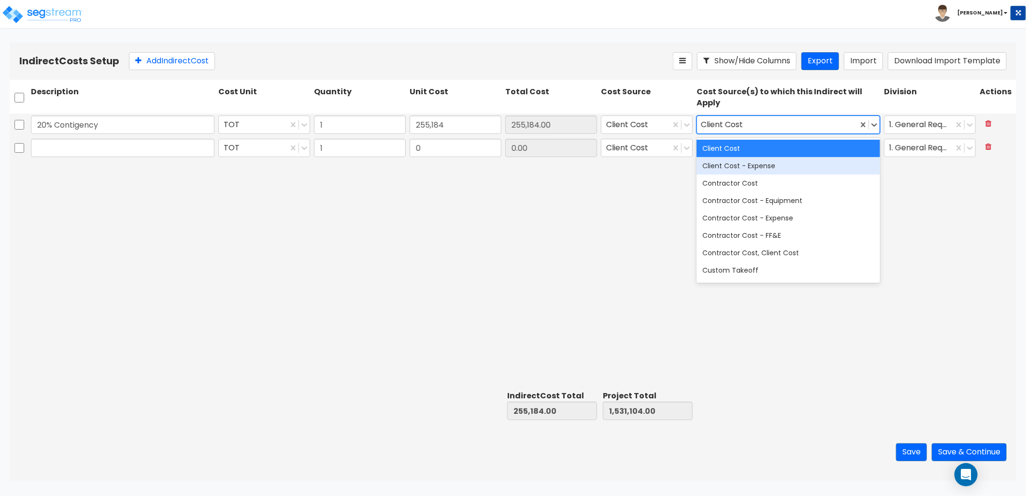
click at [743, 168] on div "Client Cost - Expense" at bounding box center [789, 165] width 184 height 17
click at [738, 148] on div "Client Cost" at bounding box center [789, 148] width 184 height 17
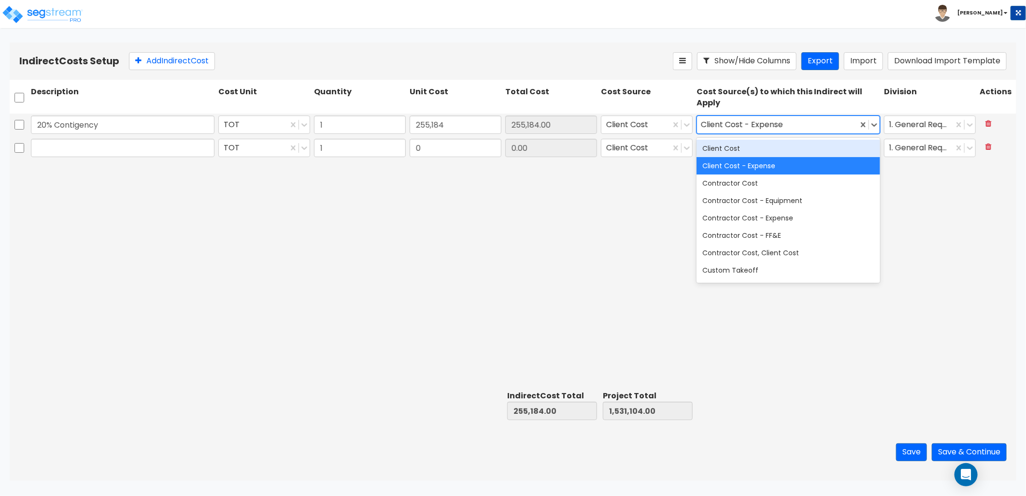
click at [733, 151] on div "Client Cost" at bounding box center [789, 148] width 184 height 17
click at [736, 165] on div "Client Cost - Expense" at bounding box center [789, 165] width 184 height 17
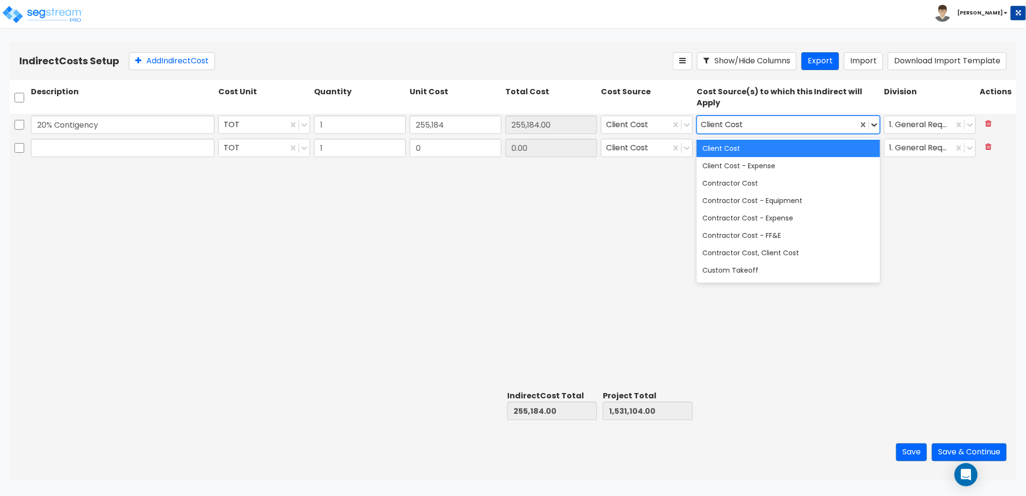
click at [874, 126] on icon at bounding box center [875, 124] width 6 height 3
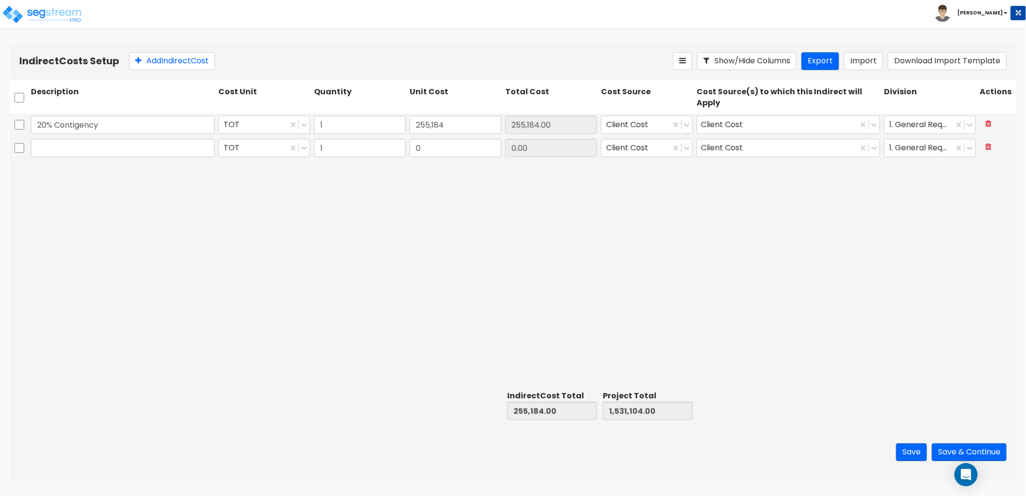
click at [761, 225] on div "20% Contigency TOT 1 255,184 255,184.00 Client Cost Client Cost 1. General Requ…" at bounding box center [513, 250] width 1007 height 273
click at [125, 145] on input "text" at bounding box center [123, 148] width 184 height 18
click at [957, 448] on button "Save & Continue" at bounding box center [969, 452] width 75 height 18
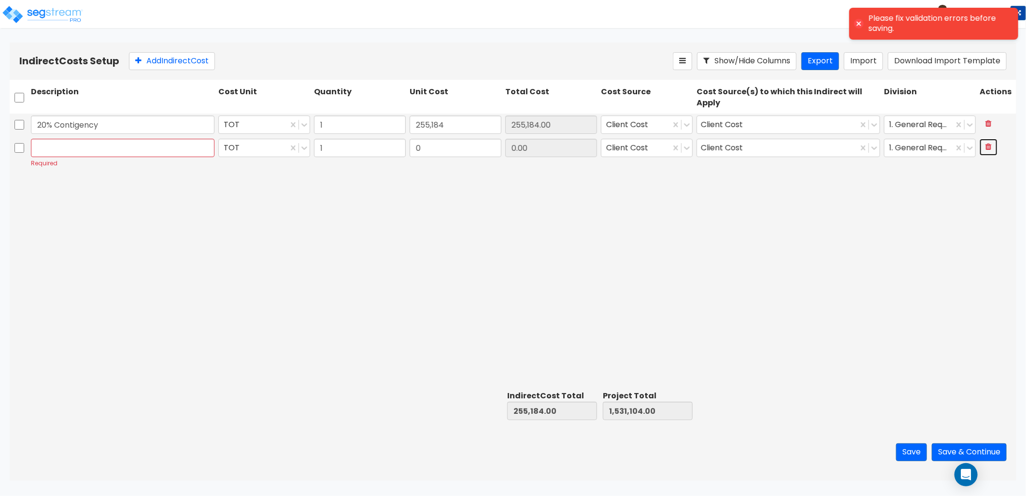
click at [989, 148] on icon at bounding box center [989, 147] width 6 height 8
click at [947, 447] on button "Save & Continue" at bounding box center [969, 452] width 75 height 18
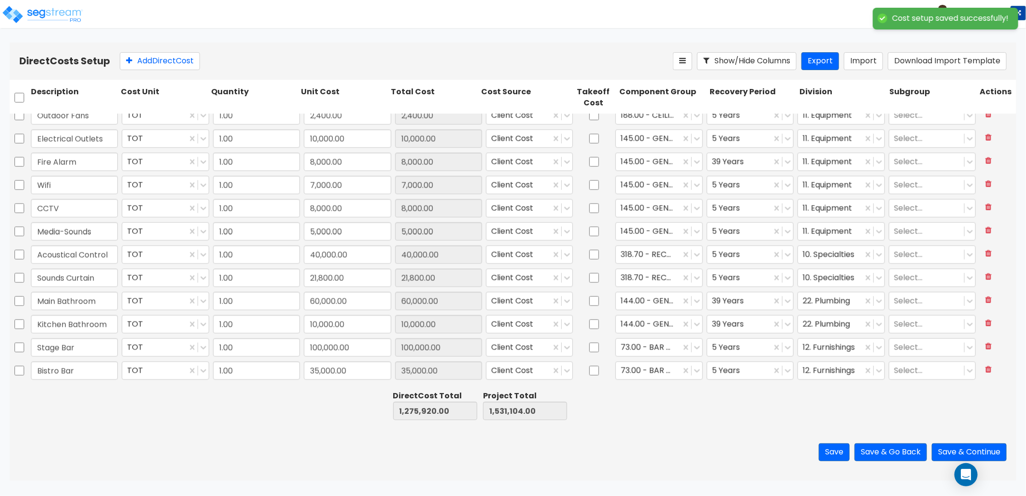
scroll to position [1002, 0]
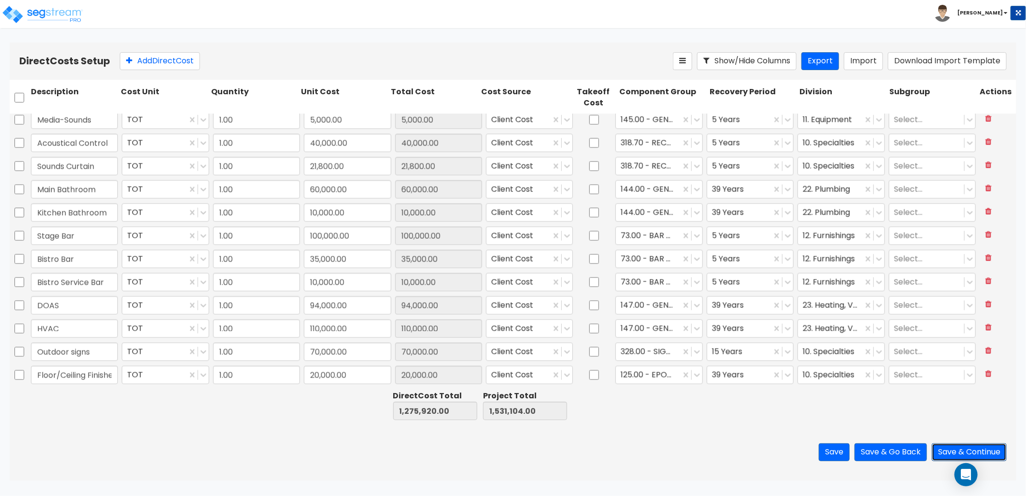
click at [953, 448] on button "Save & Continue" at bounding box center [969, 452] width 75 height 18
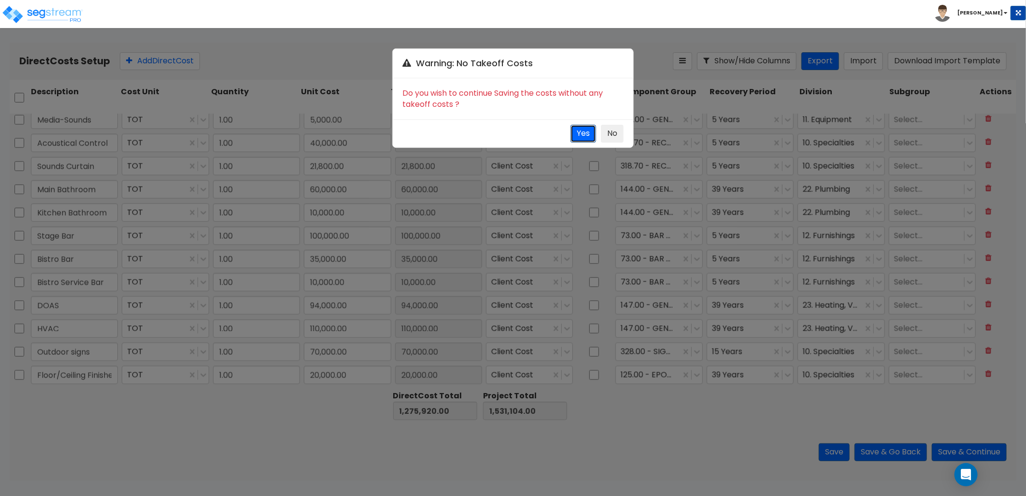
click at [577, 136] on button "Yes" at bounding box center [584, 134] width 26 height 18
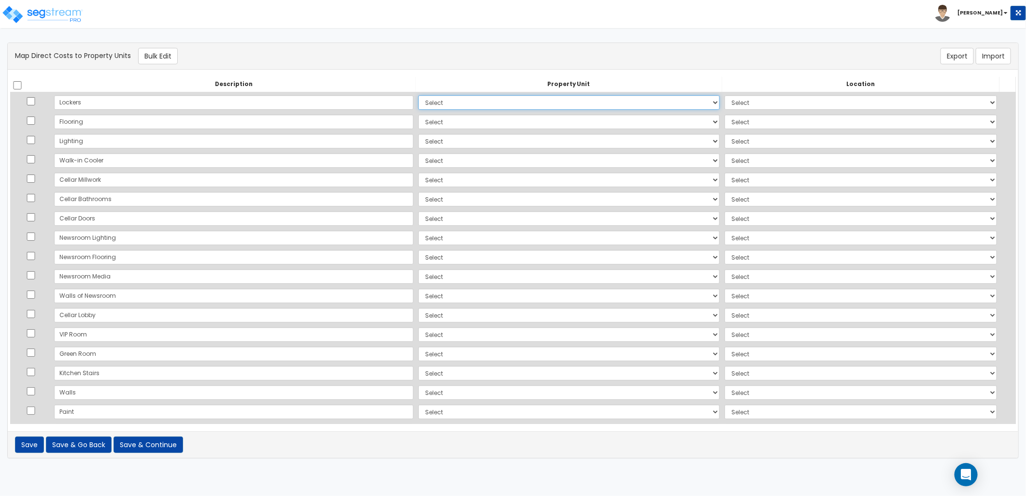
click at [439, 107] on select "Select Add Additional Property Unit" at bounding box center [568, 102] width 301 height 14
click at [418, 95] on select "Select Add Additional Property Unit" at bounding box center [568, 102] width 301 height 14
click at [725, 103] on select "Select Add Additional Location" at bounding box center [861, 102] width 272 height 14
select select
click at [725, 95] on select "Select Add Additional Location" at bounding box center [861, 102] width 272 height 14
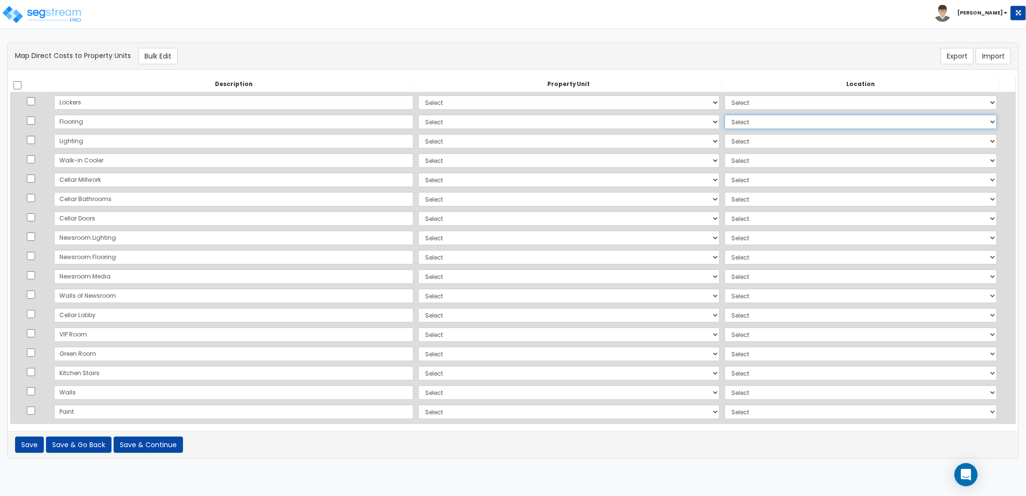
click at [725, 124] on select "Select Add Additional Location" at bounding box center [861, 121] width 272 height 14
click at [725, 106] on select "Select Add Additional Location" at bounding box center [861, 102] width 272 height 14
click at [725, 105] on select "Select Add Additional Location" at bounding box center [861, 102] width 272 height 14
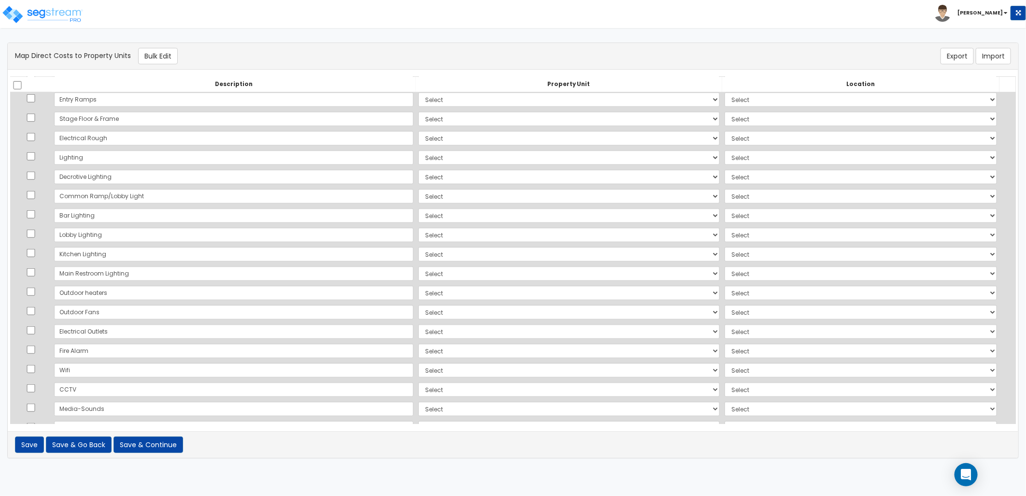
scroll to position [644, 0]
drag, startPoint x: 156, startPoint y: 443, endPoint x: 266, endPoint y: 372, distance: 131.3
click at [156, 443] on button "Save & Continue" at bounding box center [149, 444] width 70 height 16
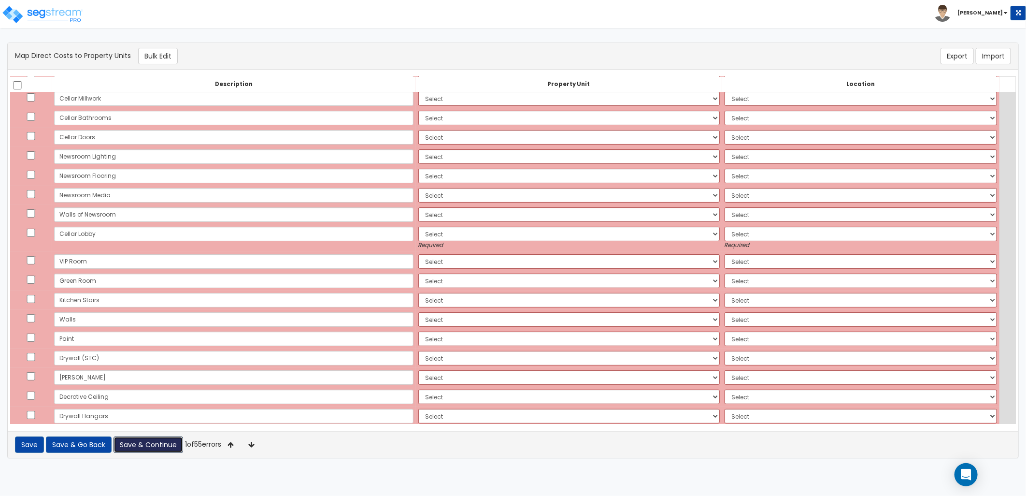
scroll to position [0, 0]
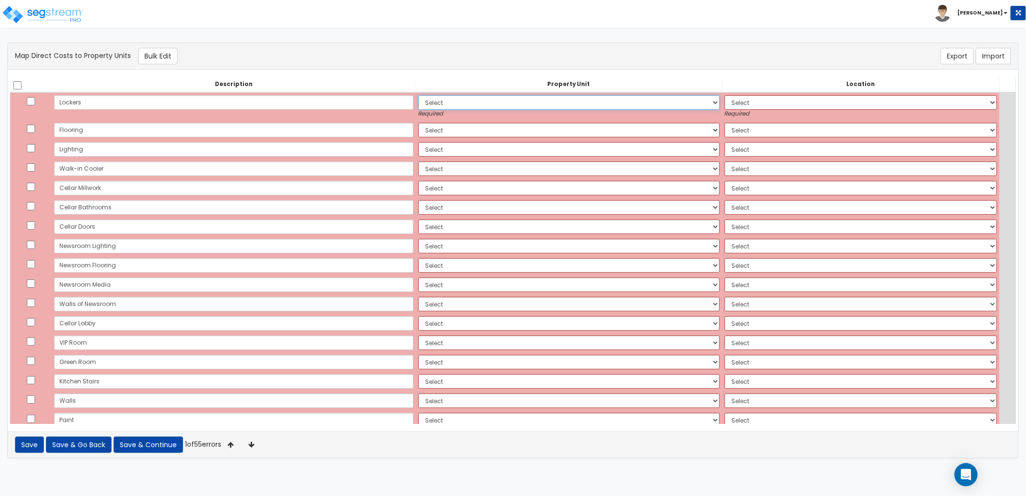
click at [418, 107] on select "Select Add Additional Property Unit" at bounding box center [568, 102] width 301 height 14
select select "_additional"
click at [418, 95] on select "Select Add Additional Property Unit" at bounding box center [568, 102] width 301 height 14
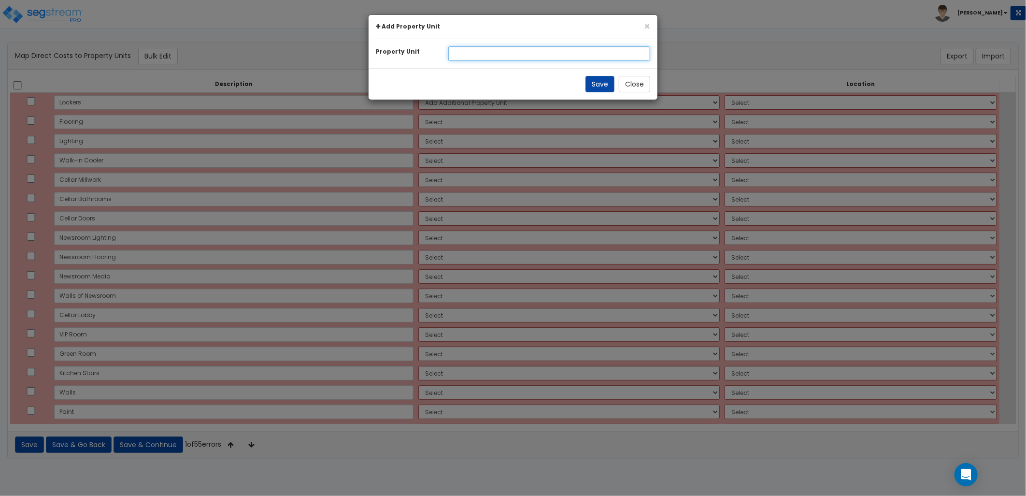
click at [462, 59] on input "text" at bounding box center [549, 53] width 202 height 14
type input "Bistro"
click at [592, 82] on button "Save" at bounding box center [600, 84] width 29 height 16
select select
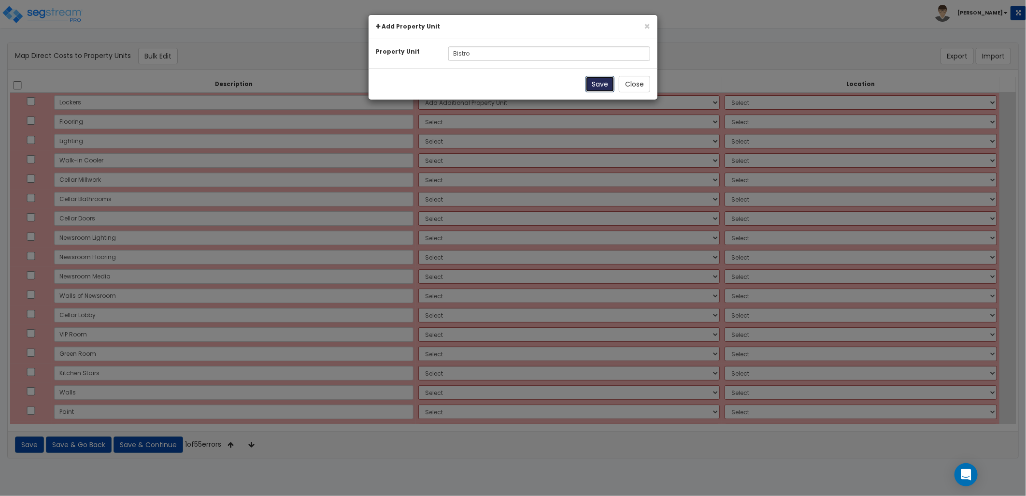
select select
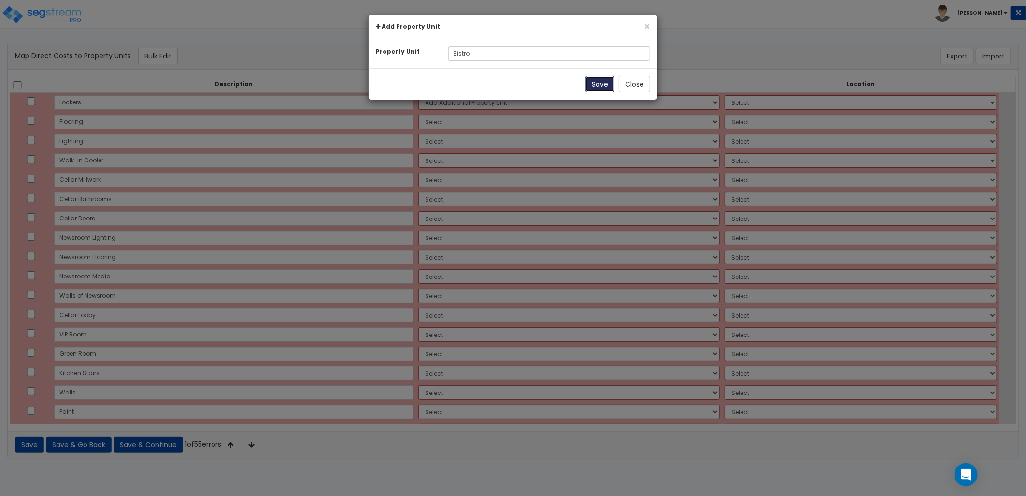
select select
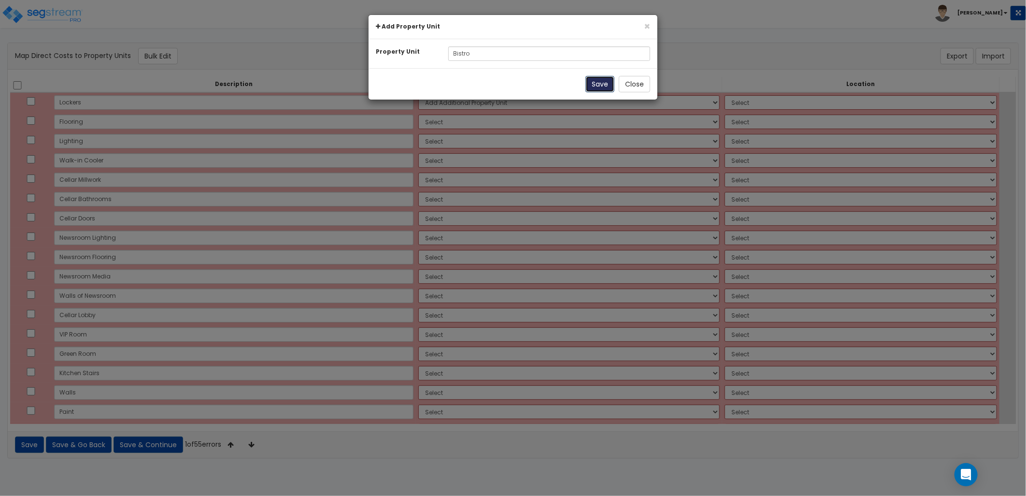
select select
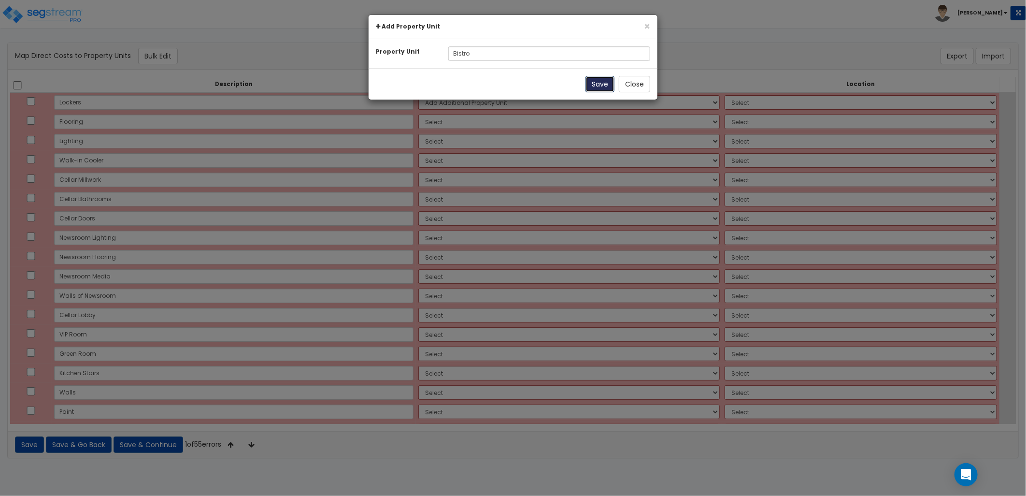
select select
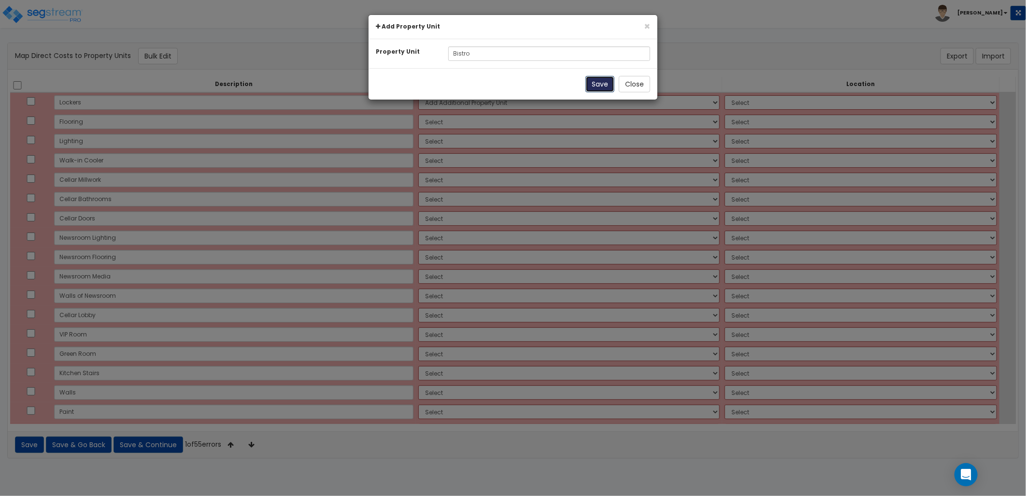
select select
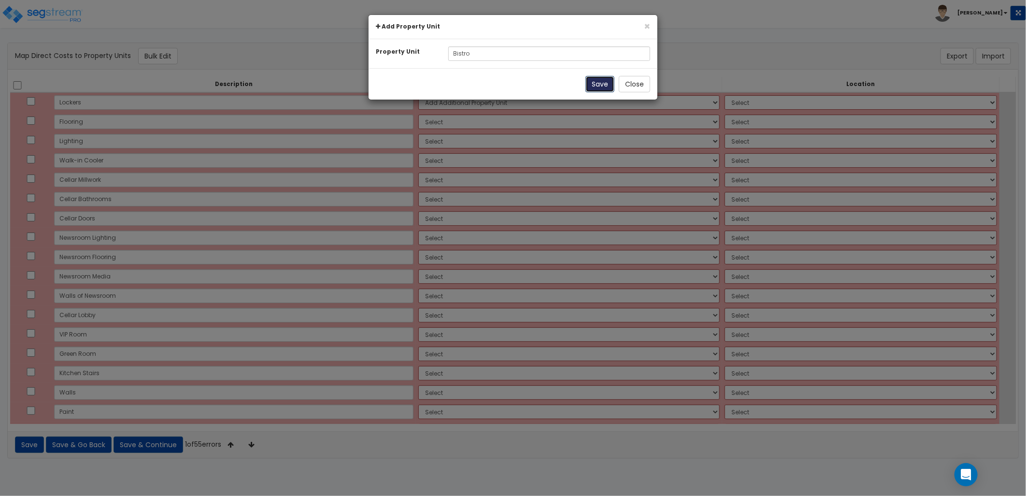
select select
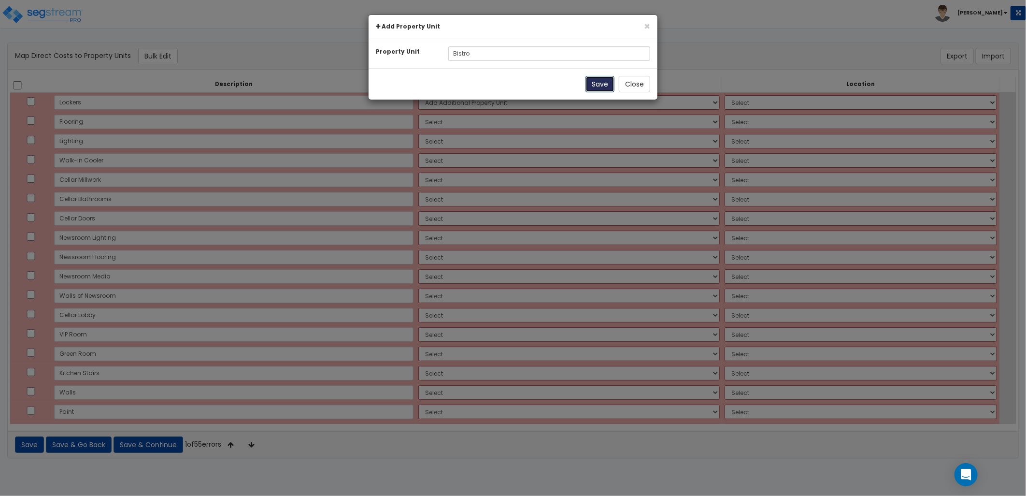
select select
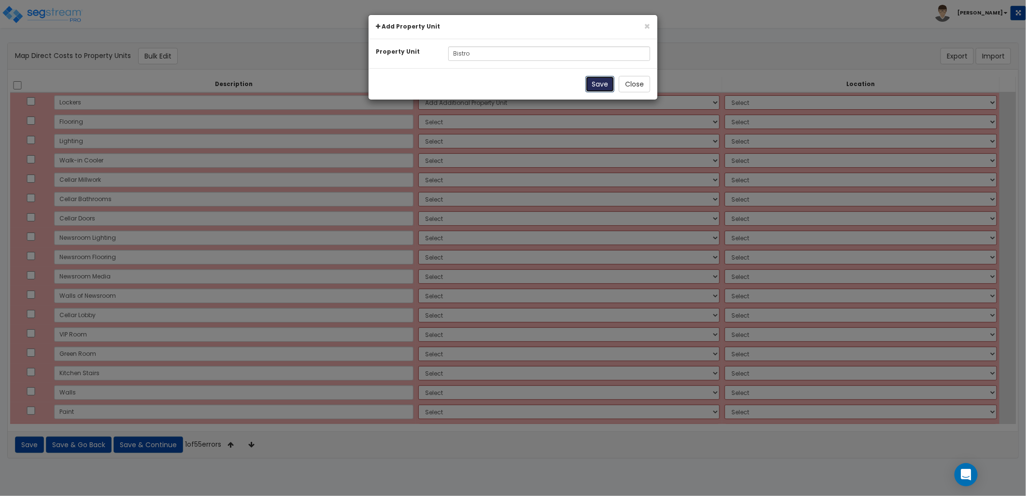
select select
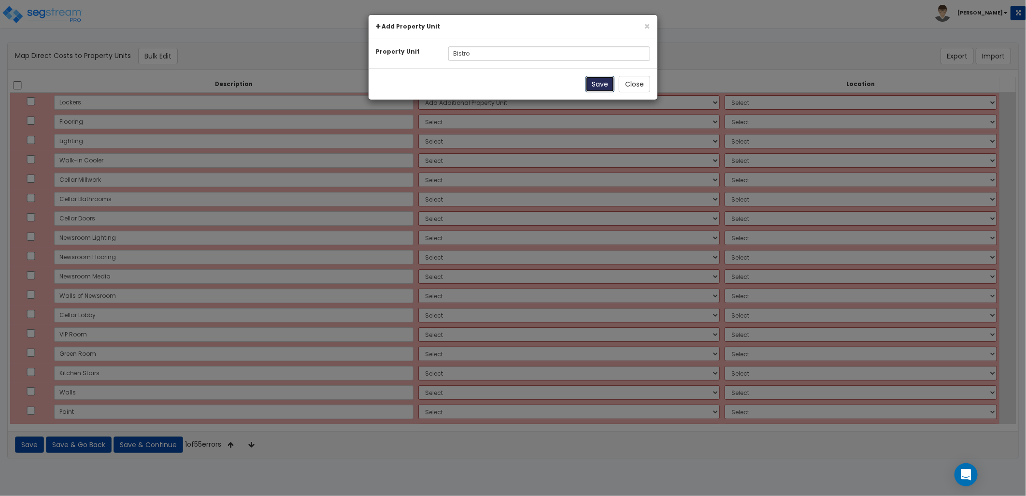
select select
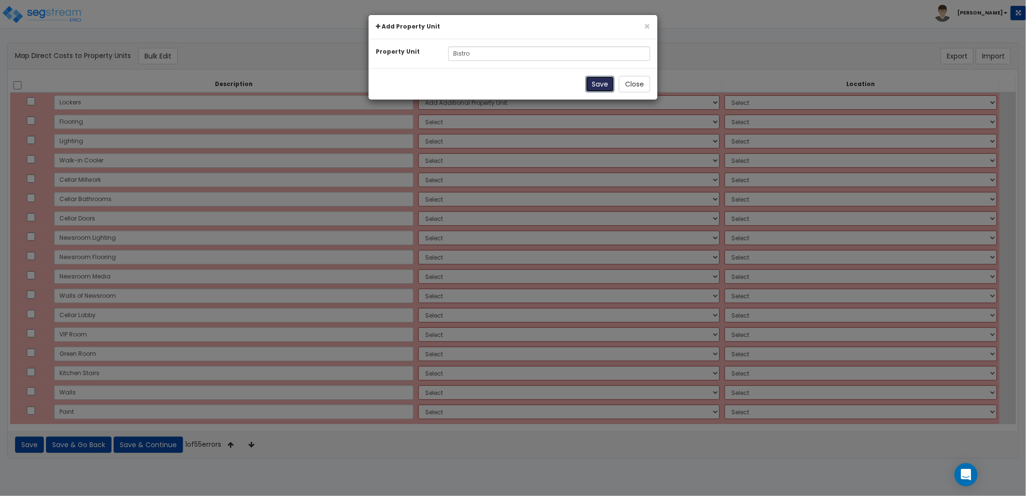
select select
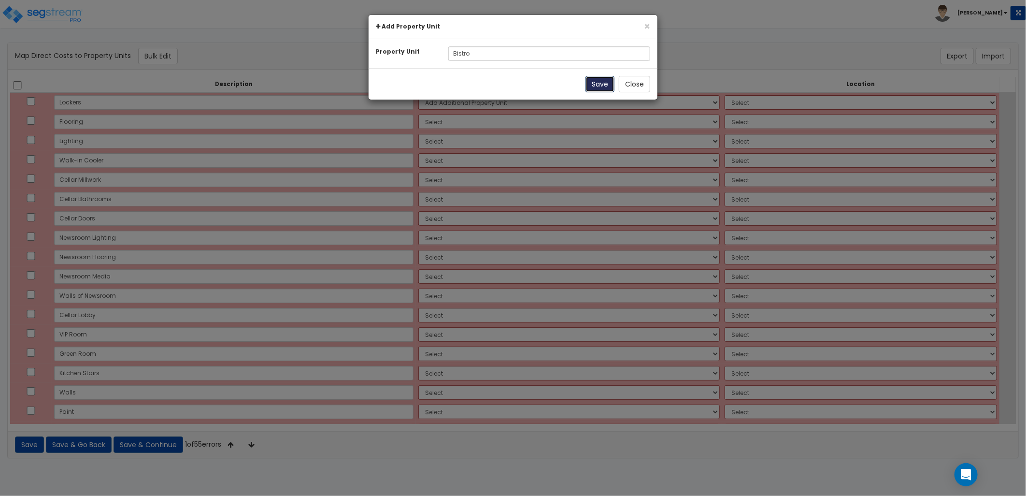
select select
select select "NEW-Bistro"
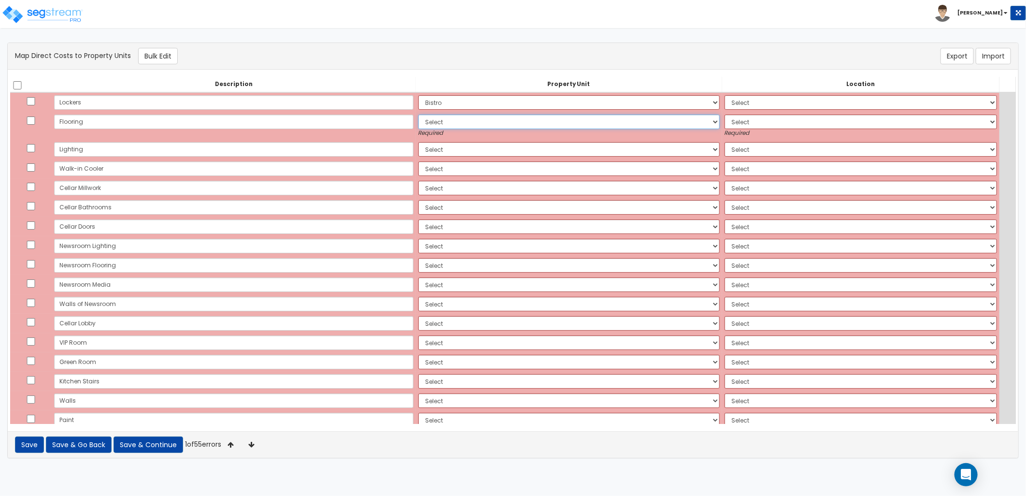
click at [418, 116] on select "Select Add Additional Property Unit Bistro" at bounding box center [568, 121] width 301 height 14
click at [418, 124] on select "Select Add Additional Property Unit Bistro" at bounding box center [568, 121] width 301 height 14
select select "NEW-Bistro"
click at [418, 114] on select "Select Add Additional Property Unit Bistro" at bounding box center [568, 121] width 301 height 14
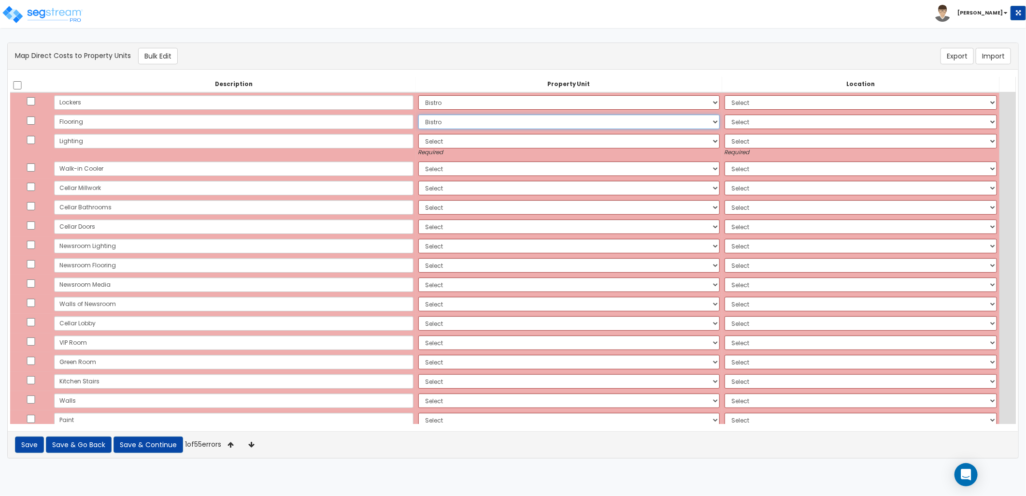
select select
click at [418, 141] on select "Select Add Additional Property Unit Bistro" at bounding box center [568, 141] width 301 height 14
select select "NEW-Bistro"
click at [418, 134] on select "Select Add Additional Property Unit Bistro" at bounding box center [568, 141] width 301 height 14
select select
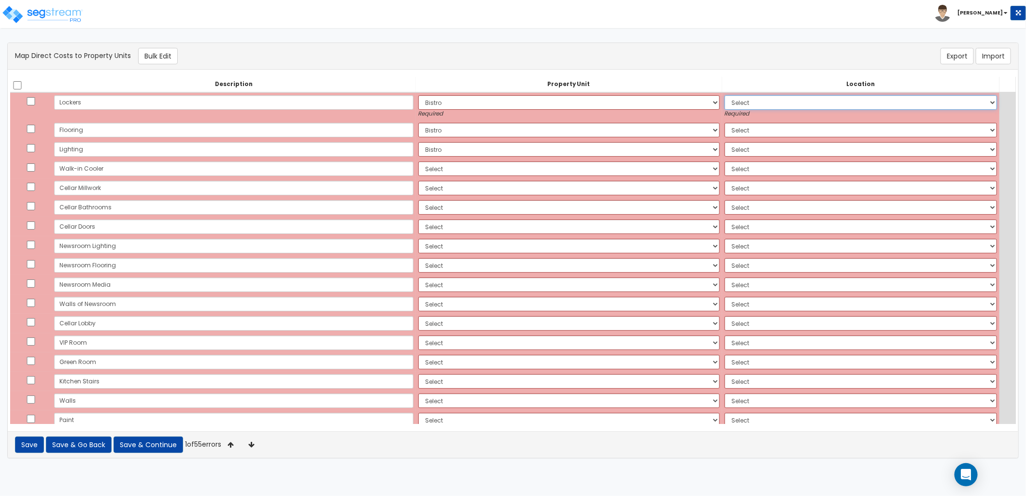
click at [729, 97] on select "Select Add Additional Location Building Building Interior Site Exterior" at bounding box center [861, 102] width 272 height 14
select select "461"
click at [725, 95] on select "Select Add Additional Location Building Building Interior Site Exterior" at bounding box center [861, 102] width 272 height 14
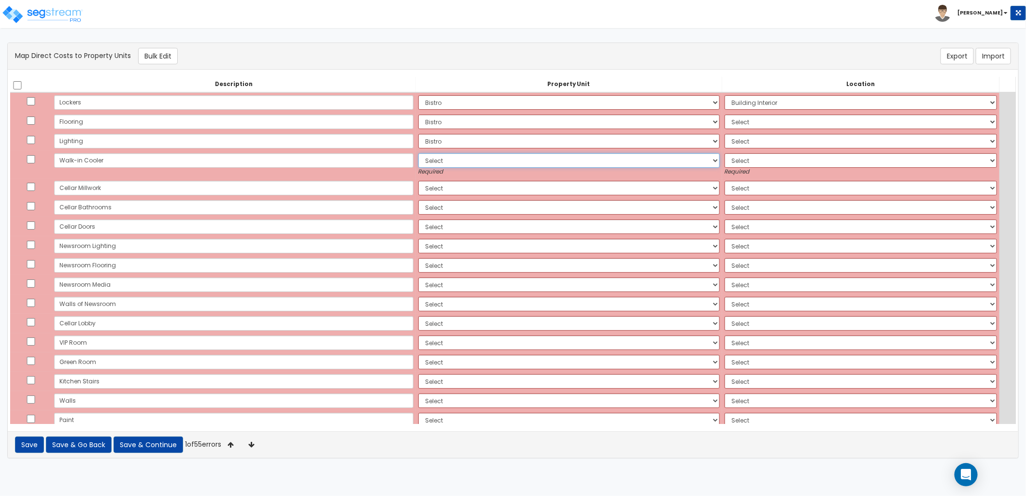
click at [418, 166] on select "Select Add Additional Property Unit Bistro" at bounding box center [568, 160] width 301 height 14
select select "NEW-Bistro"
click at [418, 153] on select "Select Add Additional Property Unit Bistro" at bounding box center [568, 160] width 301 height 14
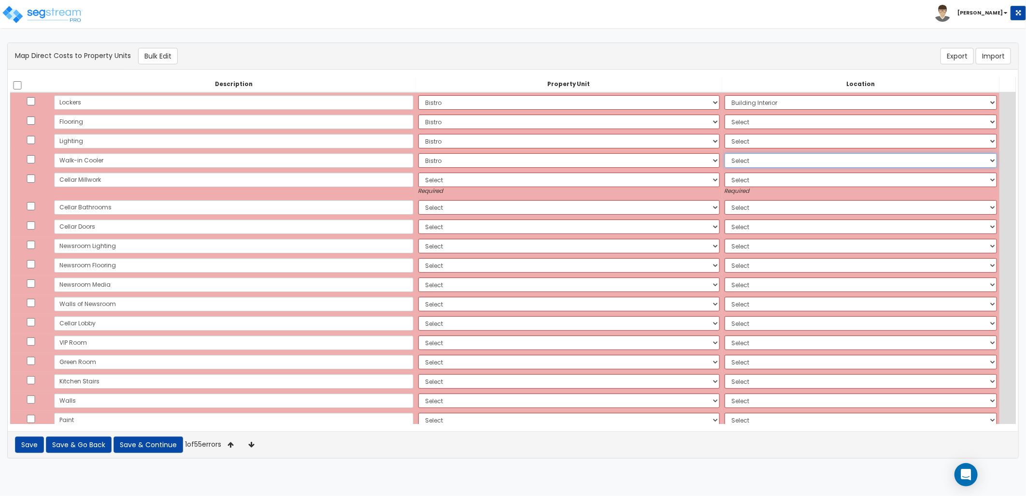
select select "6"
select select "NEW-Bistro"
select select
select select "NEW-Bistro"
select select
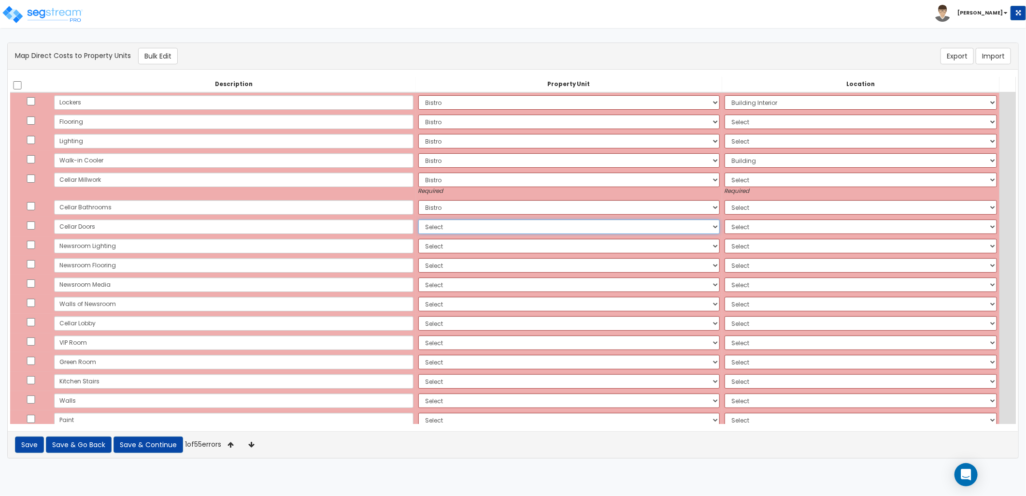
select select "NEW-Bistro"
select select
select select "NEW-Bistro"
select select
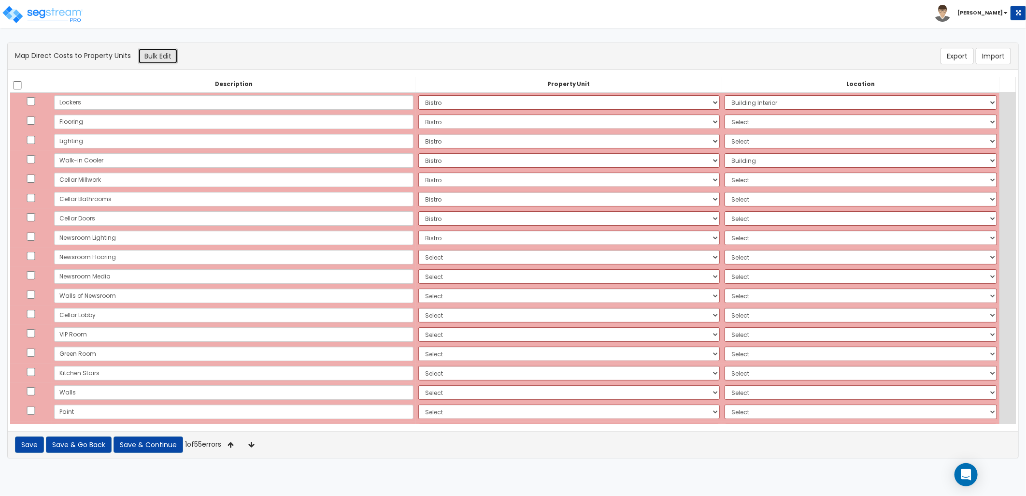
click at [155, 53] on button "Bulk Edit" at bounding box center [158, 56] width 40 height 16
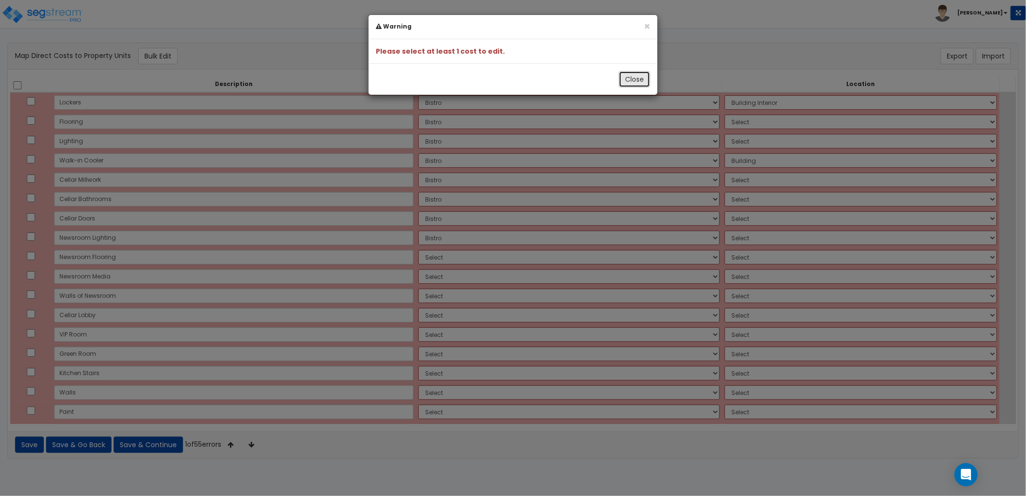
click at [641, 81] on button "Close" at bounding box center [634, 79] width 31 height 16
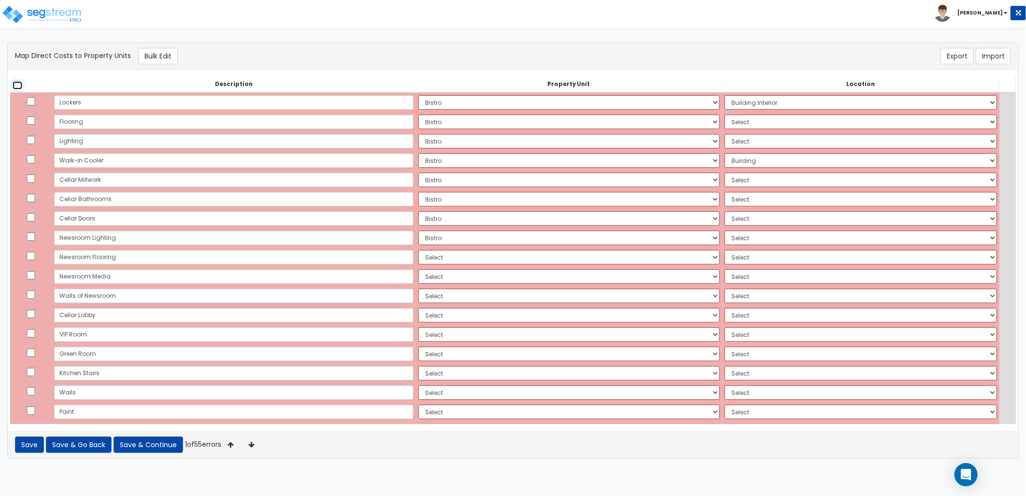
click at [18, 87] on input "checkbox" at bounding box center [18, 85] width 10 height 8
checkbox input "true"
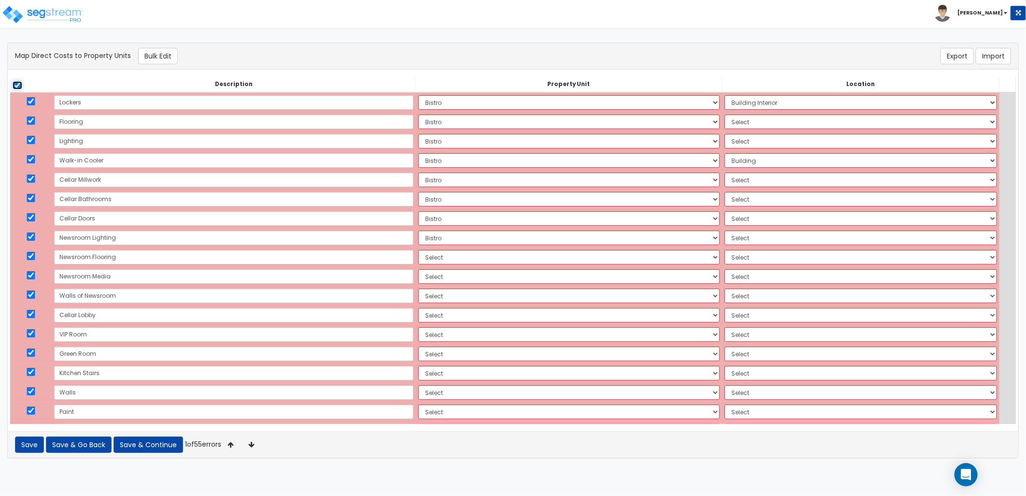
checkbox input "true"
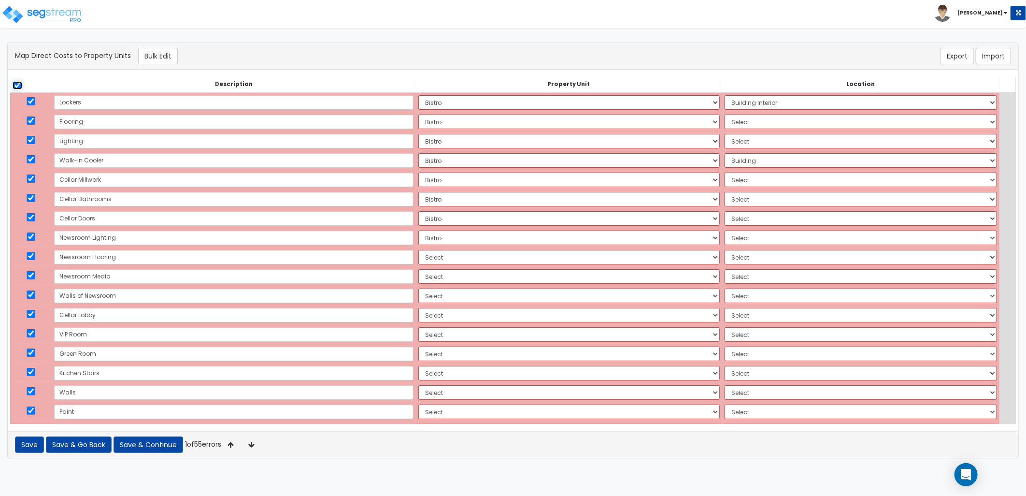
checkbox input "true"
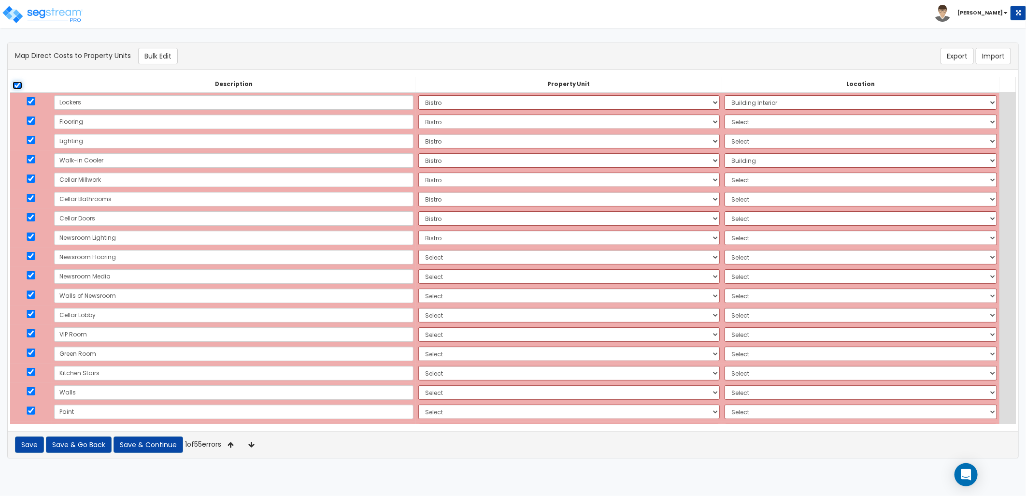
checkbox input "true"
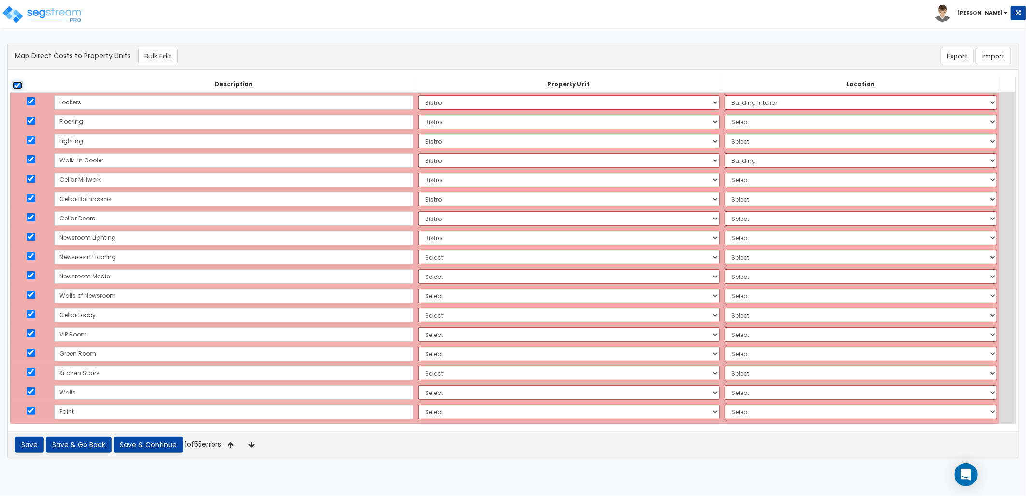
checkbox input "true"
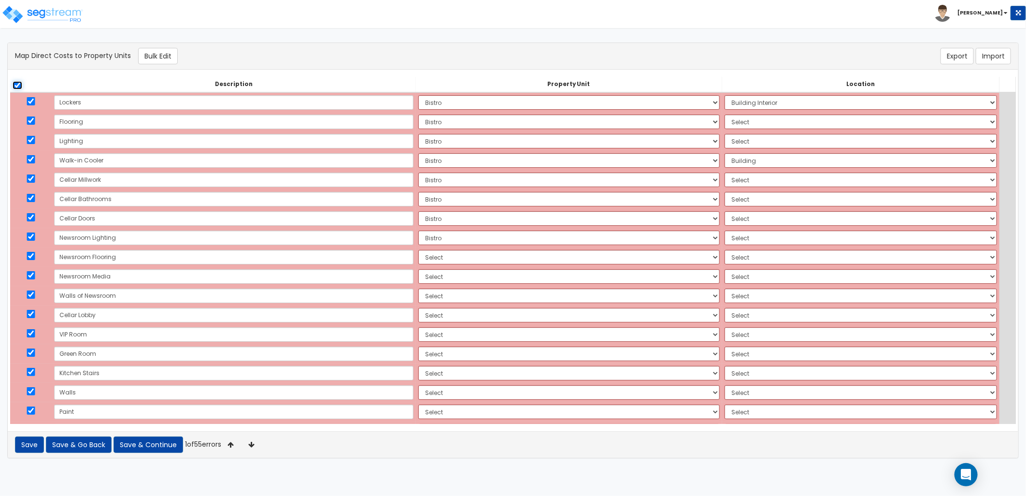
checkbox input "true"
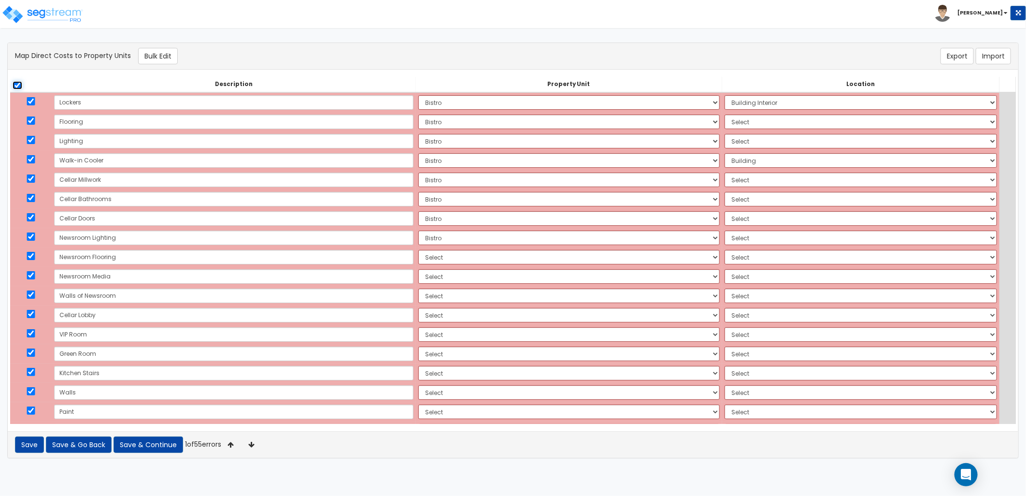
checkbox input "true"
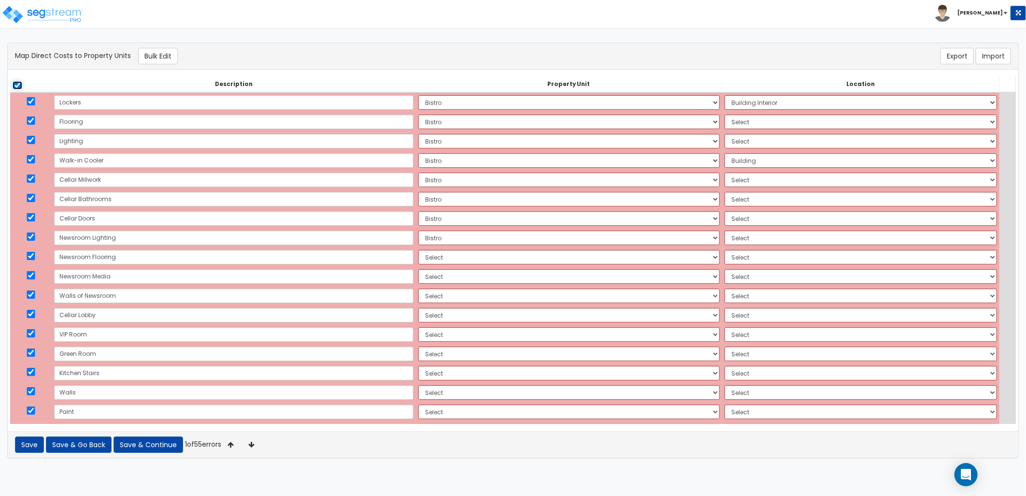
checkbox input "true"
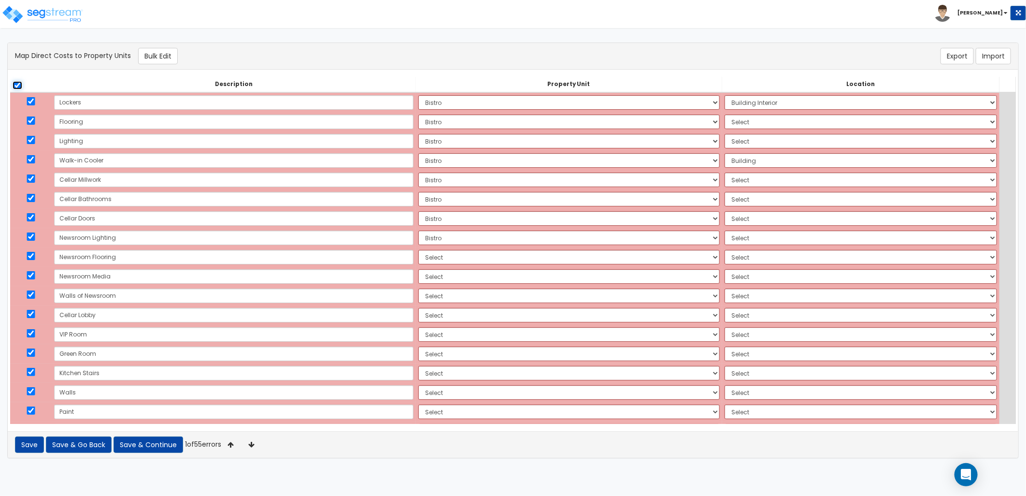
checkbox input "true"
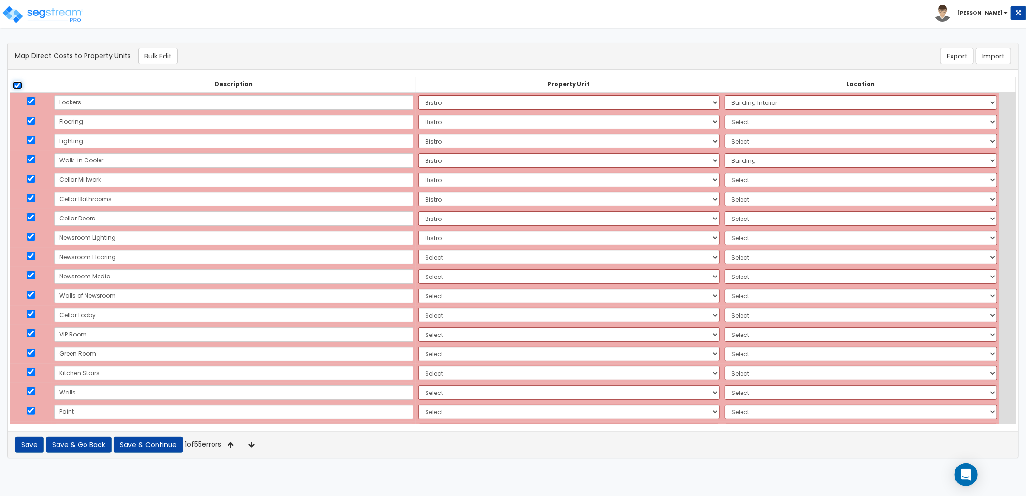
checkbox input "true"
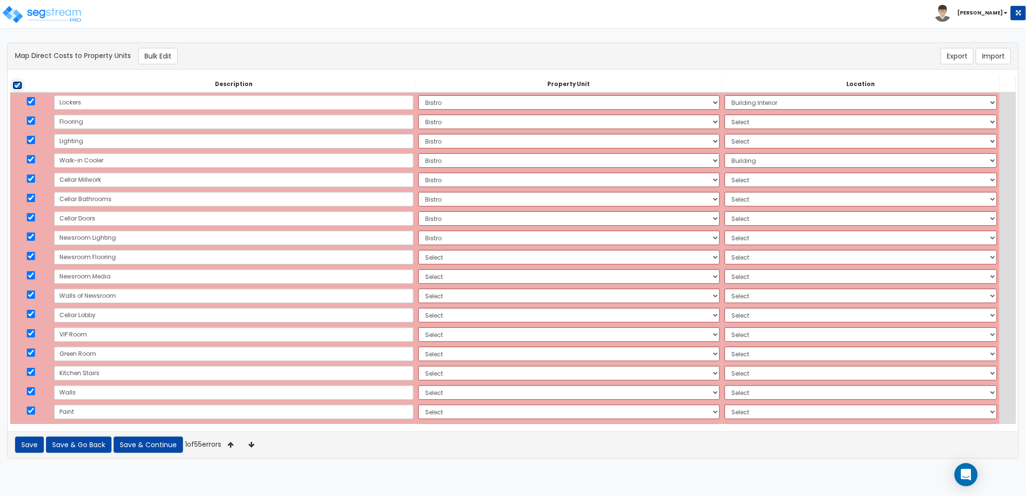
checkbox input "true"
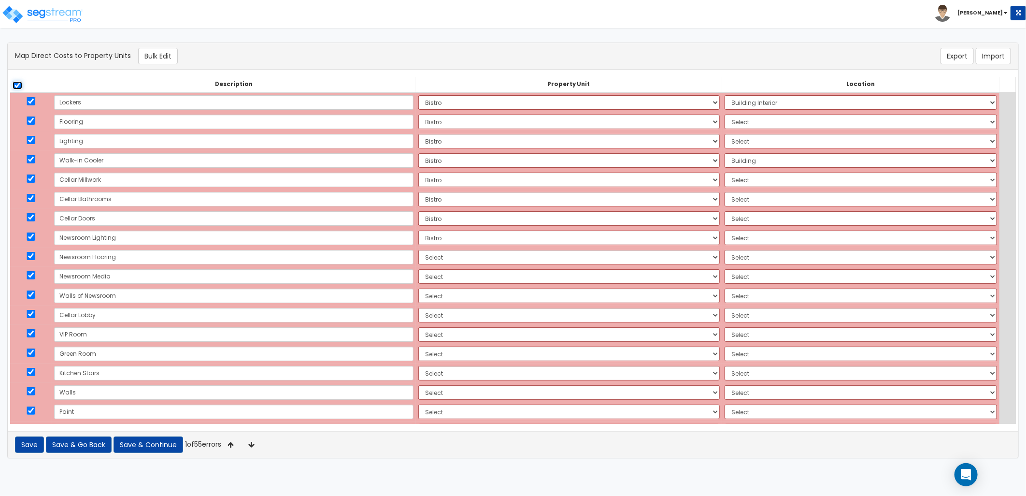
checkbox input "true"
click at [145, 57] on button "Bulk Edit" at bounding box center [158, 56] width 40 height 16
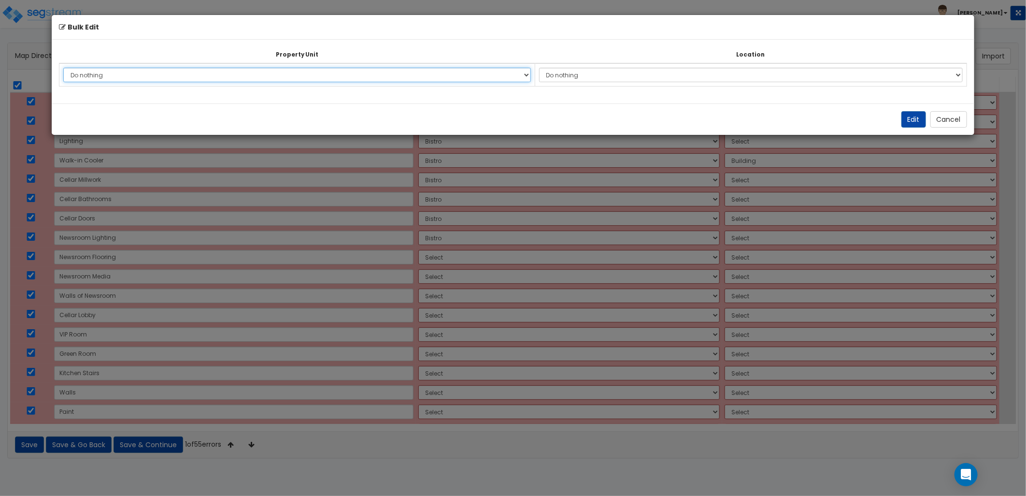
click at [200, 74] on select "Do nothing Add Additional Property Unit Bistro" at bounding box center [296, 75] width 467 height 14
select select "NEW-Bistro"
click at [63, 68] on select "Do nothing Add Additional Property Unit Bistro" at bounding box center [296, 75] width 467 height 14
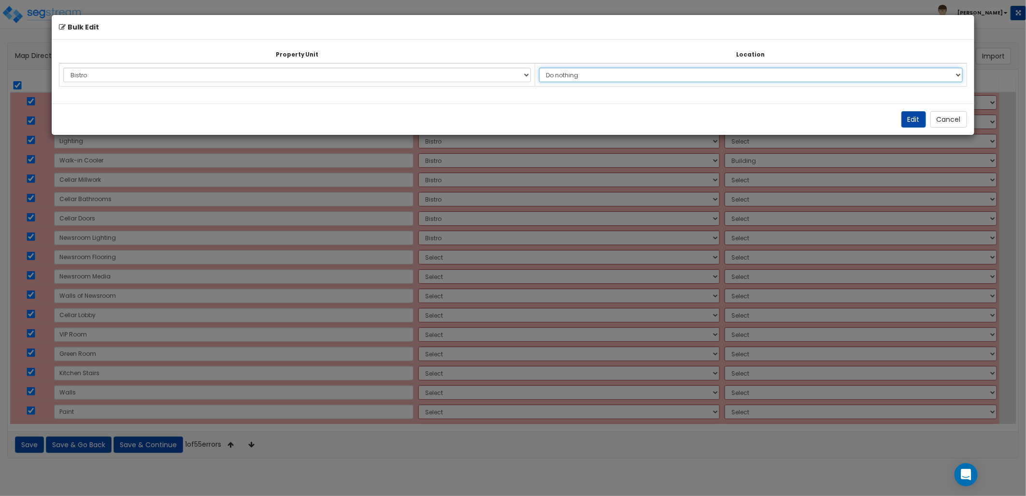
click at [600, 74] on select "Do nothing Add Additional Location Building Building Interior Site Exterior" at bounding box center [751, 75] width 424 height 14
select select "461"
click at [544, 68] on select "Do nothing Add Additional Location Building Building Interior Site Exterior" at bounding box center [751, 75] width 424 height 14
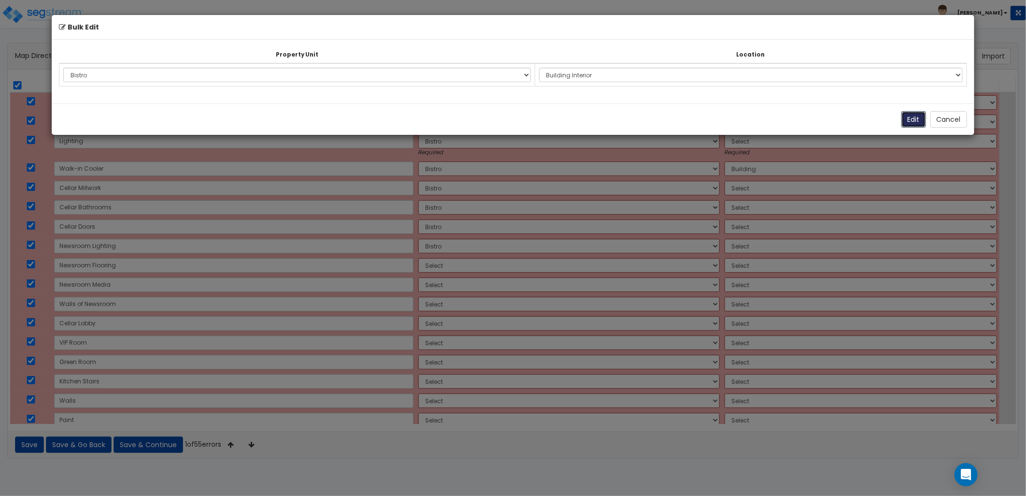
click at [911, 122] on button "Edit" at bounding box center [913, 119] width 25 height 16
select select "NEW-Bistro"
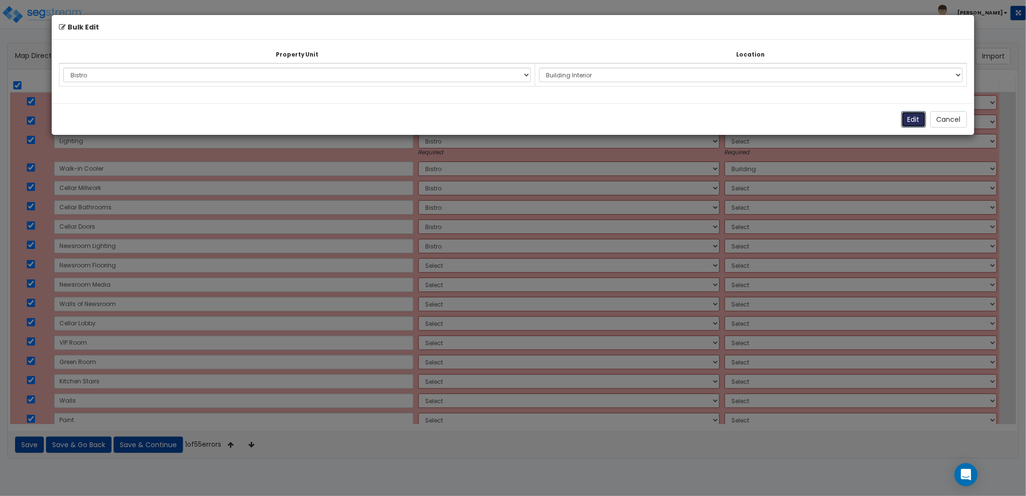
select select "NEW-Bistro"
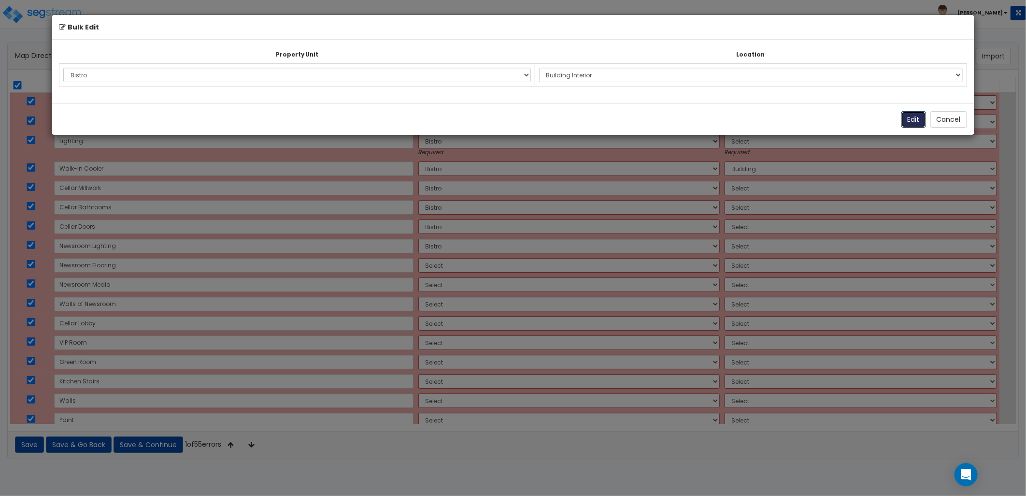
select select "NEW-Bistro"
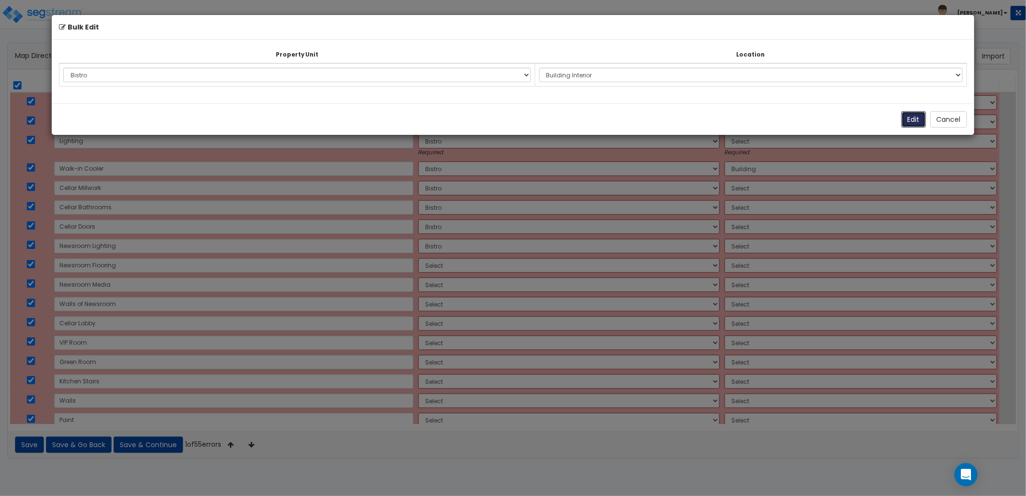
select select "NEW-Bistro"
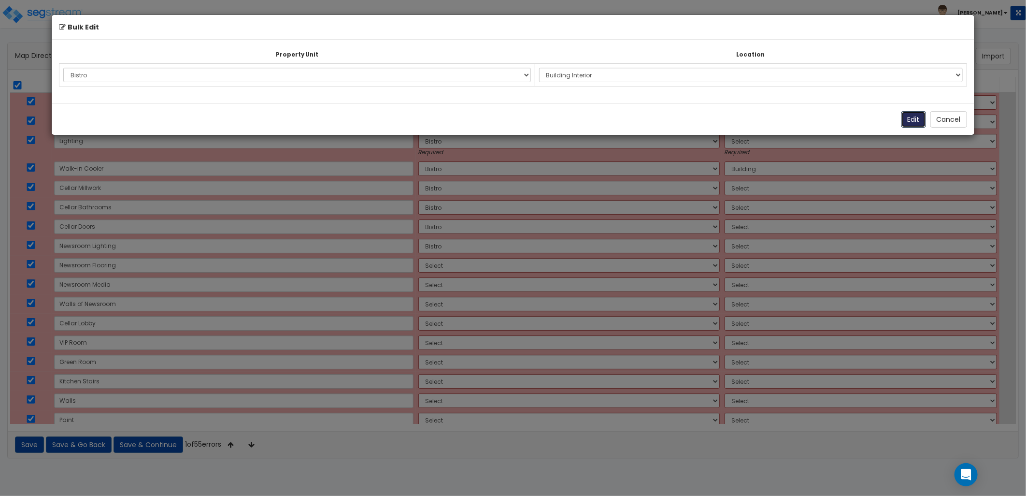
select select "NEW-Bistro"
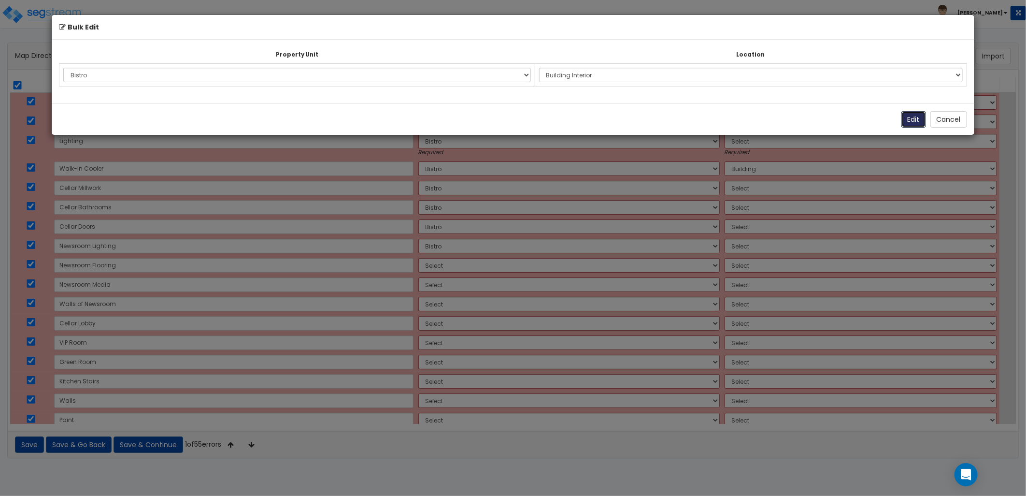
select select "NEW-Bistro"
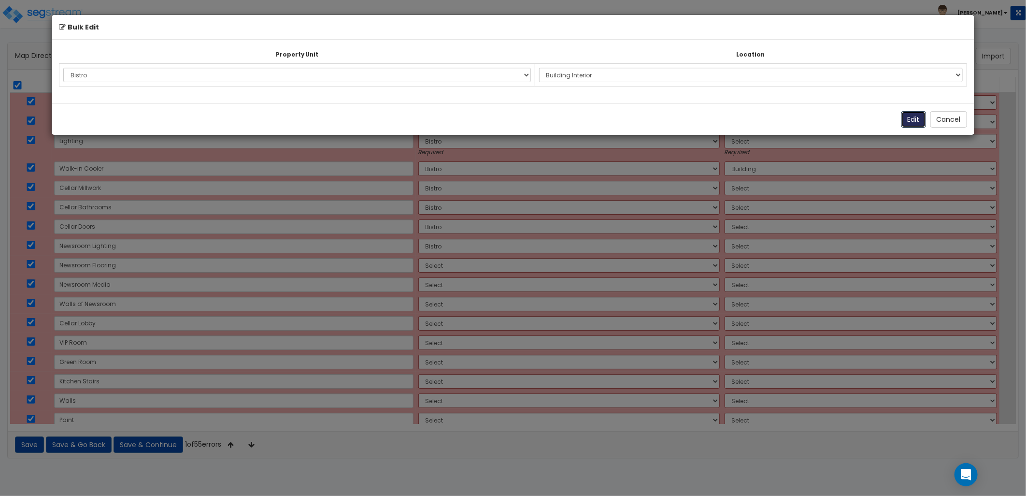
select select "NEW-Bistro"
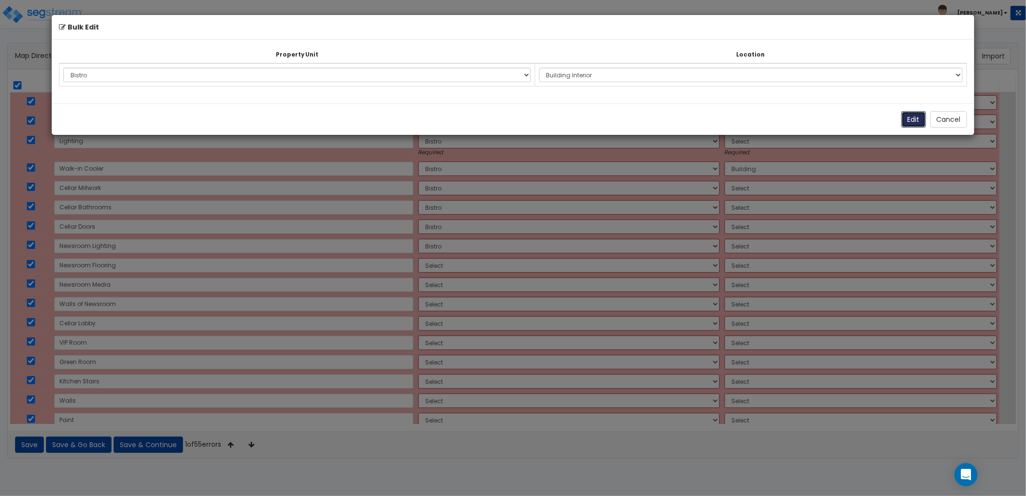
select select "NEW-Bistro"
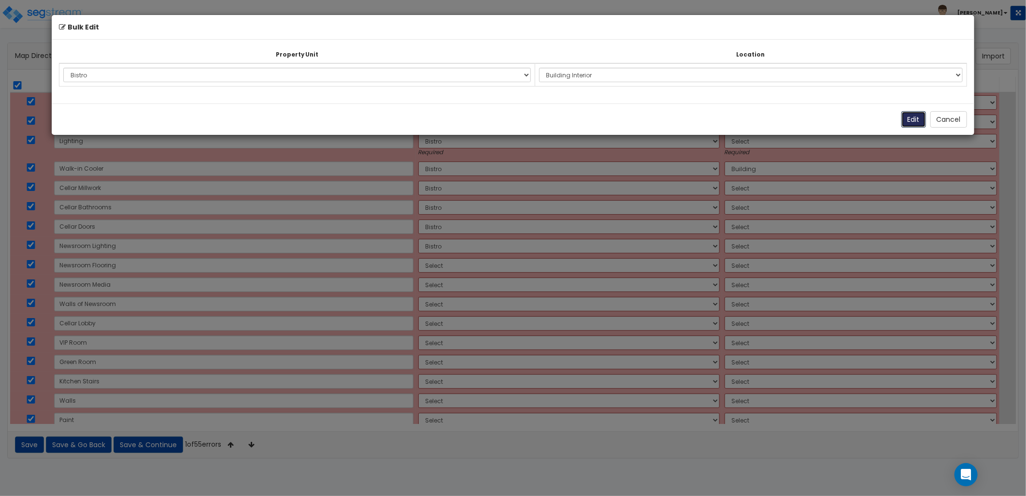
select select "NEW-Bistro"
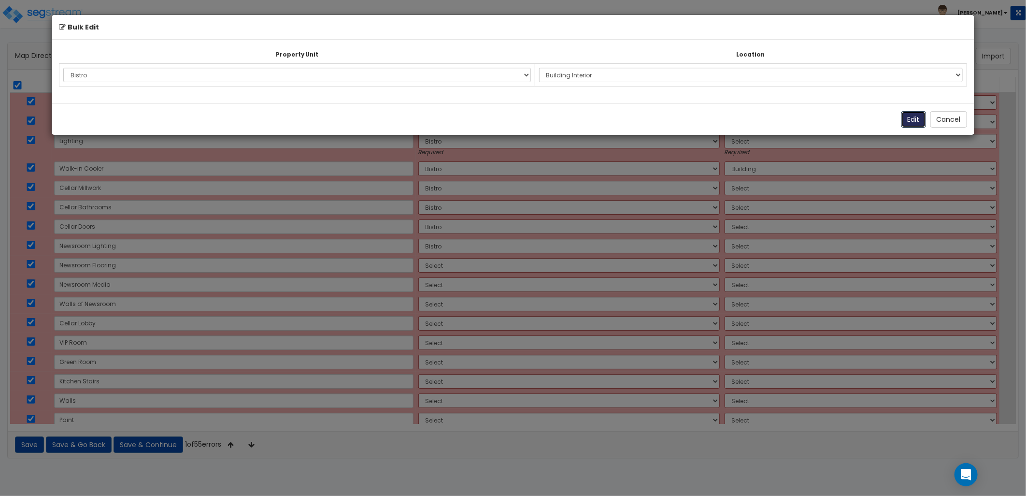
select select "NEW-Bistro"
select select "461"
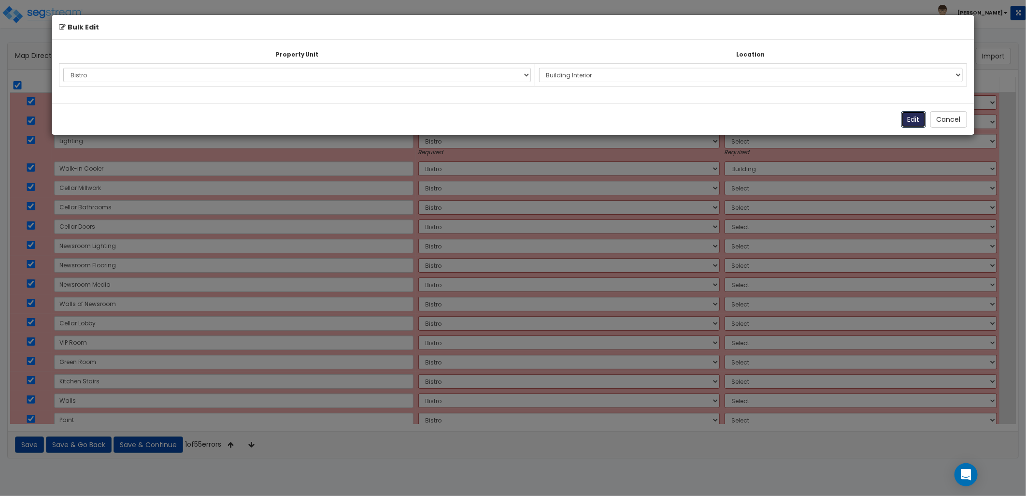
select select "461"
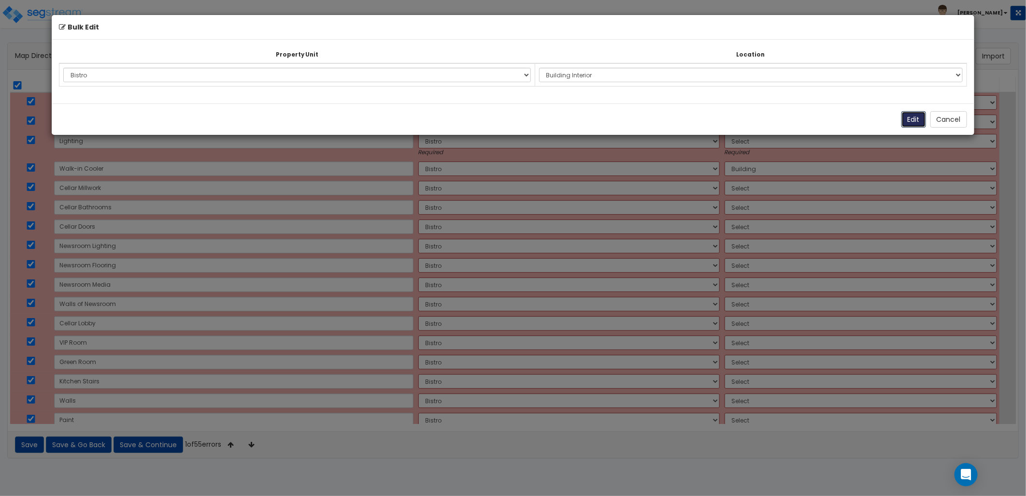
select select "461"
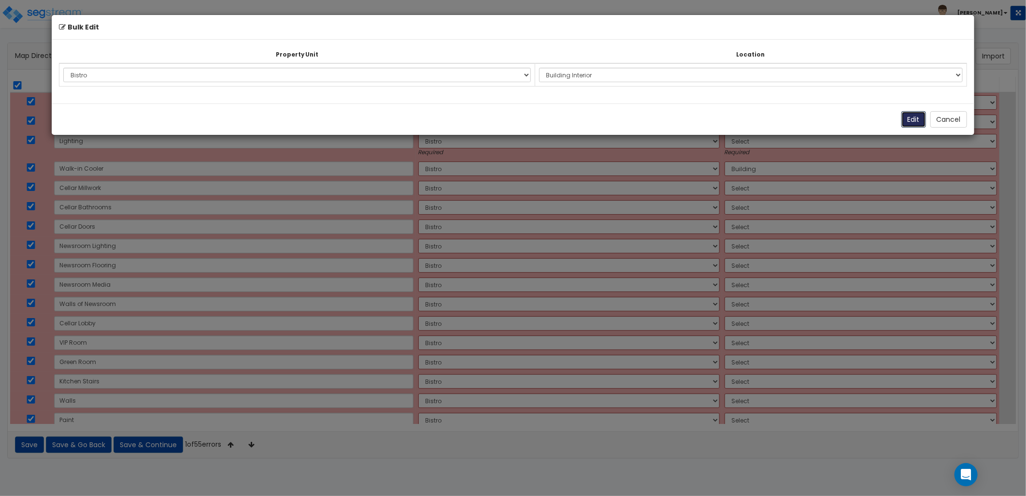
select select "461"
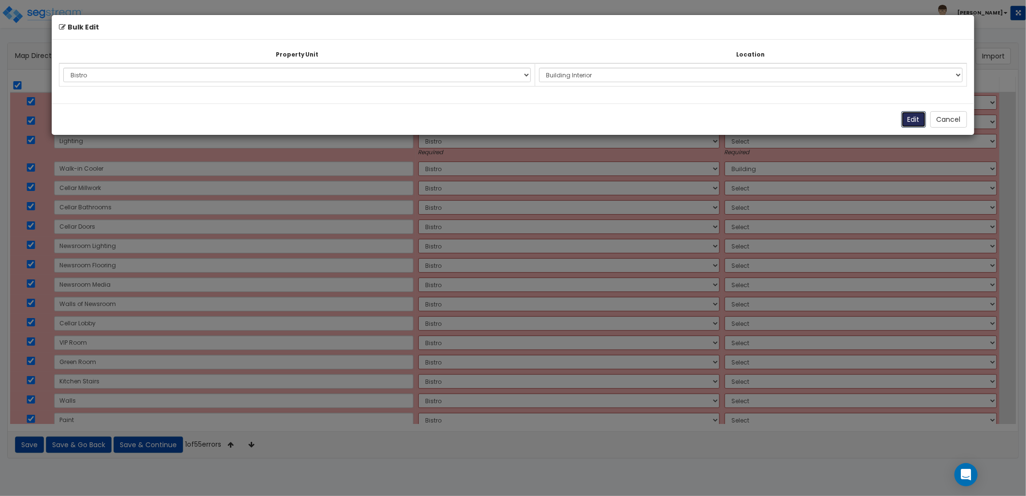
select select "461"
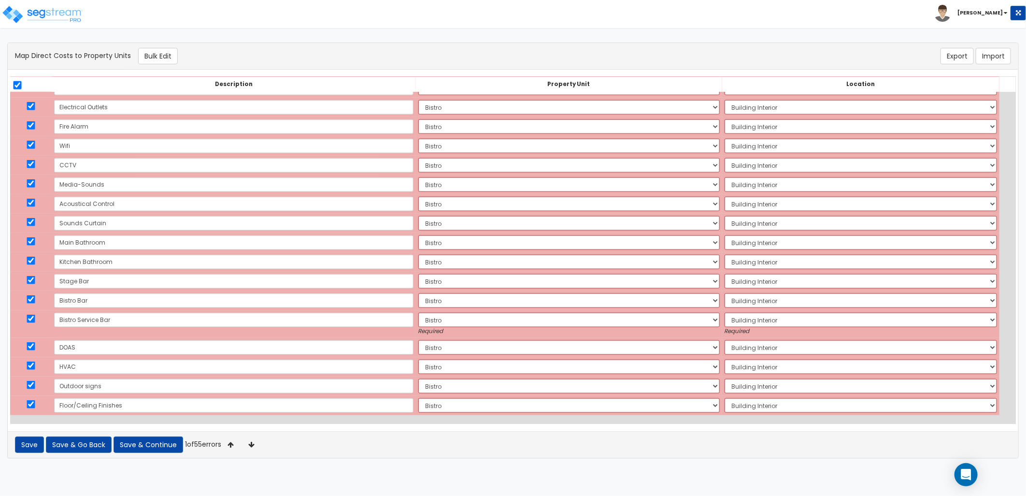
scroll to position [741, 0]
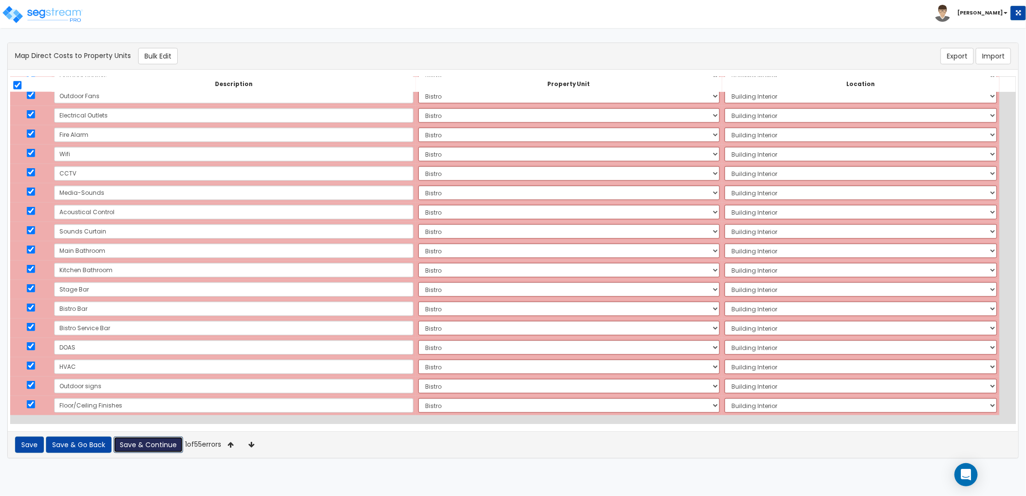
click at [152, 447] on button "Save & Continue" at bounding box center [149, 444] width 70 height 16
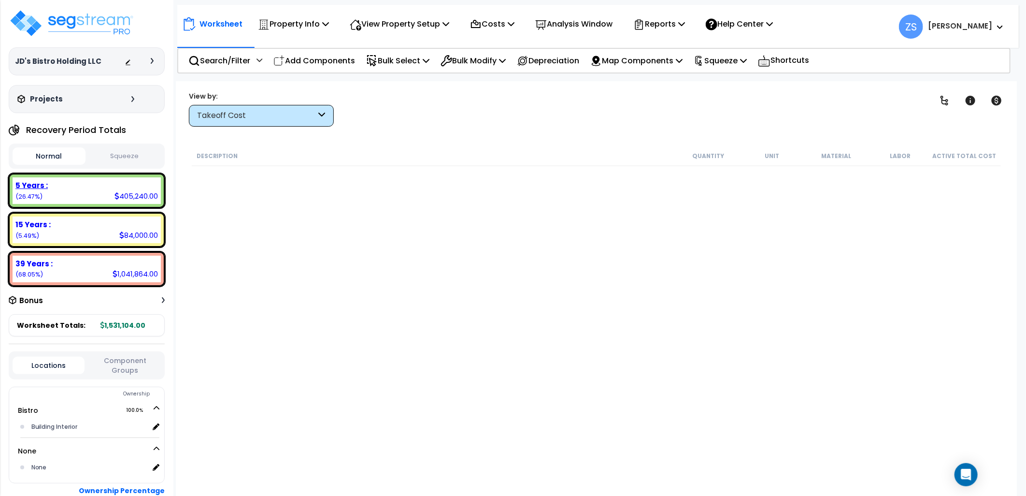
click at [90, 193] on div "5 Years : 405,240.00 (26.47%)" at bounding box center [87, 190] width 148 height 27
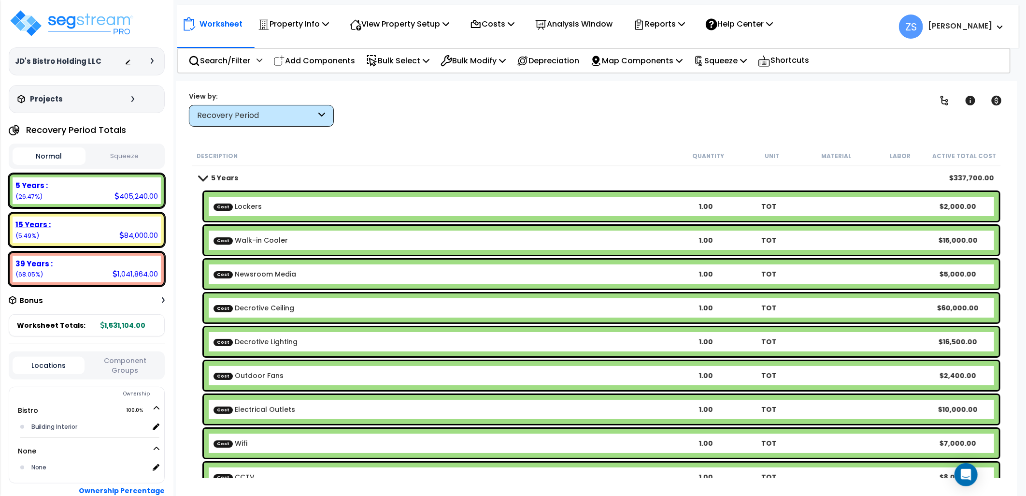
click at [90, 231] on div "15 Years : 84,000.00 (5.49%)" at bounding box center [87, 229] width 148 height 27
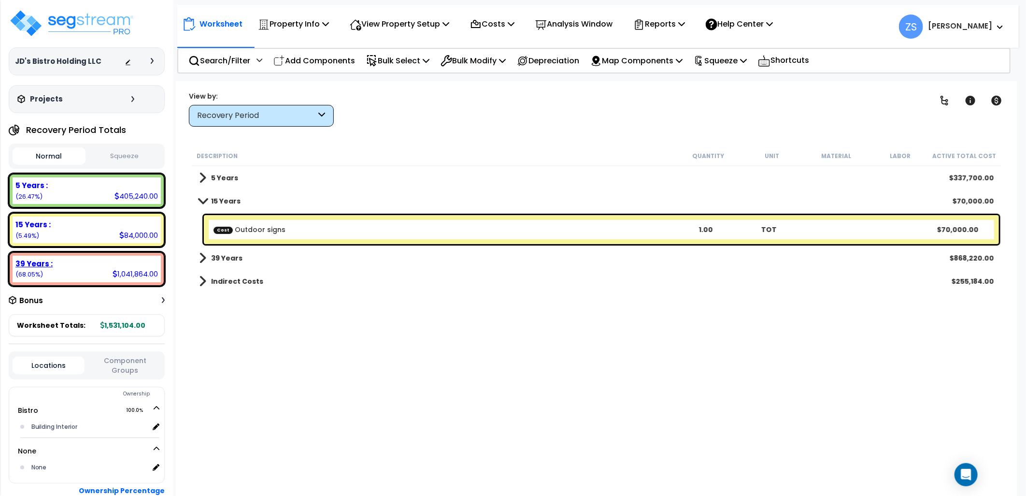
click at [88, 264] on div "39 Years :" at bounding box center [86, 263] width 143 height 10
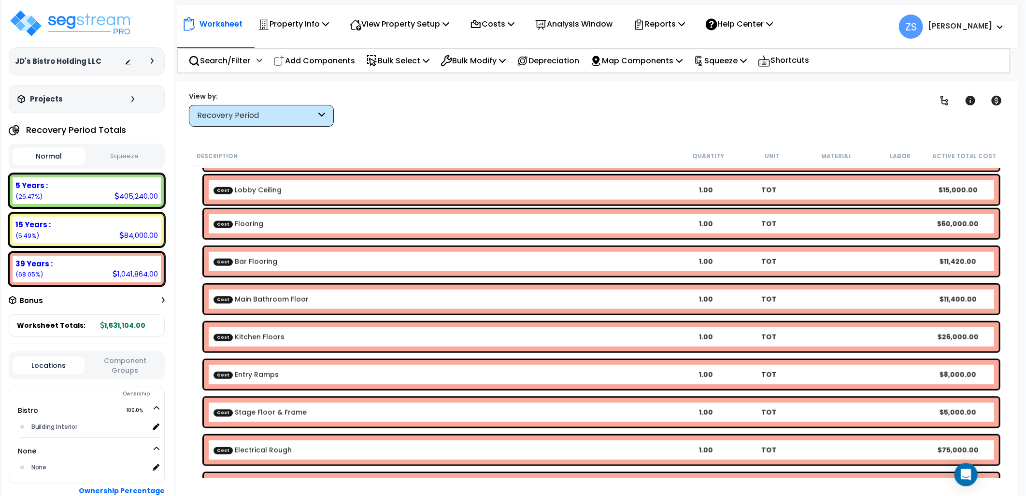
scroll to position [751, 0]
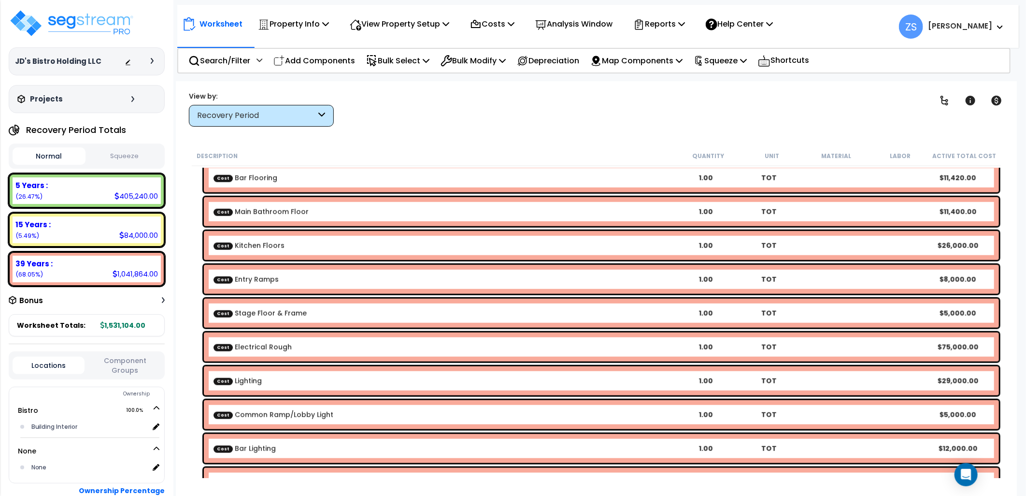
drag, startPoint x: 379, startPoint y: 131, endPoint x: 349, endPoint y: 131, distance: 30.0
click at [379, 131] on div "Worksheet Property Info Property Setup Add Property Unit Template property Clon…" at bounding box center [597, 329] width 842 height 496
drag, startPoint x: 113, startPoint y: 26, endPoint x: 174, endPoint y: 56, distance: 68.3
click at [113, 26] on img at bounding box center [72, 23] width 126 height 29
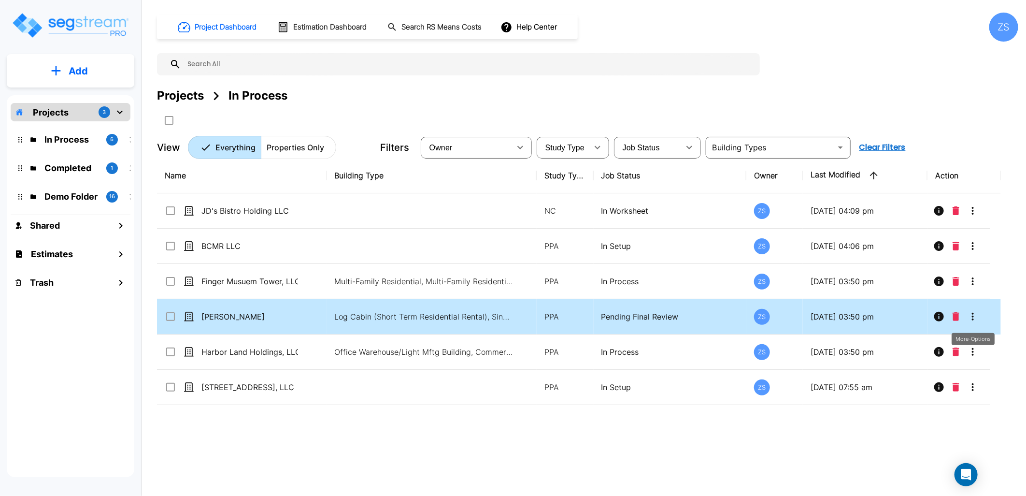
click at [974, 317] on icon "More-Options" at bounding box center [973, 317] width 12 height 12
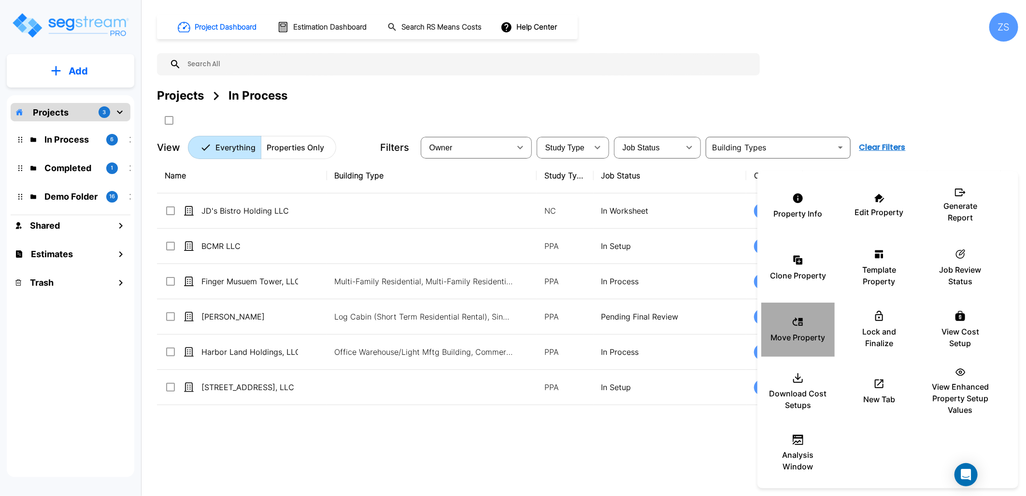
click at [813, 334] on p "Move Property" at bounding box center [798, 337] width 55 height 12
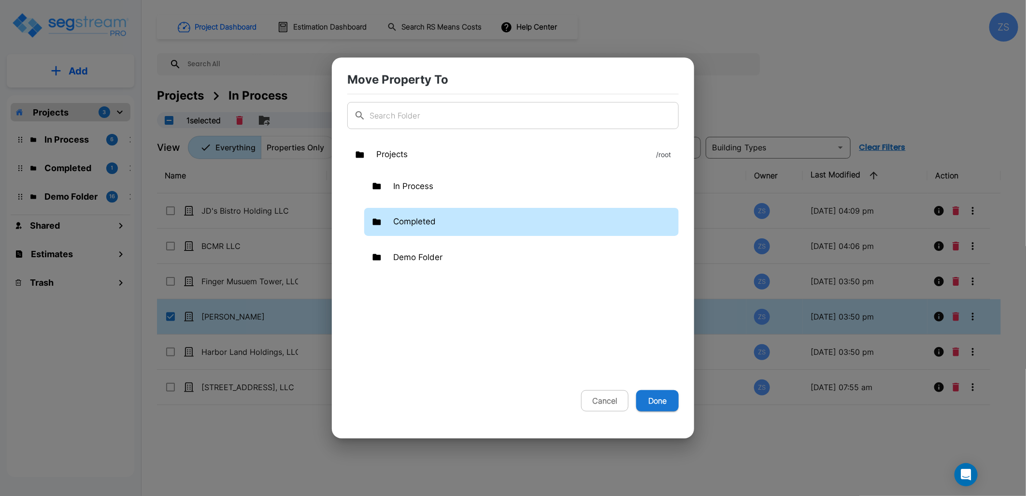
click at [440, 223] on div "Completed" at bounding box center [521, 222] width 314 height 28
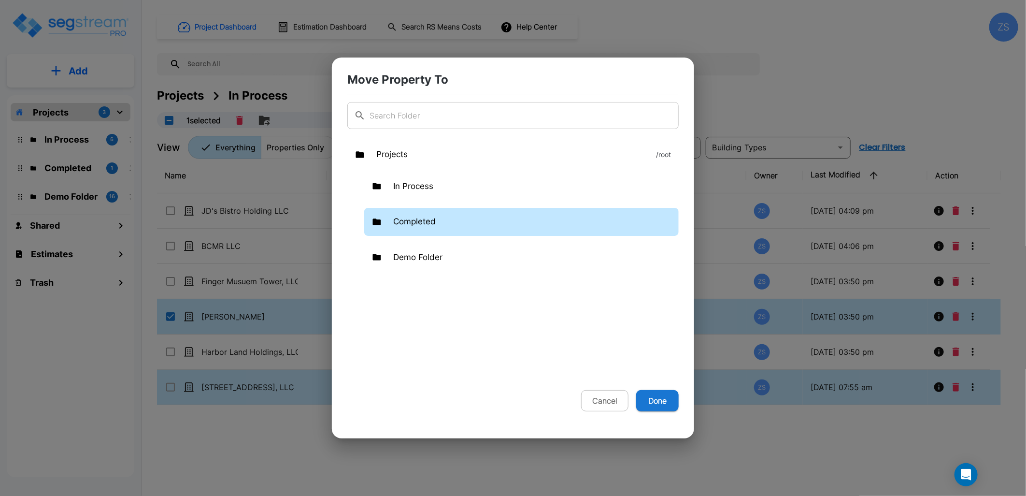
click at [659, 401] on button "Done" at bounding box center [657, 400] width 43 height 21
checkbox input "false"
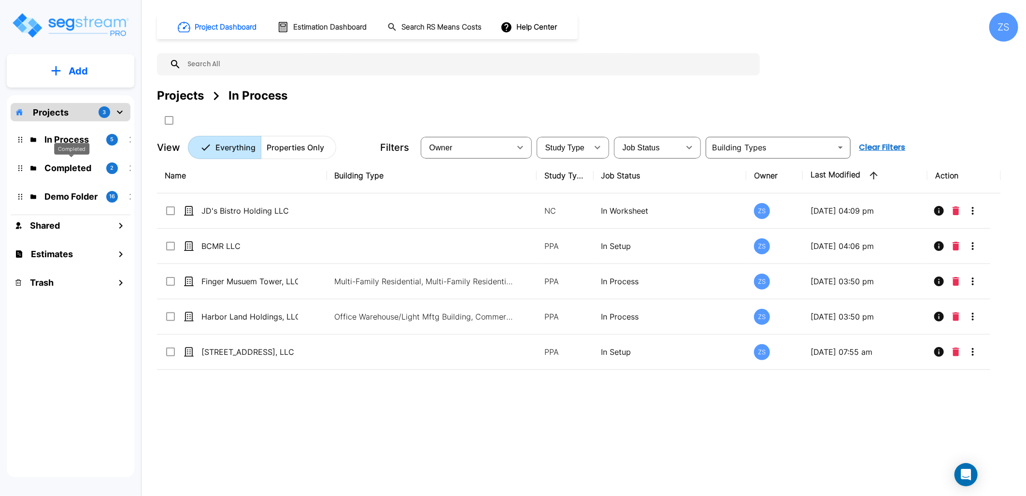
click at [63, 169] on p "Completed" at bounding box center [71, 167] width 54 height 13
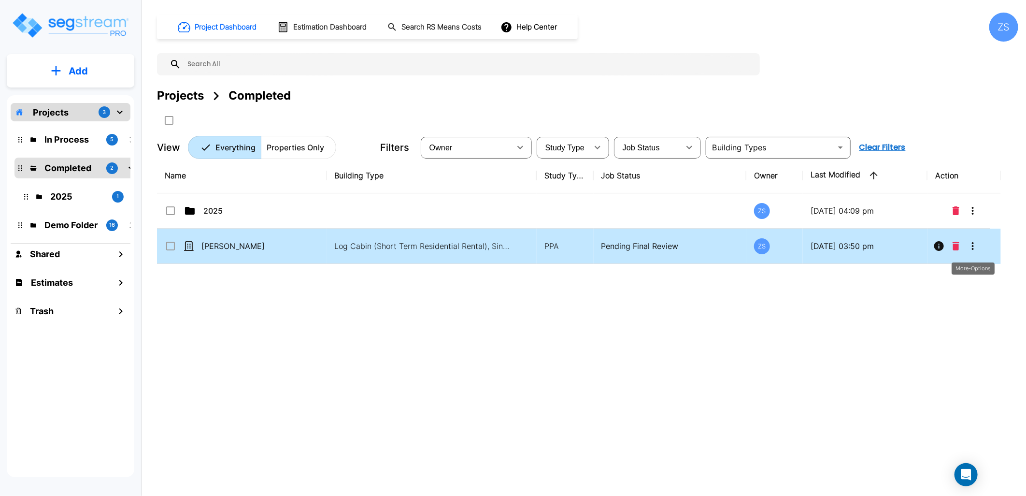
click at [976, 247] on icon "More-Options" at bounding box center [973, 246] width 12 height 12
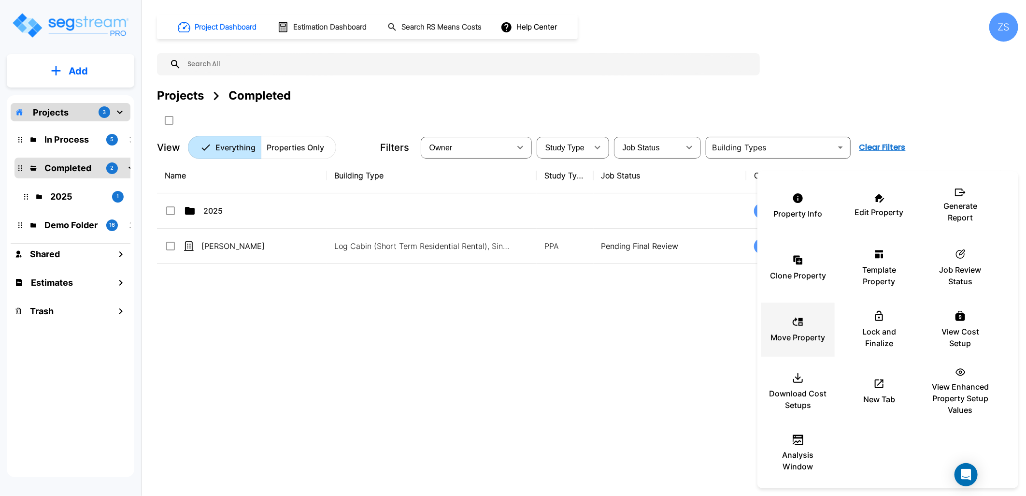
click at [813, 329] on div "Move Property" at bounding box center [798, 329] width 58 height 48
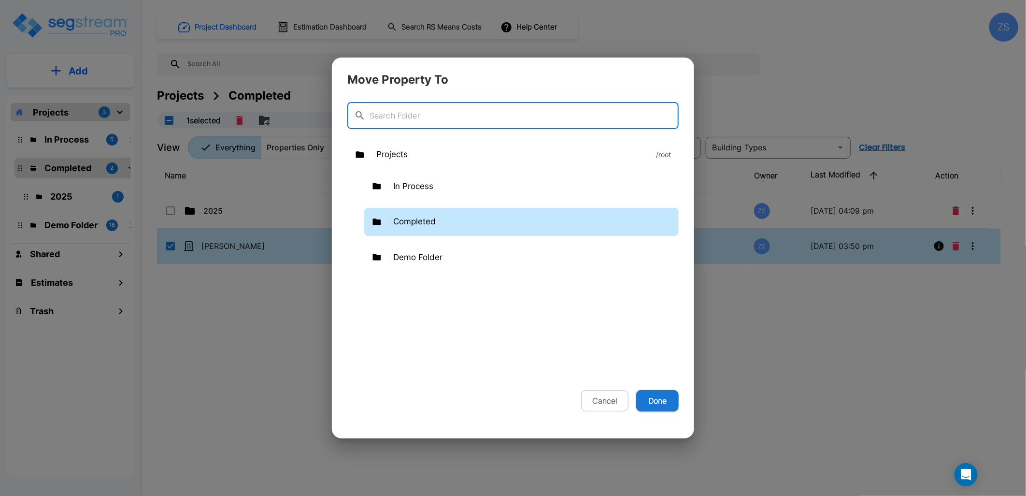
click at [422, 225] on p "Completed" at bounding box center [414, 221] width 43 height 13
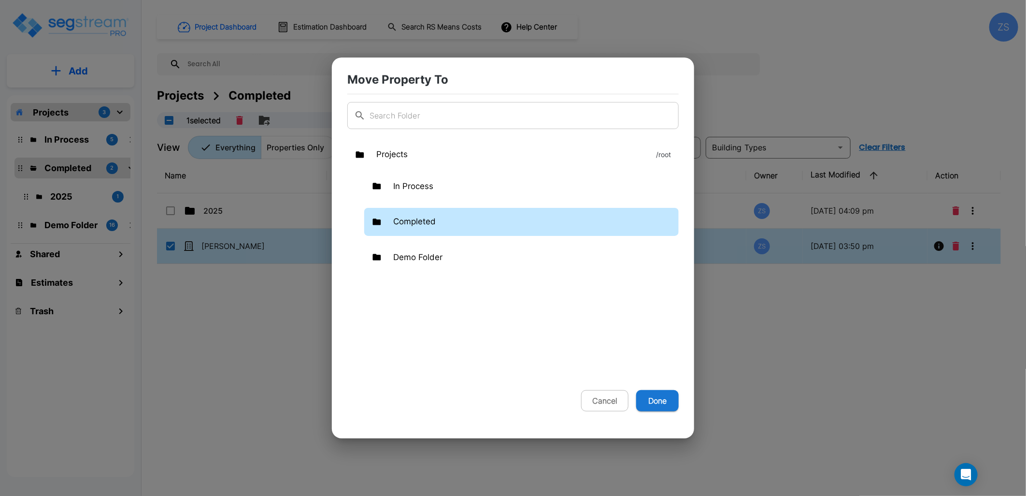
click at [422, 225] on p "Completed" at bounding box center [414, 221] width 43 height 13
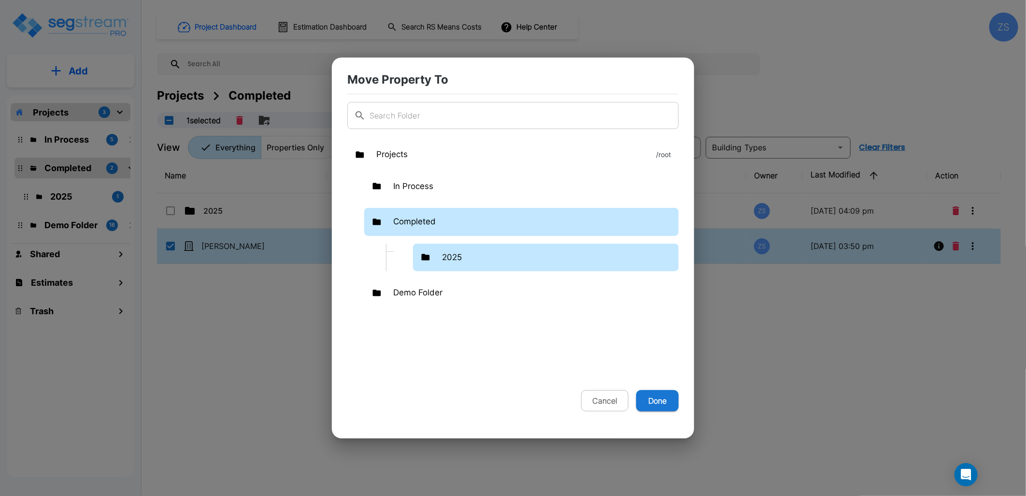
click at [442, 257] on p "2025" at bounding box center [452, 257] width 20 height 13
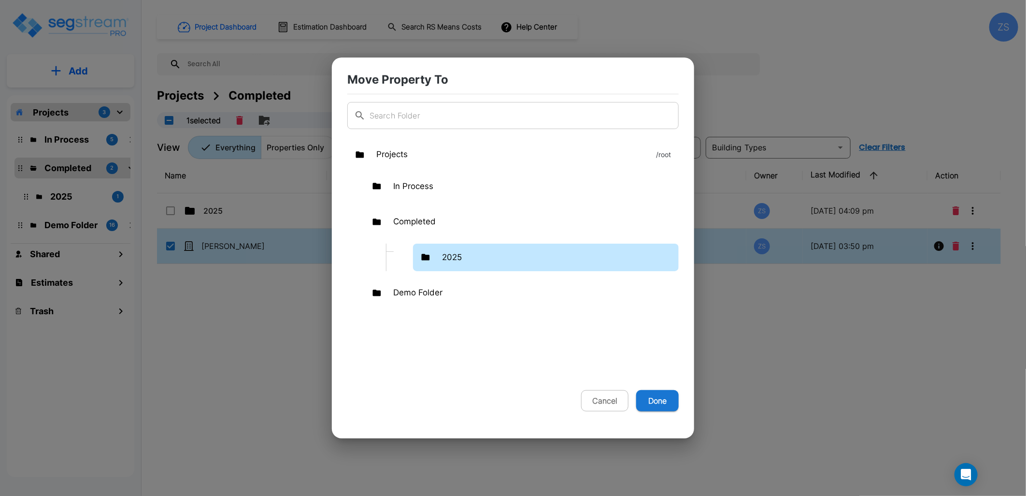
click at [660, 403] on button "Done" at bounding box center [657, 400] width 43 height 21
checkbox input "false"
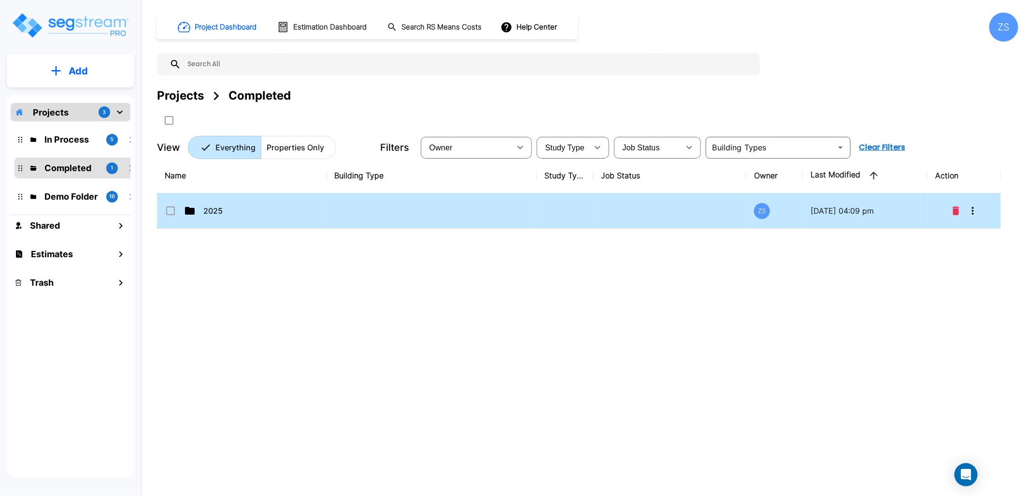
click at [363, 214] on td at bounding box center [432, 210] width 210 height 35
checkbox input "true"
click at [363, 214] on td at bounding box center [432, 210] width 210 height 35
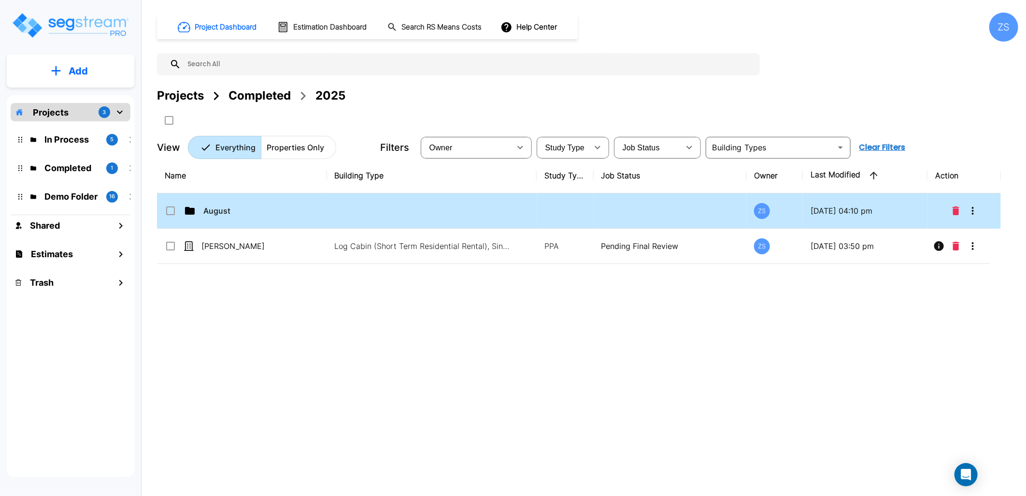
click at [322, 213] on td "August" at bounding box center [242, 210] width 170 height 35
checkbox input "true"
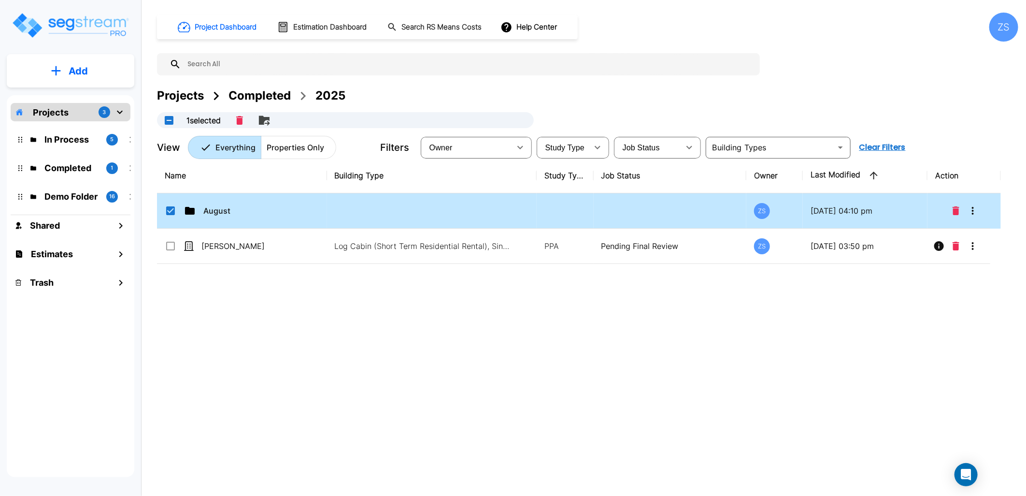
click at [322, 213] on td "August" at bounding box center [242, 210] width 170 height 35
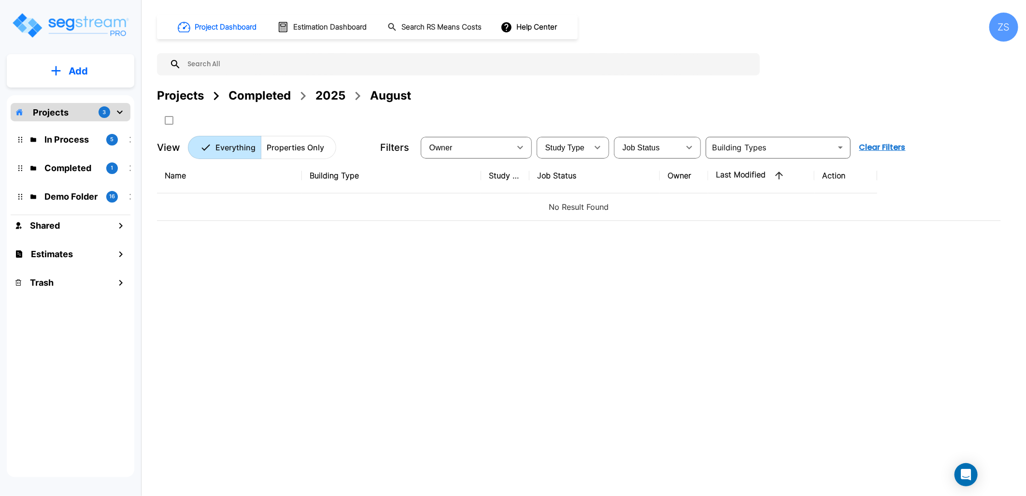
click at [333, 93] on div "2025" at bounding box center [330, 95] width 30 height 17
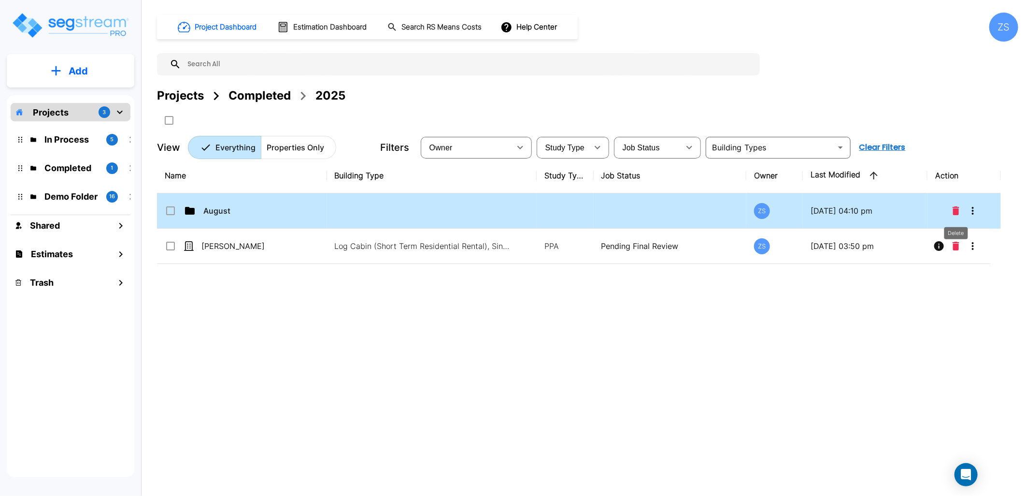
click at [954, 209] on icon "Delete" at bounding box center [956, 210] width 7 height 9
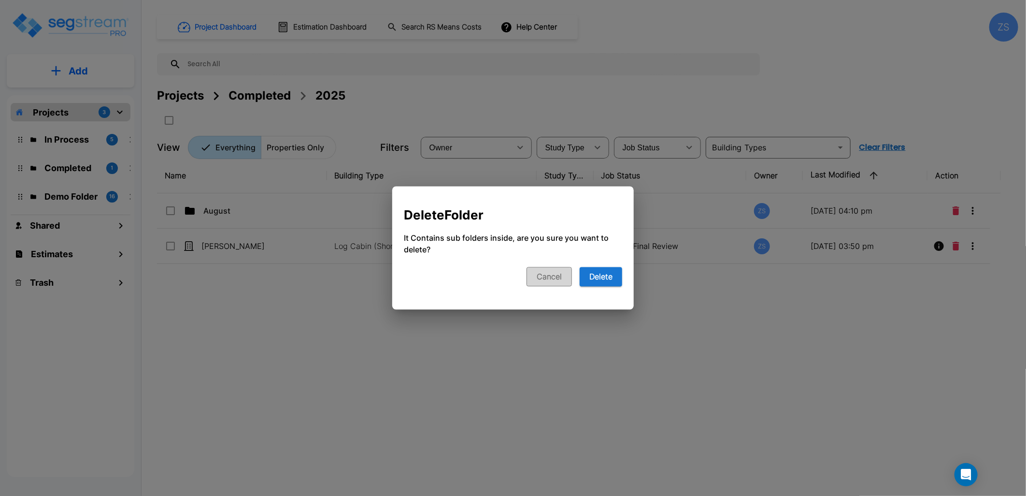
click at [540, 277] on button "Cancel" at bounding box center [549, 276] width 45 height 19
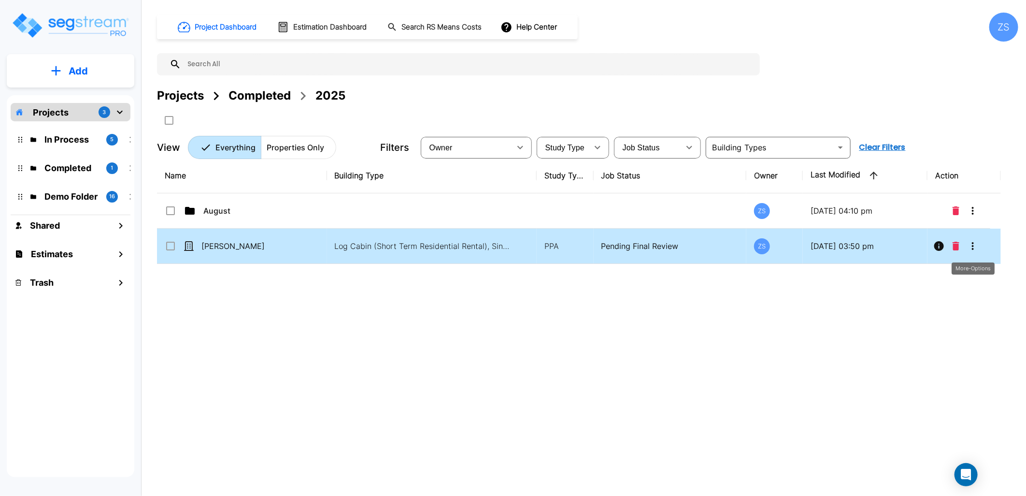
click at [977, 246] on icon "More-Options" at bounding box center [973, 246] width 12 height 12
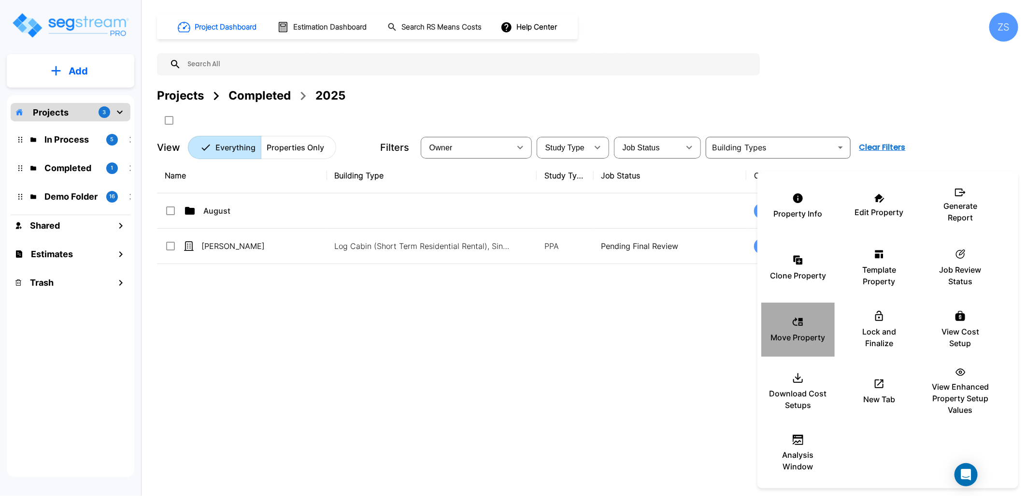
click at [799, 341] on p "Move Property" at bounding box center [798, 337] width 55 height 12
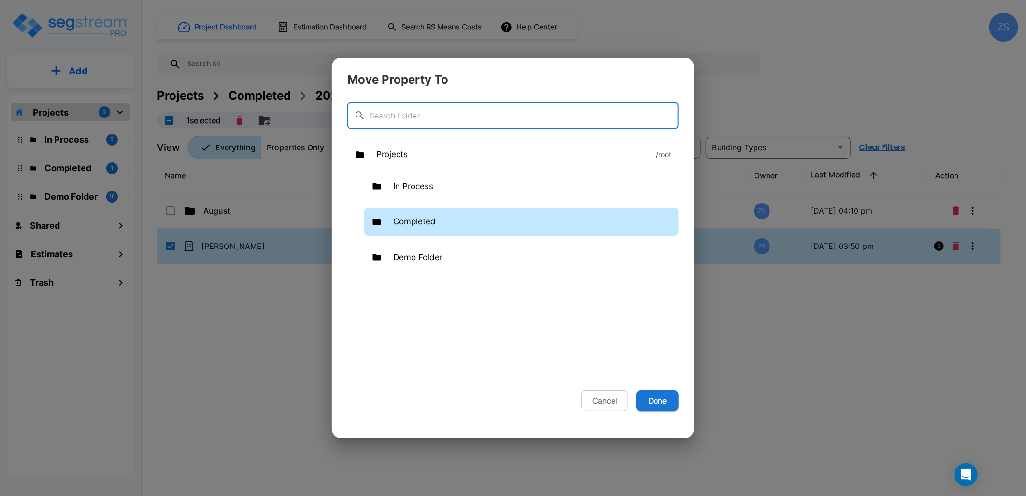
click at [427, 226] on p "Completed" at bounding box center [414, 221] width 43 height 13
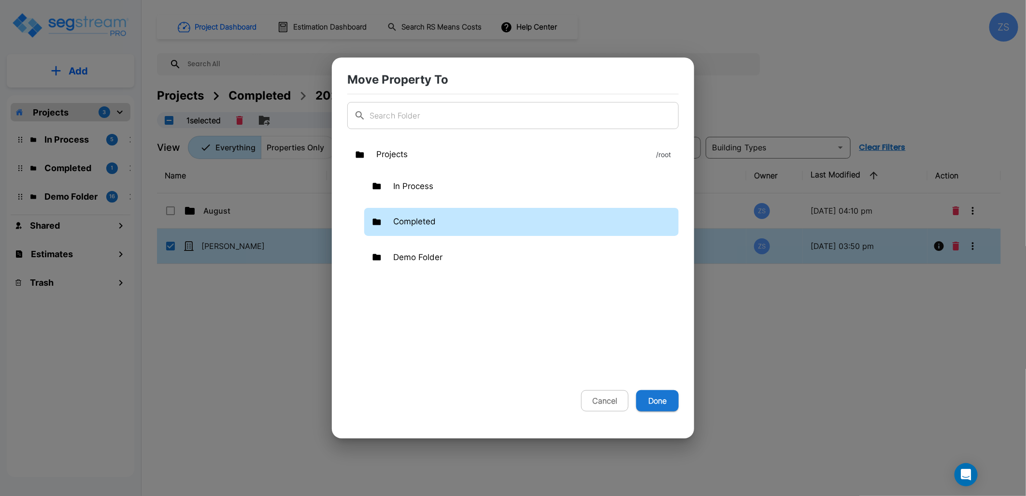
click at [427, 226] on p "Completed" at bounding box center [414, 221] width 43 height 13
click at [399, 219] on p "Completed" at bounding box center [414, 221] width 43 height 13
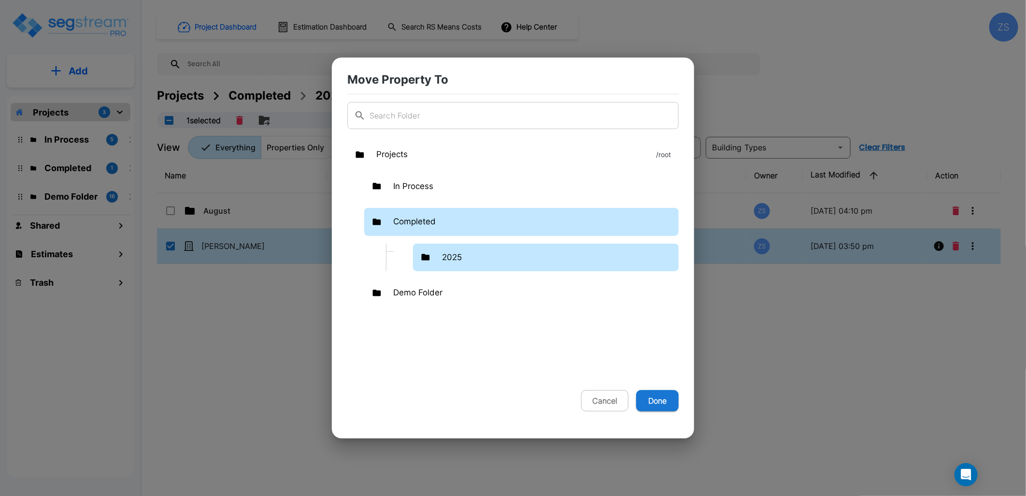
click at [441, 257] on div "2025" at bounding box center [546, 257] width 266 height 28
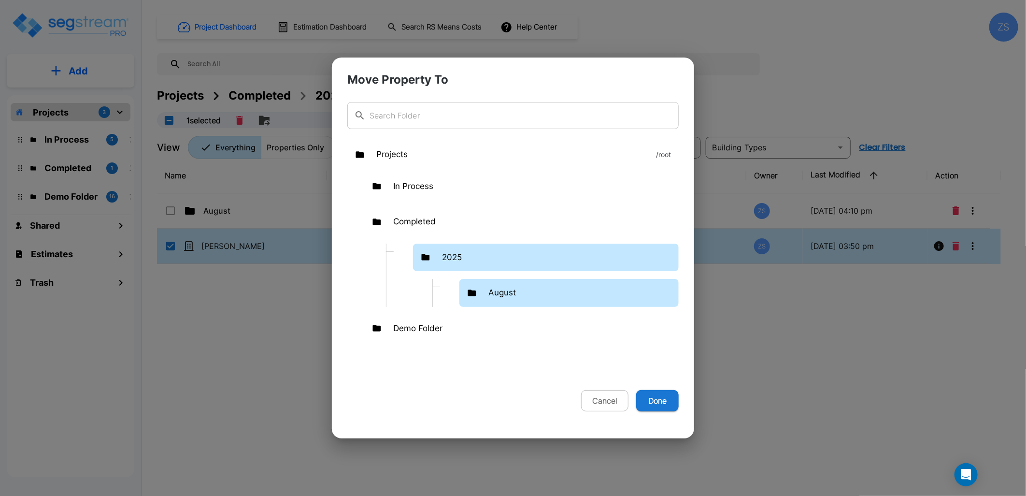
click at [485, 292] on div "August" at bounding box center [568, 293] width 219 height 28
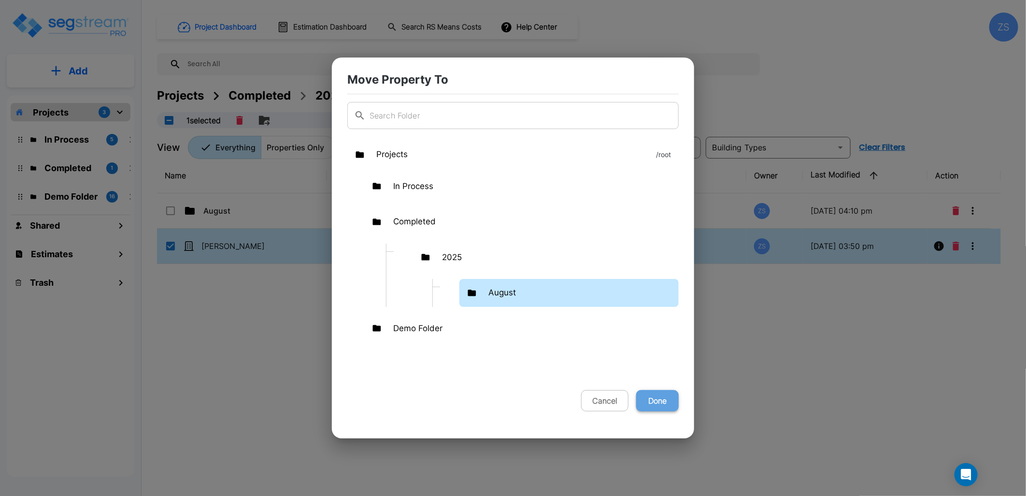
drag, startPoint x: 661, startPoint y: 404, endPoint x: 620, endPoint y: 397, distance: 41.6
click at [660, 403] on button "Done" at bounding box center [657, 400] width 43 height 21
checkbox input "false"
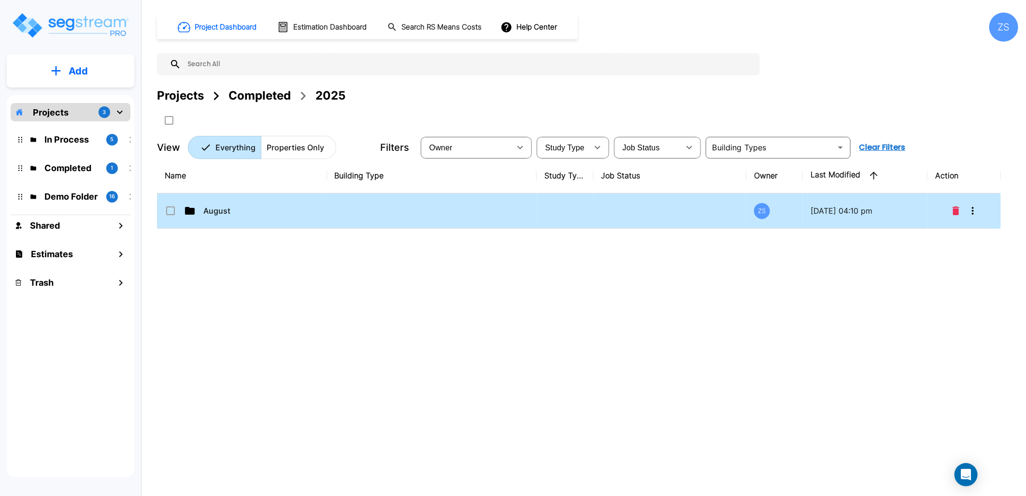
click at [366, 216] on td at bounding box center [432, 210] width 210 height 35
checkbox input "true"
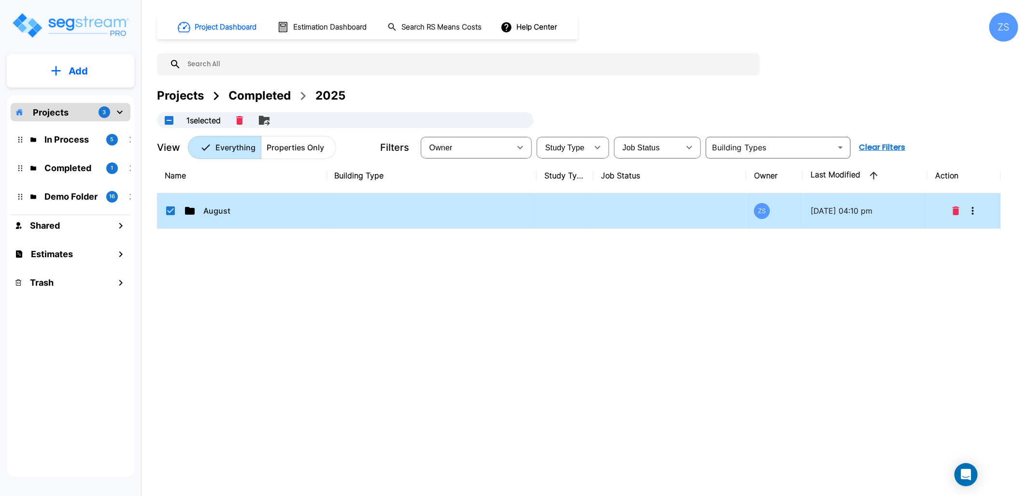
click at [366, 216] on td at bounding box center [432, 210] width 210 height 35
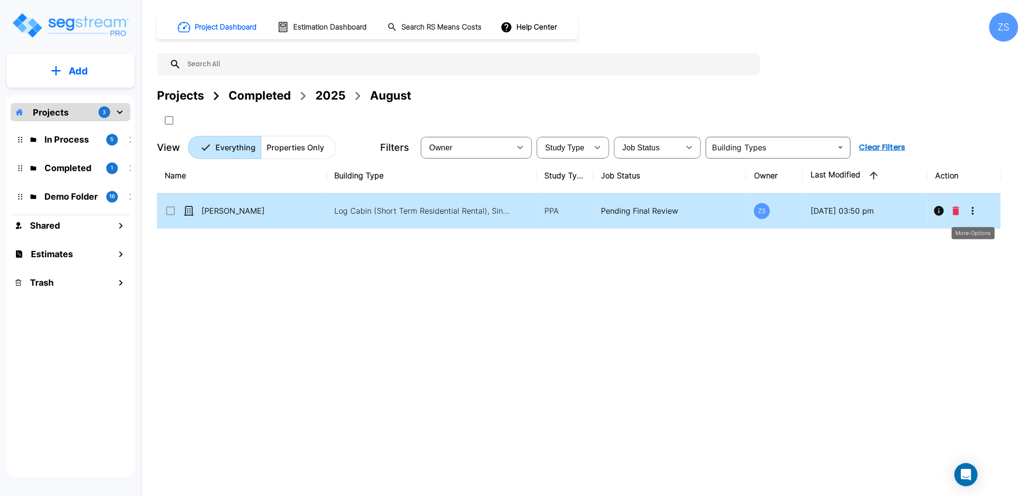
click at [977, 213] on icon "More-Options" at bounding box center [973, 211] width 12 height 12
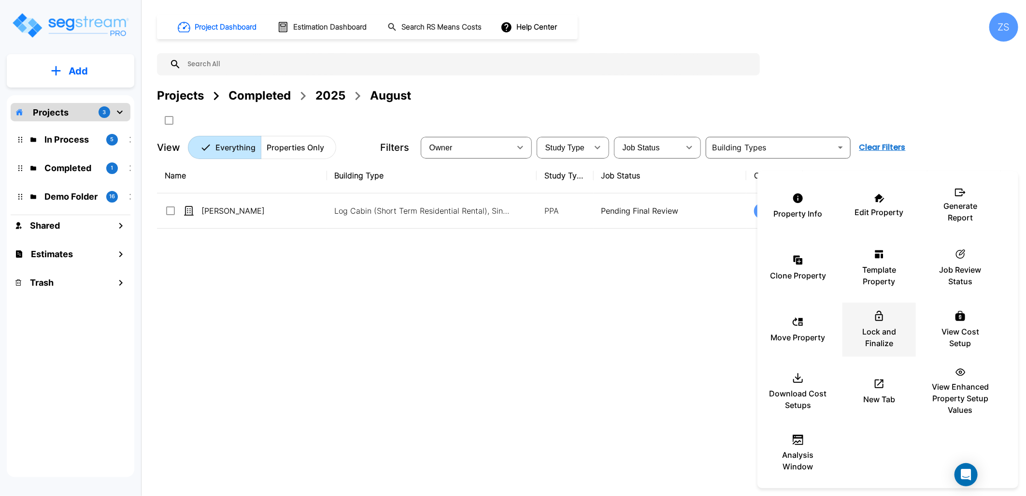
click at [883, 329] on p "Lock and Finalize" at bounding box center [879, 337] width 58 height 23
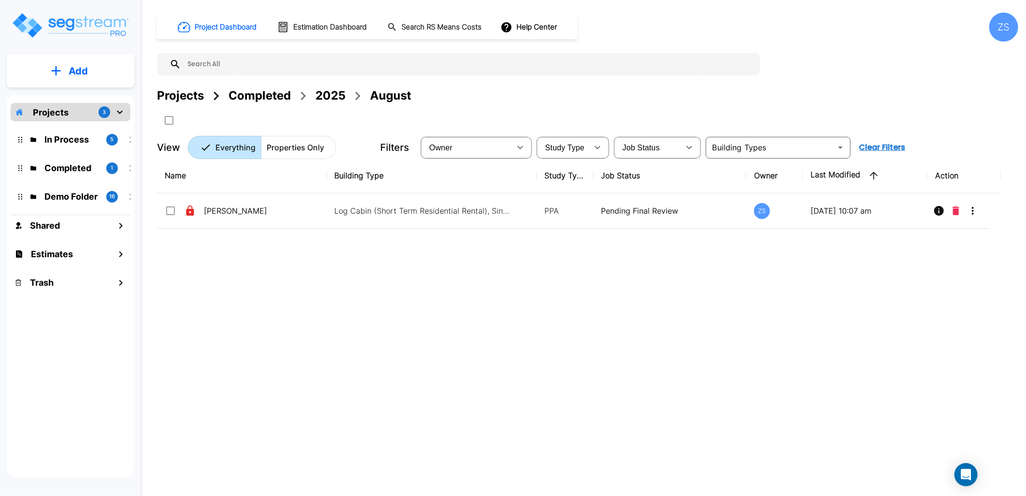
click at [360, 335] on div "Name Building Type Study Type Job Status Owner Last Modified Action John Lancas…" at bounding box center [579, 311] width 844 height 307
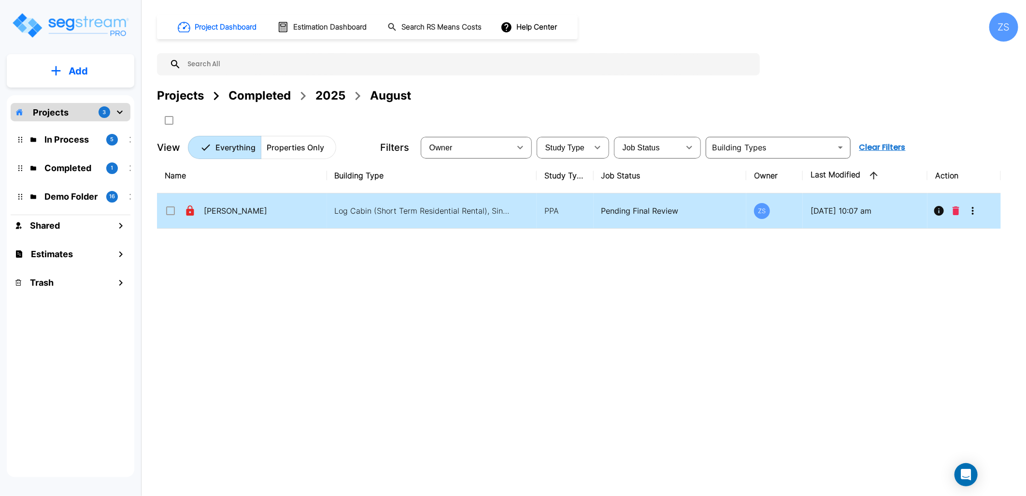
click at [982, 214] on td at bounding box center [959, 210] width 63 height 35
checkbox input "true"
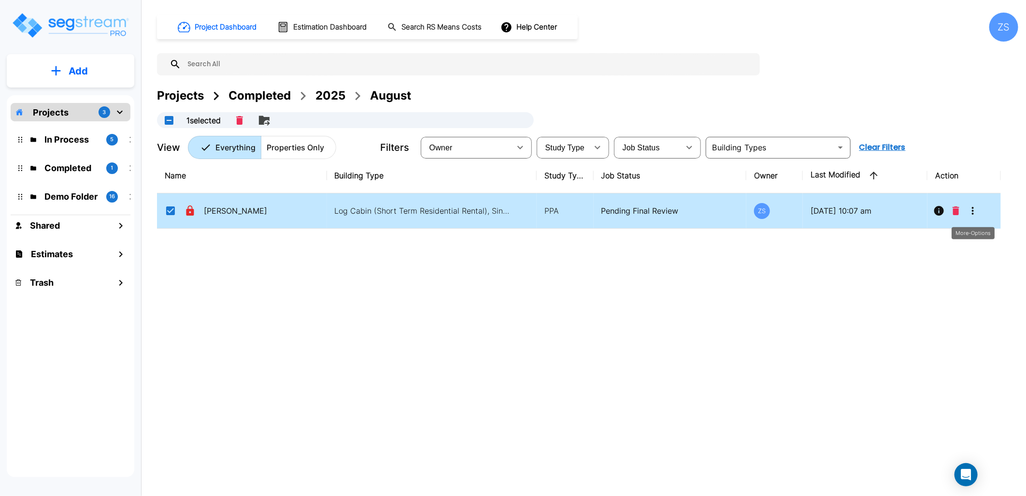
click at [974, 213] on icon "More-Options" at bounding box center [973, 211] width 12 height 12
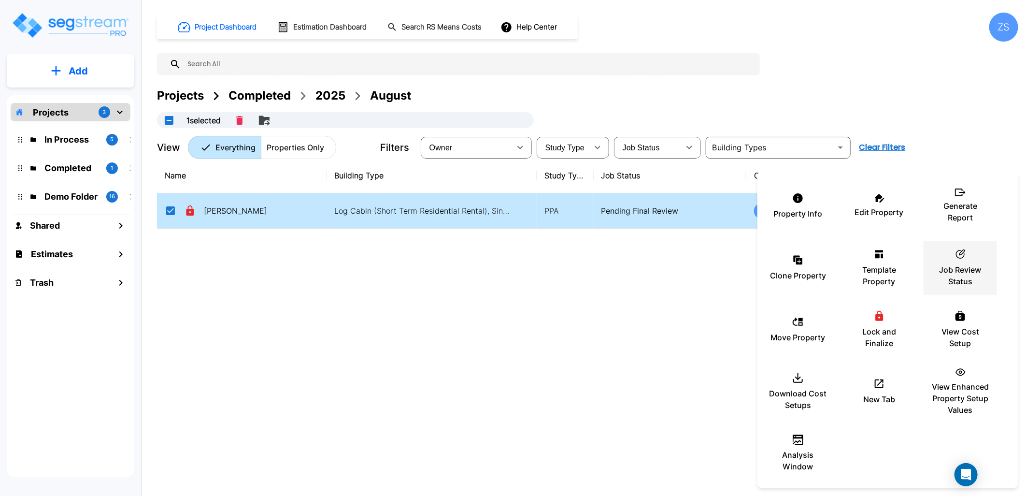
click at [969, 273] on p "Job Review Status" at bounding box center [960, 275] width 58 height 23
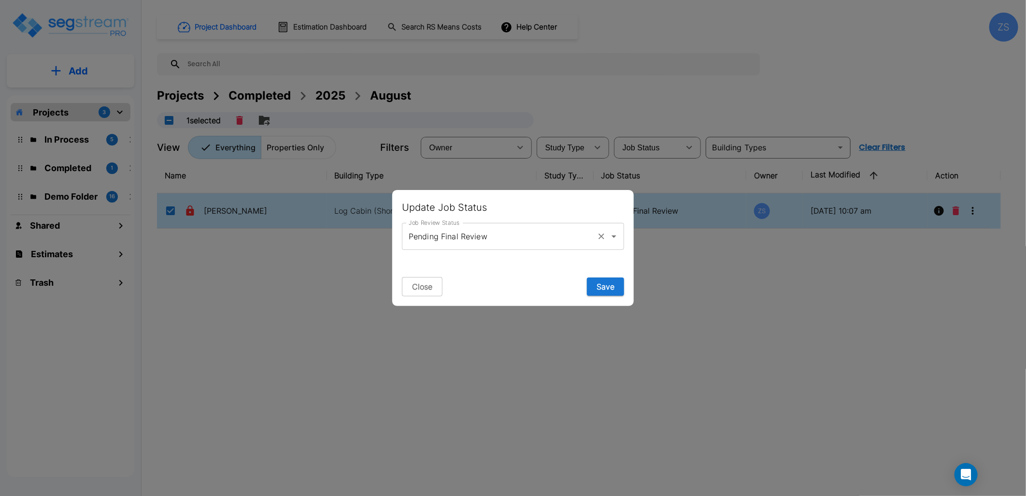
click at [596, 243] on div "Pending Final Review Job Review Status" at bounding box center [513, 236] width 222 height 27
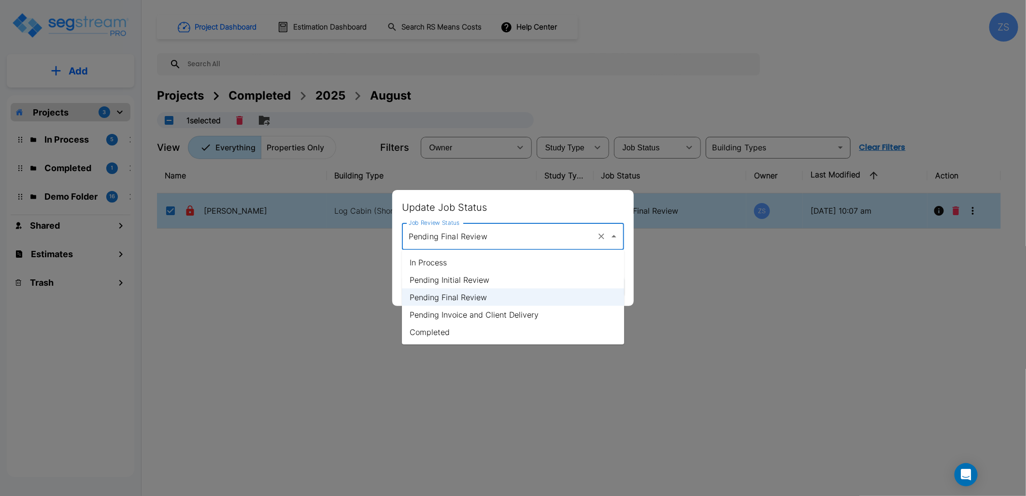
click at [520, 329] on li "Completed" at bounding box center [513, 331] width 222 height 17
type input "Completed"
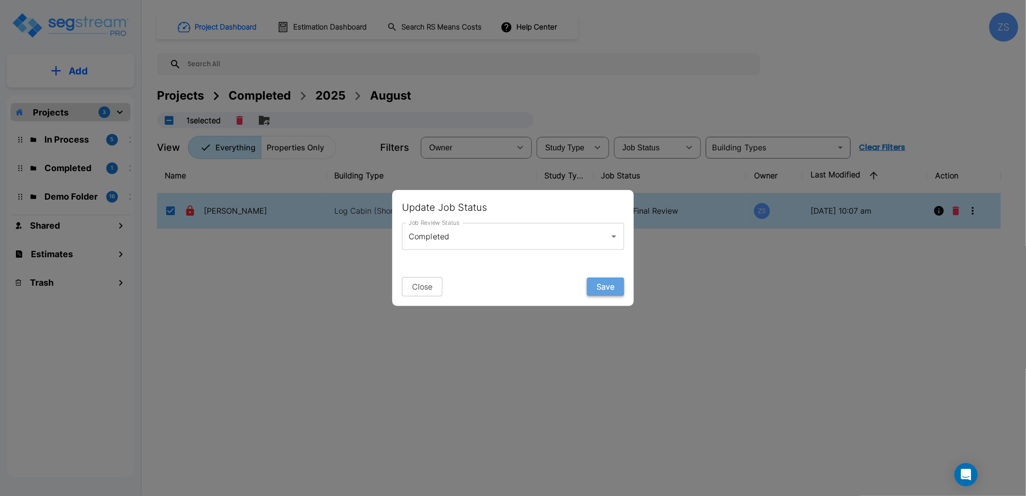
click at [604, 287] on button "Save" at bounding box center [605, 286] width 37 height 18
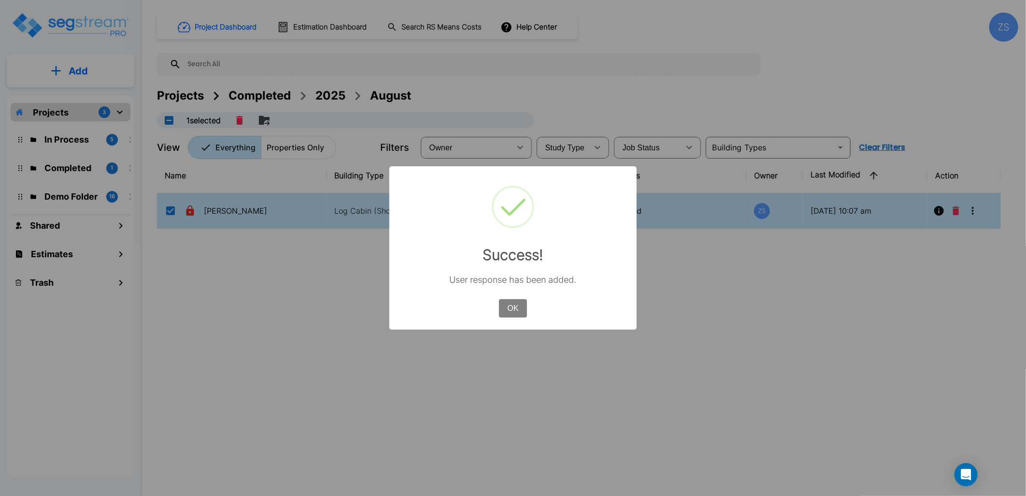
click at [511, 314] on button "OK" at bounding box center [513, 308] width 28 height 18
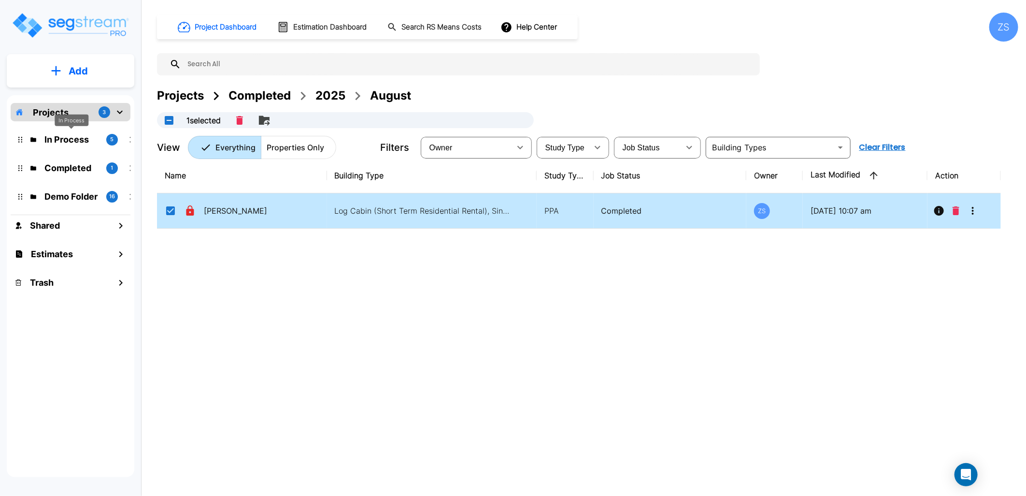
click at [71, 139] on p "In Process" at bounding box center [71, 139] width 54 height 13
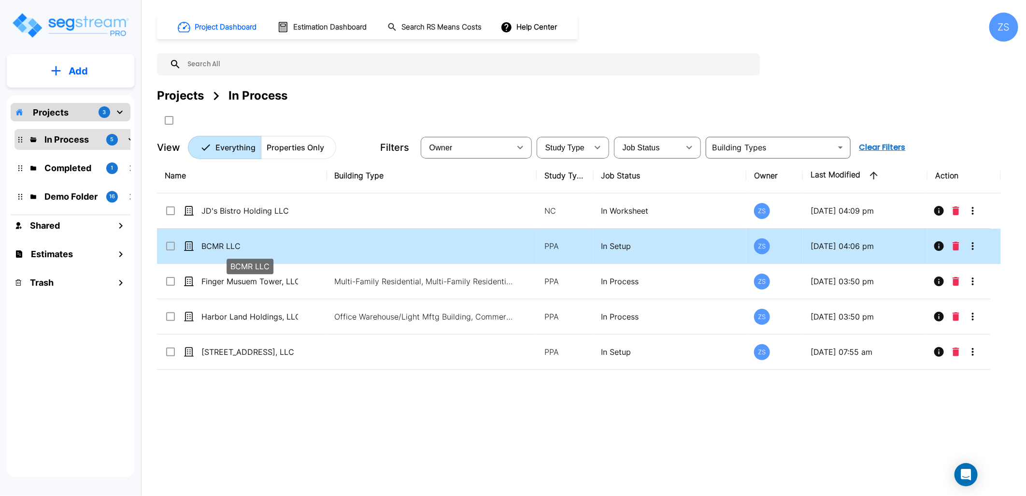
click at [273, 247] on p "BCMR LLC" at bounding box center [249, 246] width 97 height 12
checkbox input "true"
click at [273, 247] on p "BCMR LLC" at bounding box center [249, 246] width 97 height 12
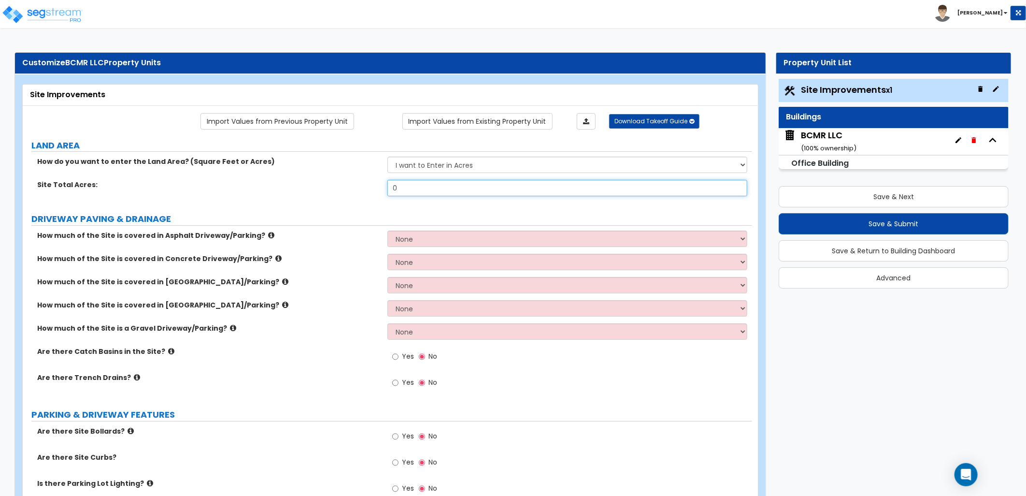
drag, startPoint x: 432, startPoint y: 196, endPoint x: 380, endPoint y: 194, distance: 52.7
click at [380, 194] on div "Site Total Acres: 0" at bounding box center [387, 191] width 729 height 23
type input "7.43"
click at [54, 8] on img at bounding box center [42, 14] width 82 height 19
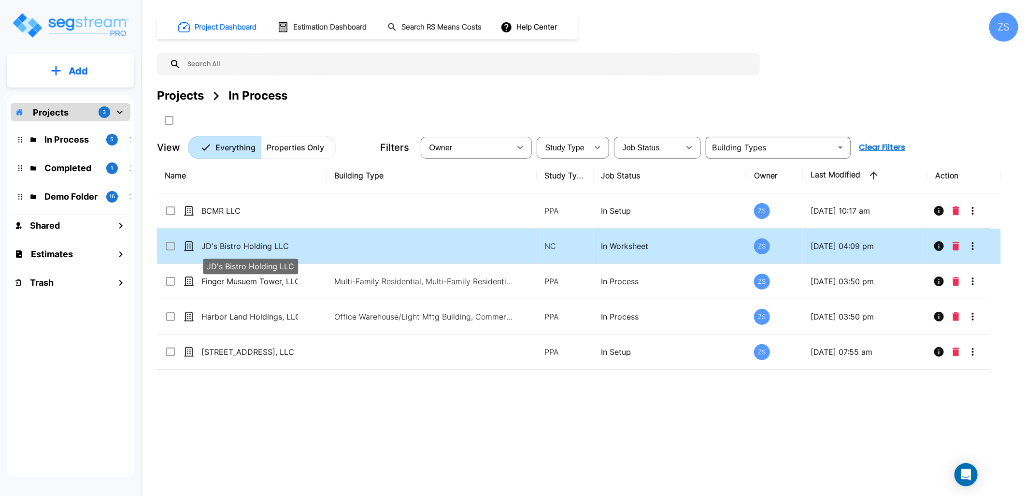
click at [234, 249] on p "JD's Bistro Holding LLC" at bounding box center [249, 246] width 97 height 12
checkbox input "true"
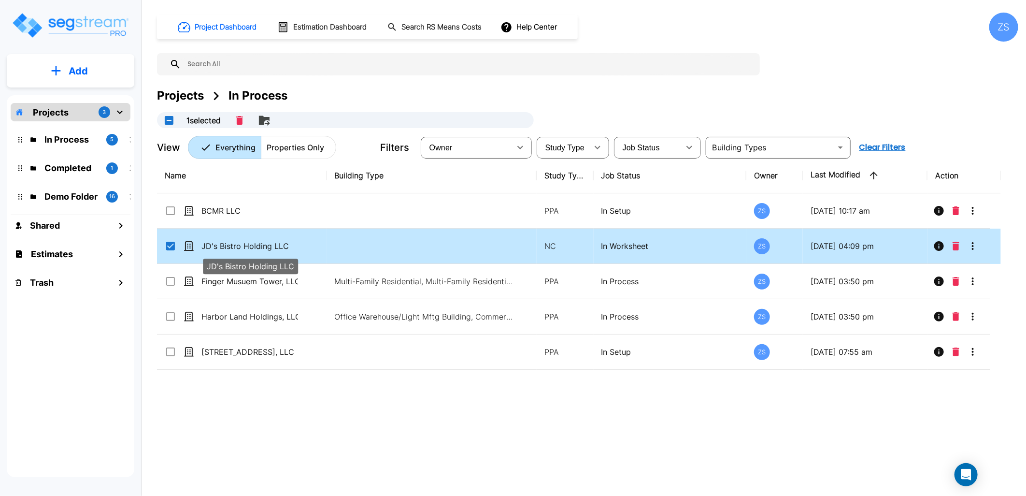
click at [234, 249] on p "JD's Bistro Holding LLC" at bounding box center [249, 246] width 97 height 12
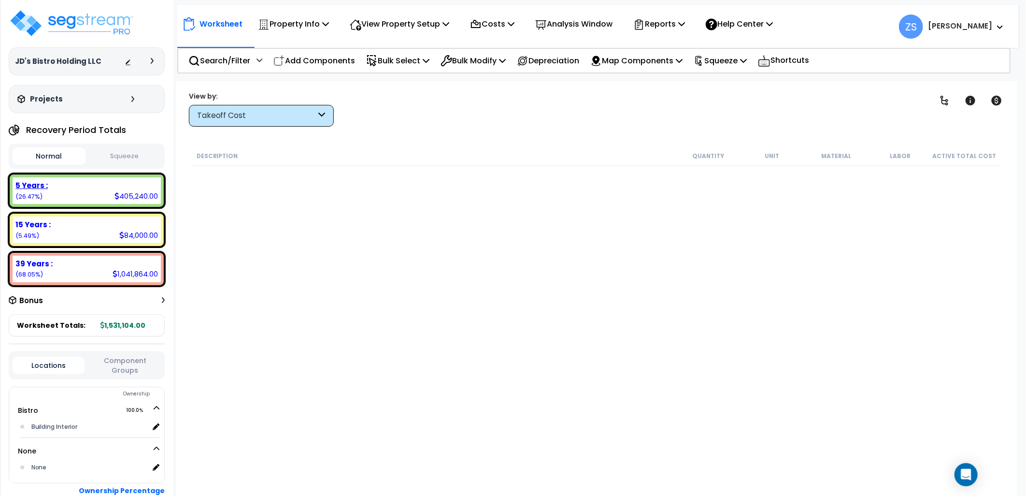
click at [89, 200] on div "5 Years : 405,240.00 (26.47%)" at bounding box center [87, 190] width 148 height 27
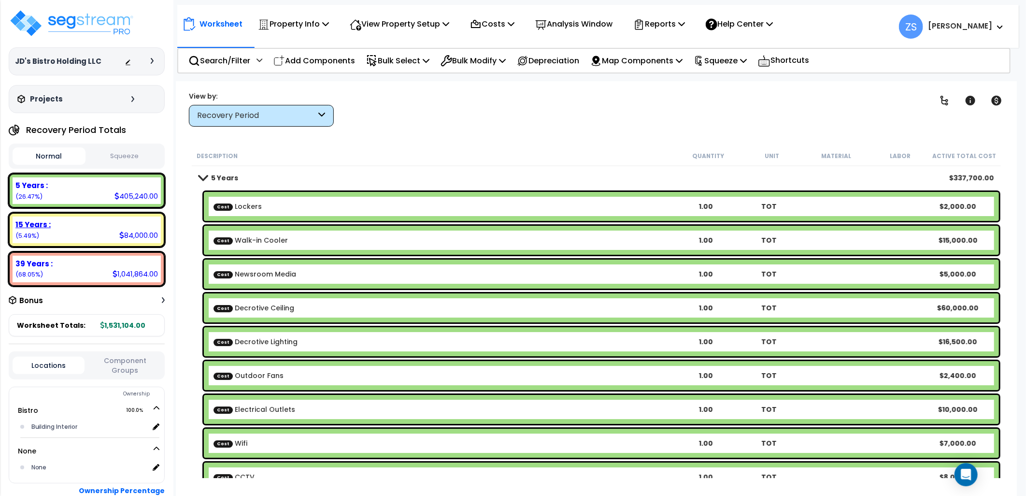
click at [84, 225] on div "15 Years :" at bounding box center [86, 224] width 143 height 10
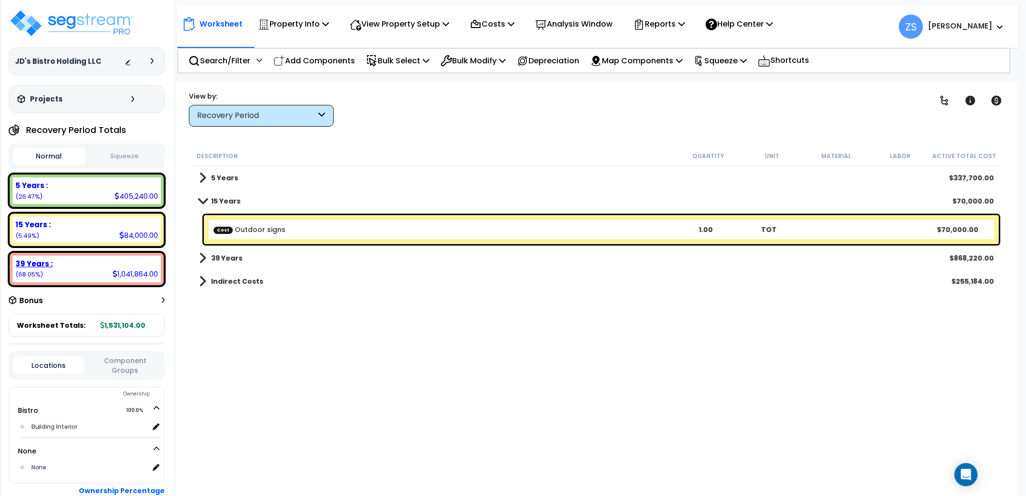
click at [92, 266] on div "39 Years : 1,041,864.00 (68.05%)" at bounding box center [87, 269] width 148 height 27
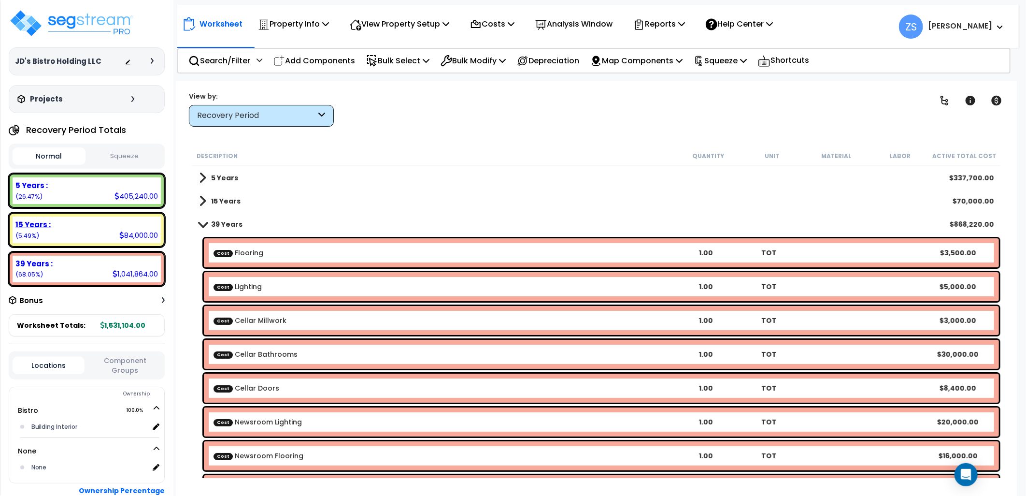
drag, startPoint x: 71, startPoint y: 229, endPoint x: 75, endPoint y: 219, distance: 10.2
click at [73, 226] on div "15 Years : 84,000.00 (5.49%)" at bounding box center [87, 229] width 148 height 27
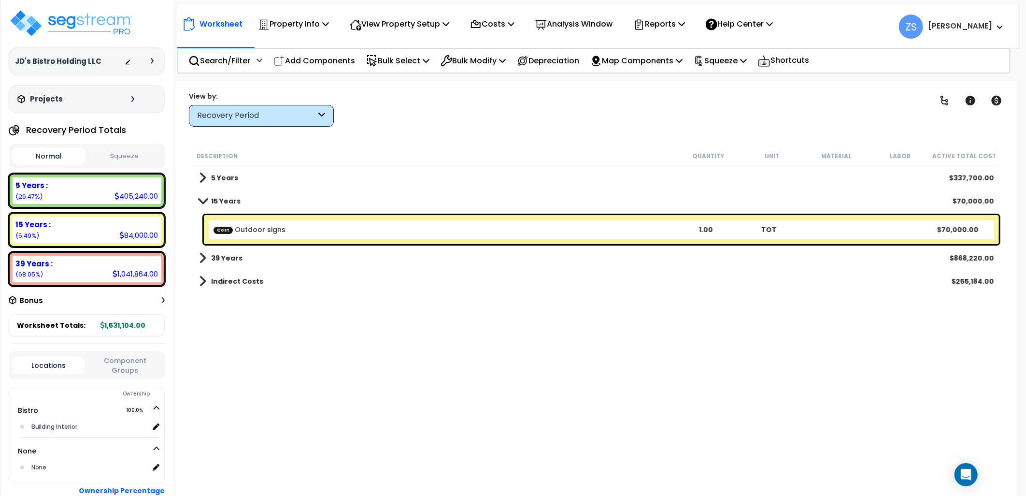
drag, startPoint x: 75, startPoint y: 219, endPoint x: 78, endPoint y: 206, distance: 13.9
click at [78, 206] on div "5 Years : 405,240.00 (26.47%)" at bounding box center [87, 190] width 156 height 34
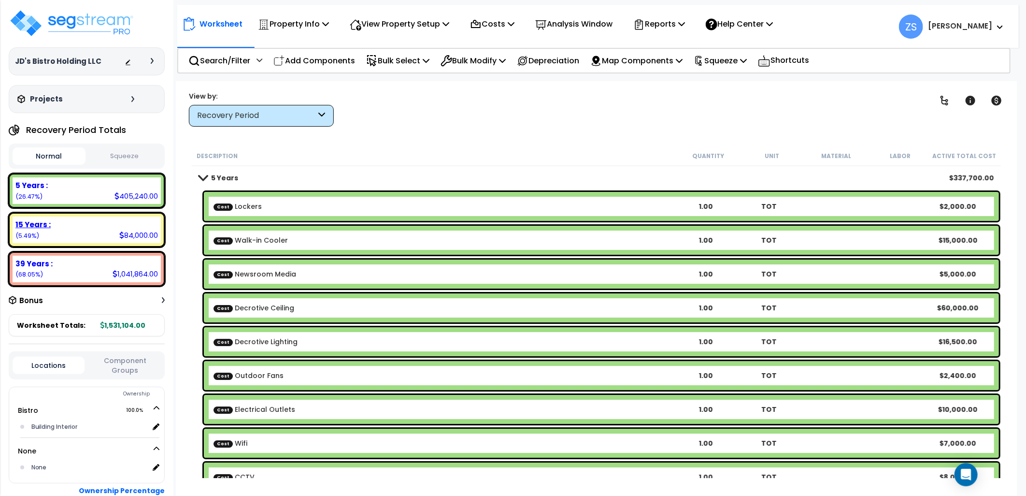
click at [111, 231] on div "15 Years : 84,000.00 (5.49%)" at bounding box center [87, 229] width 148 height 27
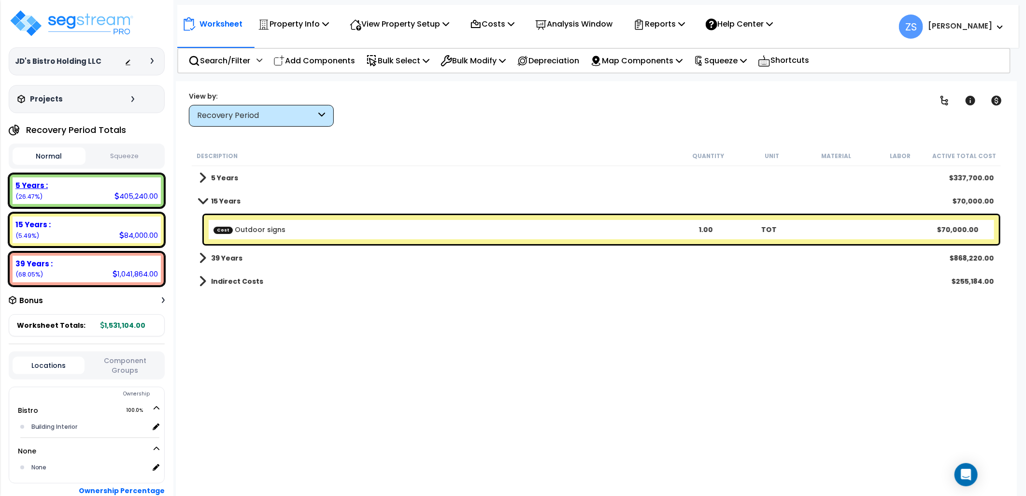
click at [100, 196] on div "5 Years : 405,240.00 (26.47%)" at bounding box center [87, 190] width 148 height 27
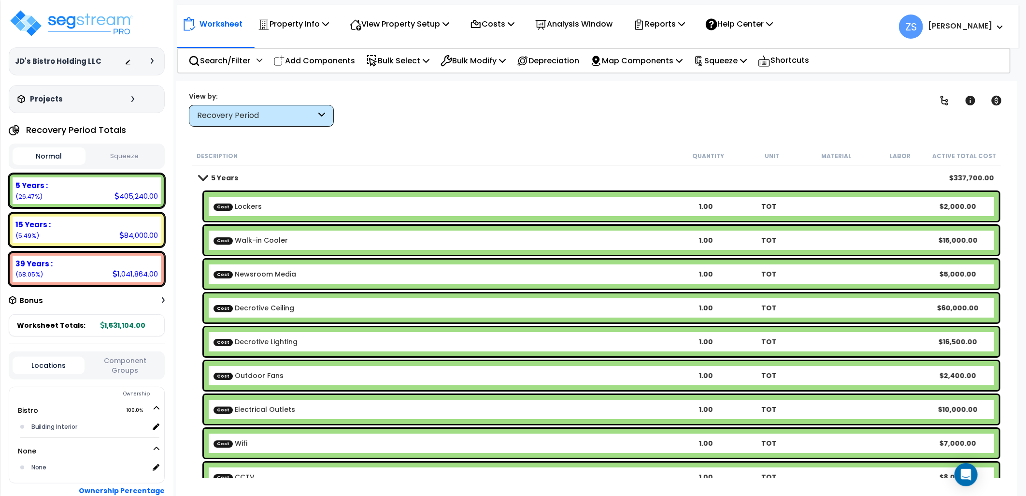
click at [412, 164] on div "Description Quantity Unit Material Labor Active Total Cost" at bounding box center [597, 156] width 810 height 20
click at [62, 25] on img at bounding box center [72, 23] width 126 height 29
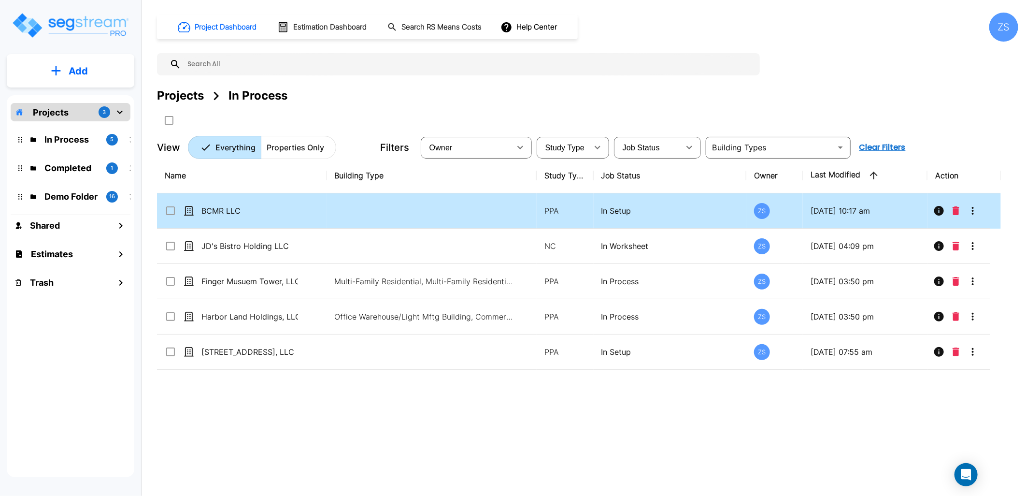
click at [248, 215] on p "BCMR LLC" at bounding box center [249, 211] width 97 height 12
checkbox input "true"
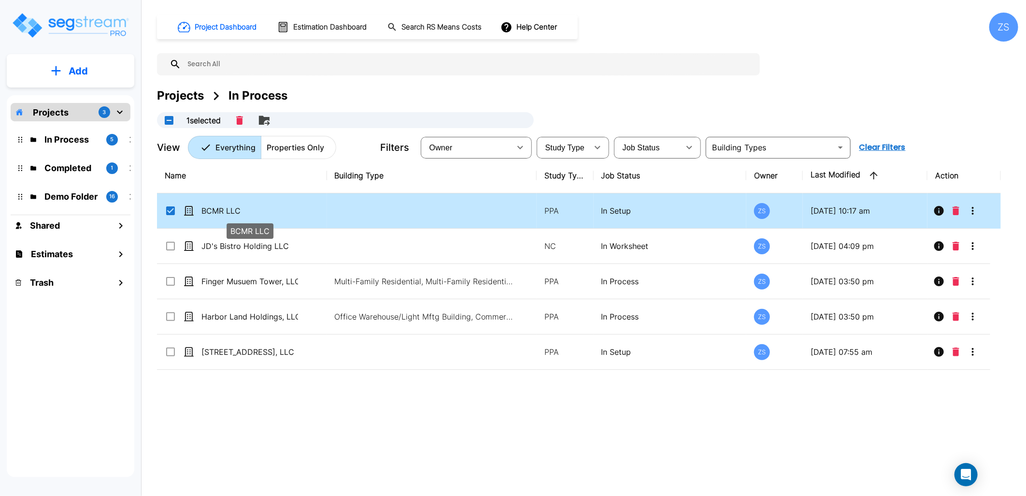
click at [248, 215] on p "BCMR LLC" at bounding box center [249, 211] width 97 height 12
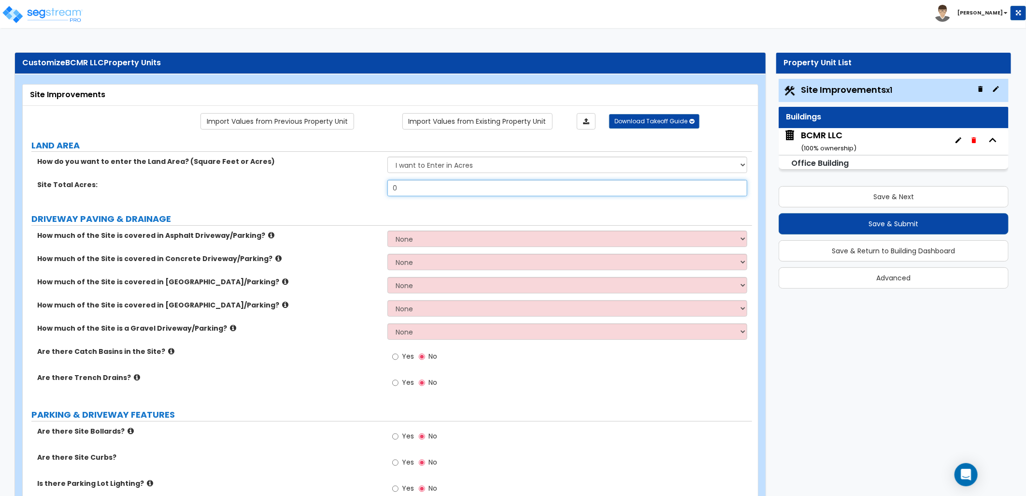
click at [367, 193] on div "Site Total Acres: 0" at bounding box center [387, 191] width 729 height 23
type input "7.43"
click at [354, 246] on div "How much of the Site is covered in Asphalt Driveway/Parking? None I want to Ent…" at bounding box center [387, 241] width 729 height 23
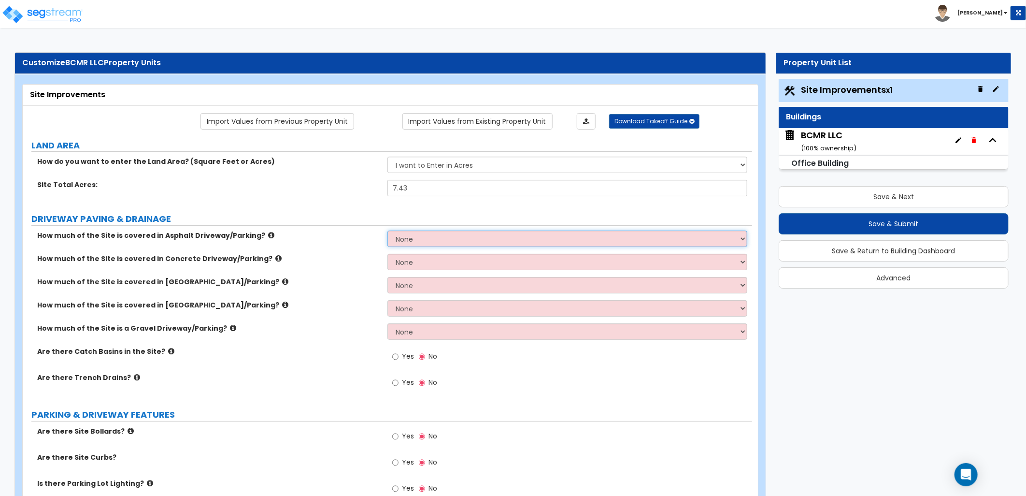
click at [446, 238] on select "None I want to Enter an Approximate Percentage I want to Enter the Square Foota…" at bounding box center [567, 238] width 360 height 16
select select "2"
click at [387, 230] on select "None I want to Enter an Approximate Percentage I want to Enter the Square Foota…" at bounding box center [567, 238] width 360 height 16
